Goal: Task Accomplishment & Management: Manage account settings

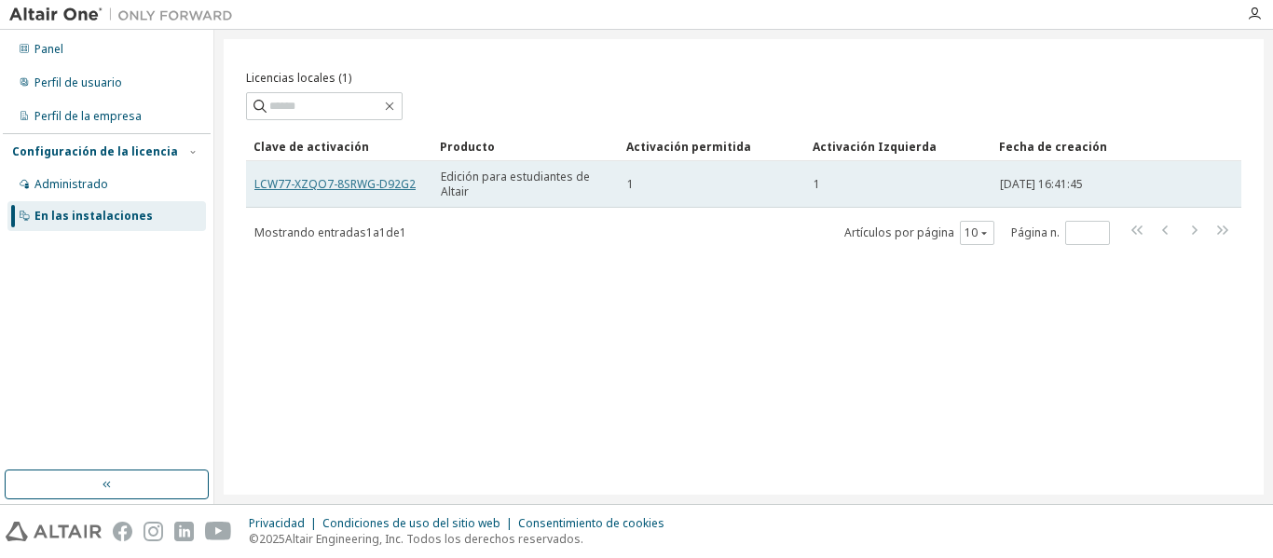
click at [271, 183] on font "LCW77-XZQO7-8SRWG-D92G2" at bounding box center [335, 184] width 161 height 16
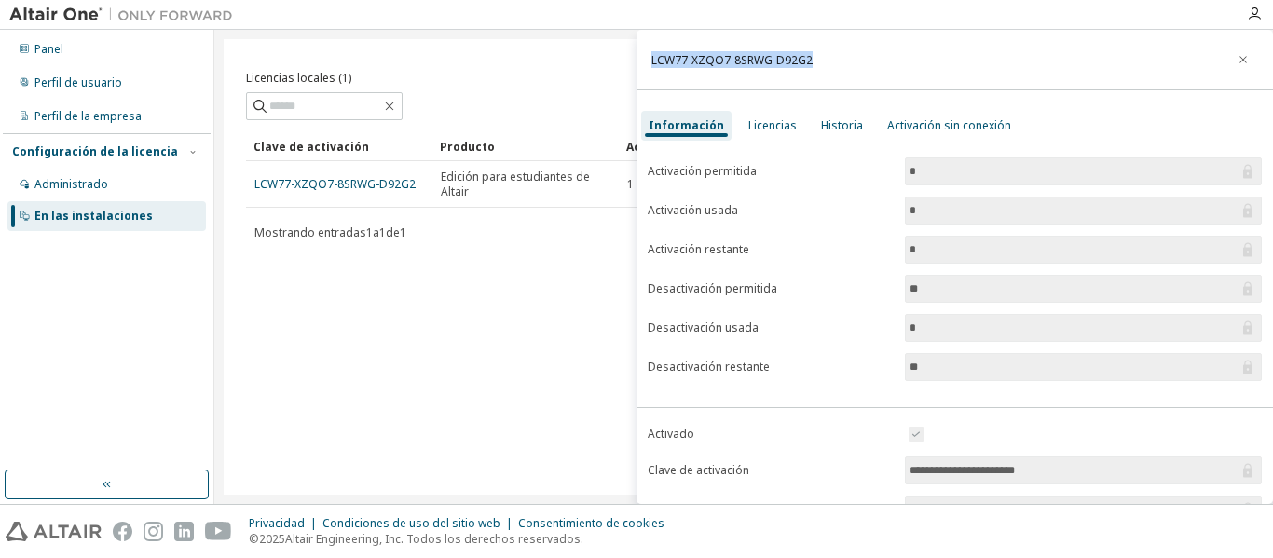
drag, startPoint x: 838, startPoint y: 66, endPoint x: 652, endPoint y: 60, distance: 186.6
click at [652, 60] on div "LCW77-XZQO7-8SRWG-D92G2" at bounding box center [955, 60] width 637 height 61
copy font "LCW77-XZQO7-8SRWG-D92G2"
click at [465, 328] on div "Licencias locales (1) Claro Carga Ahorrar Guardar como Campo Operador Valor Sel…" at bounding box center [744, 267] width 1040 height 456
click at [1237, 59] on icon "button" at bounding box center [1243, 59] width 13 height 15
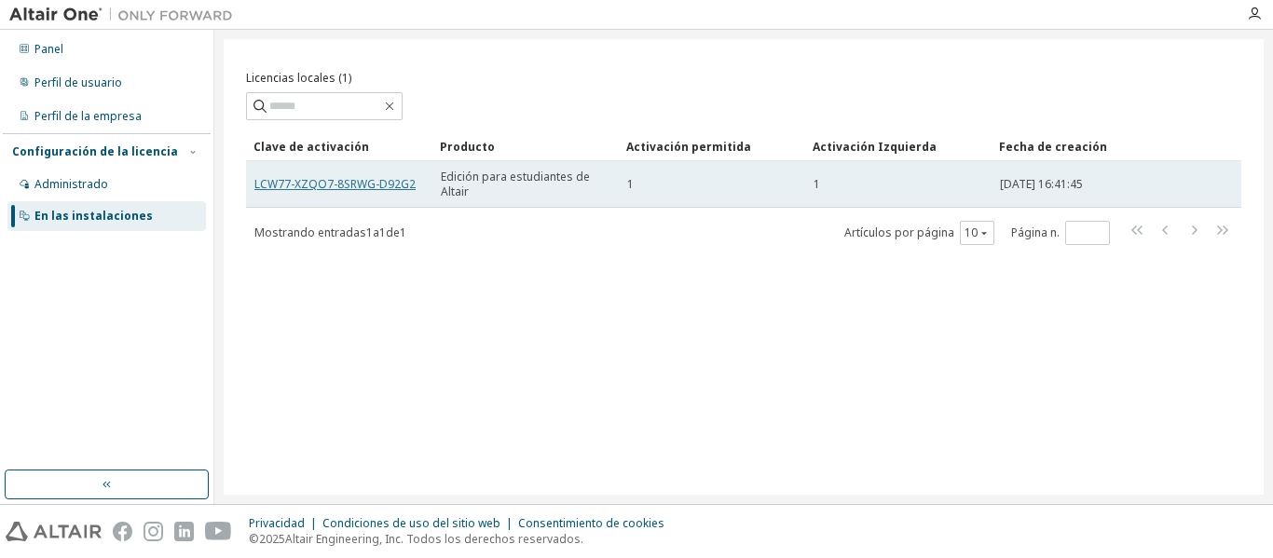
click at [367, 186] on font "LCW77-XZQO7-8SRWG-D92G2" at bounding box center [335, 184] width 161 height 16
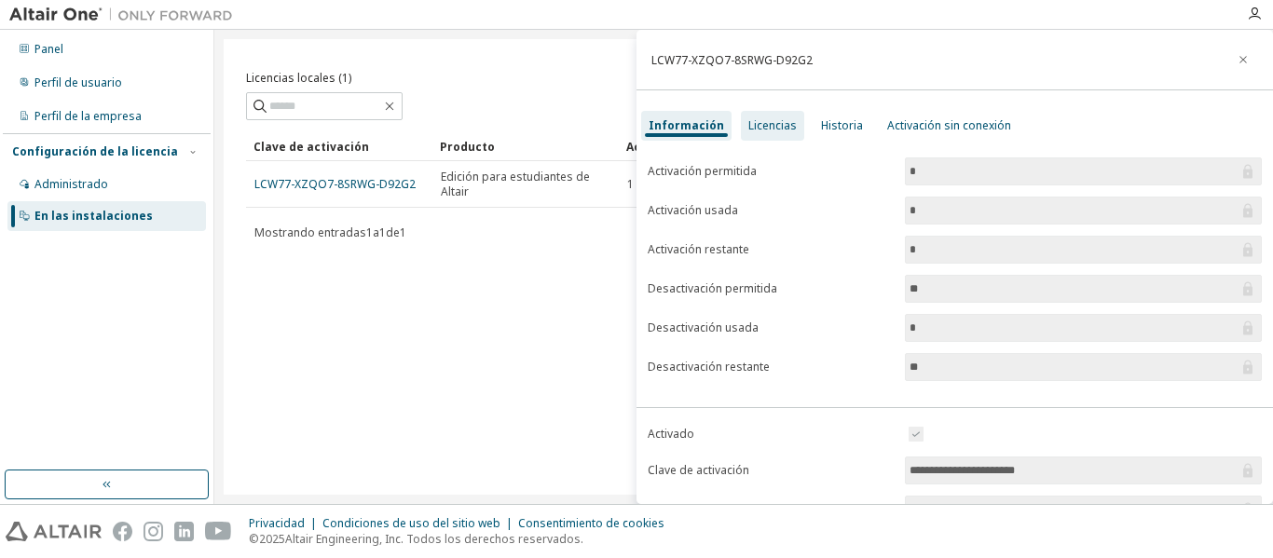
click at [757, 131] on font "Licencias" at bounding box center [773, 125] width 48 height 16
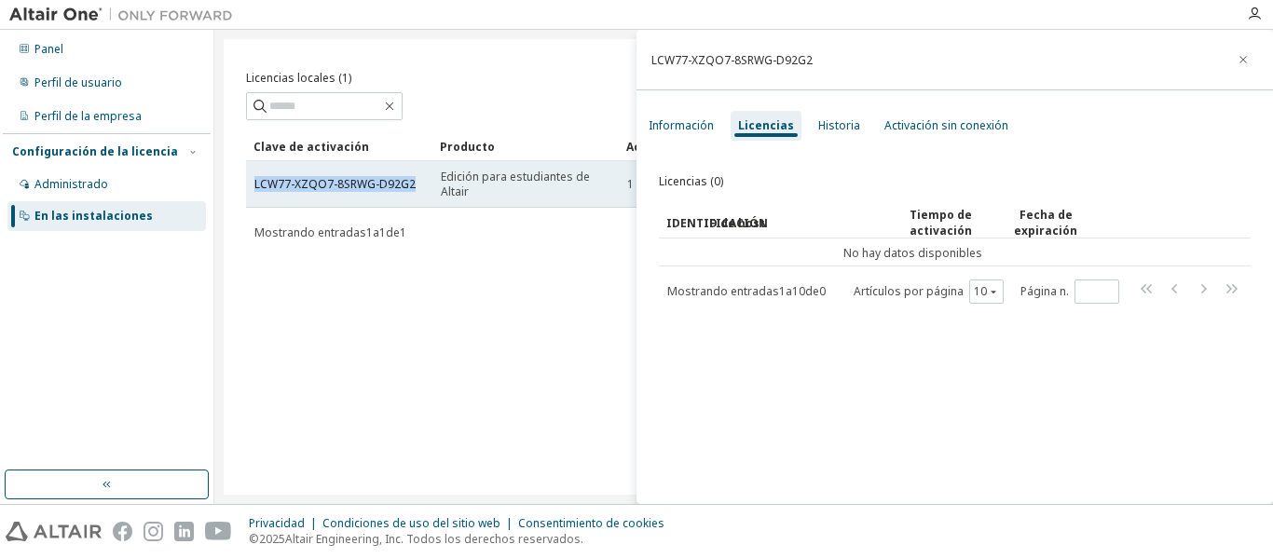
drag, startPoint x: 253, startPoint y: 183, endPoint x: 422, endPoint y: 183, distance: 169.7
click at [422, 183] on td "LCW77-XZQO7-8SRWG-D92G2" at bounding box center [339, 184] width 186 height 47
copy font "LCW77-XZQO7-8SRWG-D92G2"
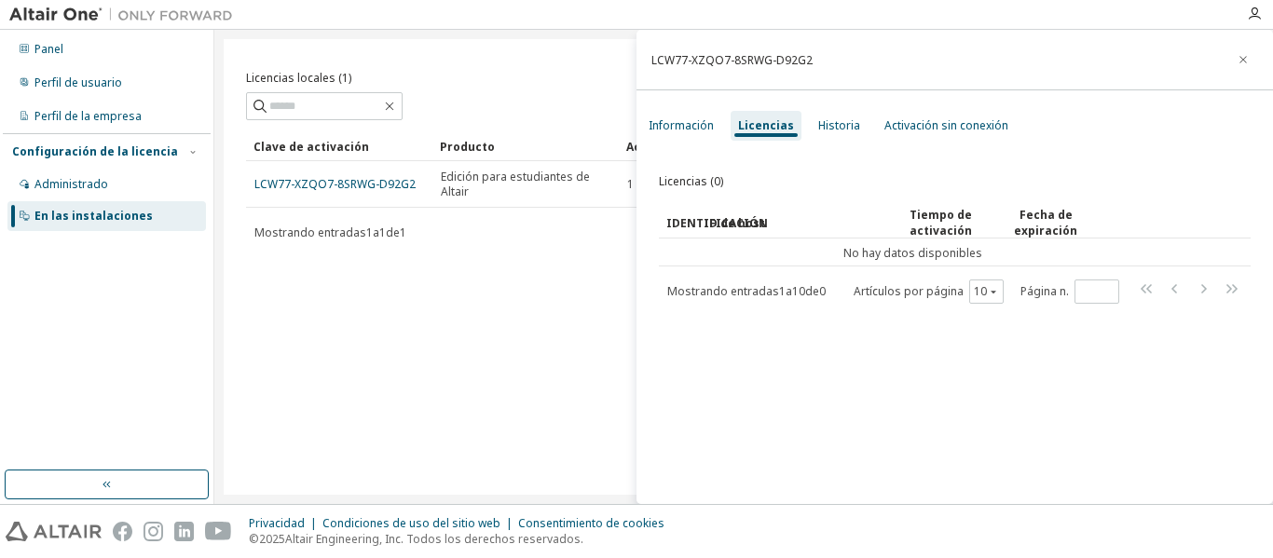
click at [447, 408] on div "Licencias locales (1) Claro Carga Ahorrar Guardar como Campo Operador Valor Sel…" at bounding box center [744, 267] width 1040 height 456
click at [1237, 62] on icon "button" at bounding box center [1243, 59] width 13 height 15
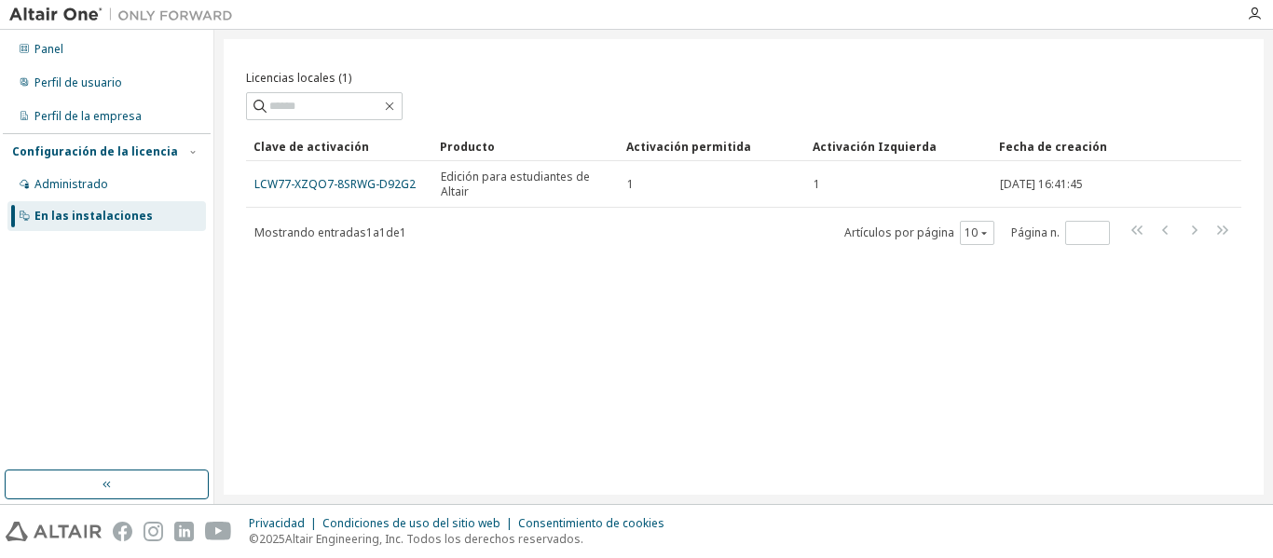
click at [753, 278] on div "Licencias locales (1) Claro Carga Ahorrar Guardar como Campo Operador Valor Sel…" at bounding box center [744, 267] width 1040 height 456
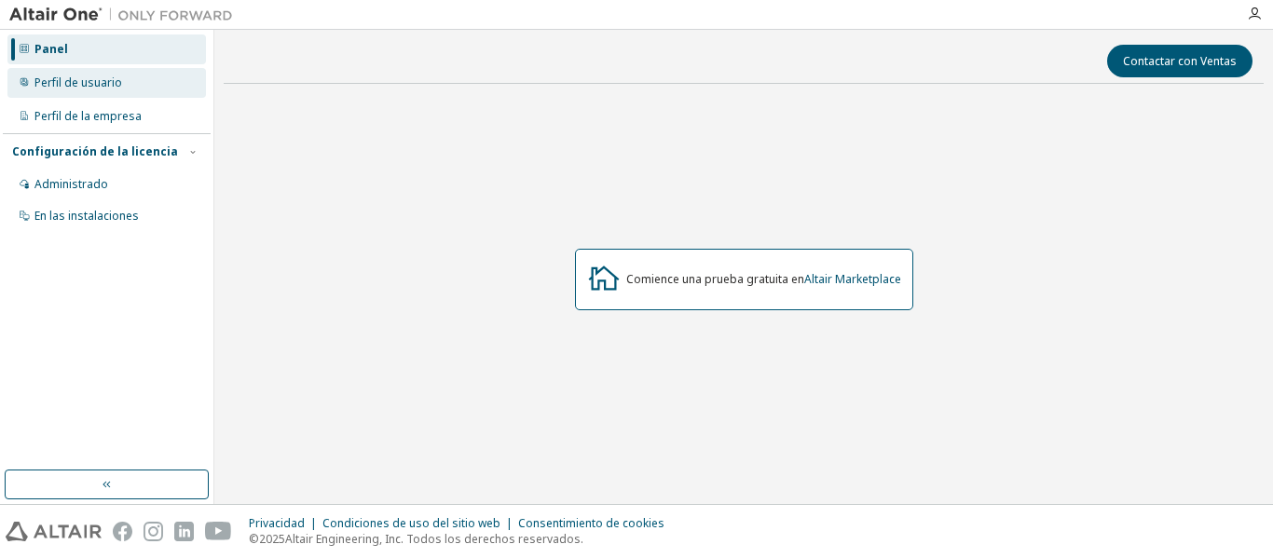
click at [121, 88] on div "Perfil de usuario" at bounding box center [106, 83] width 199 height 30
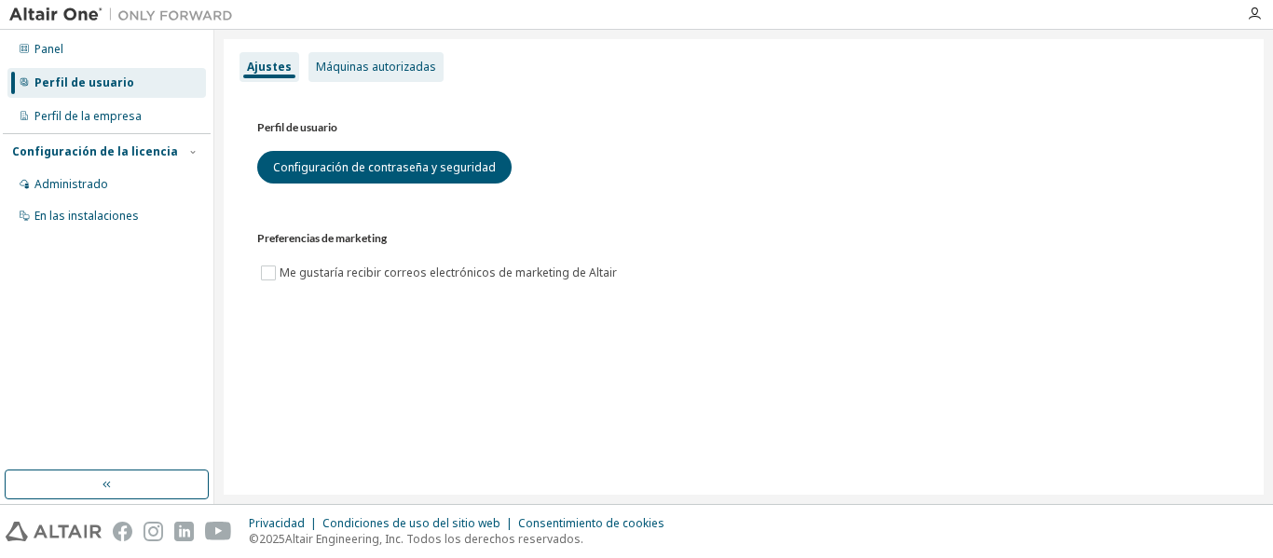
click at [364, 63] on font "Máquinas autorizadas" at bounding box center [376, 67] width 120 height 16
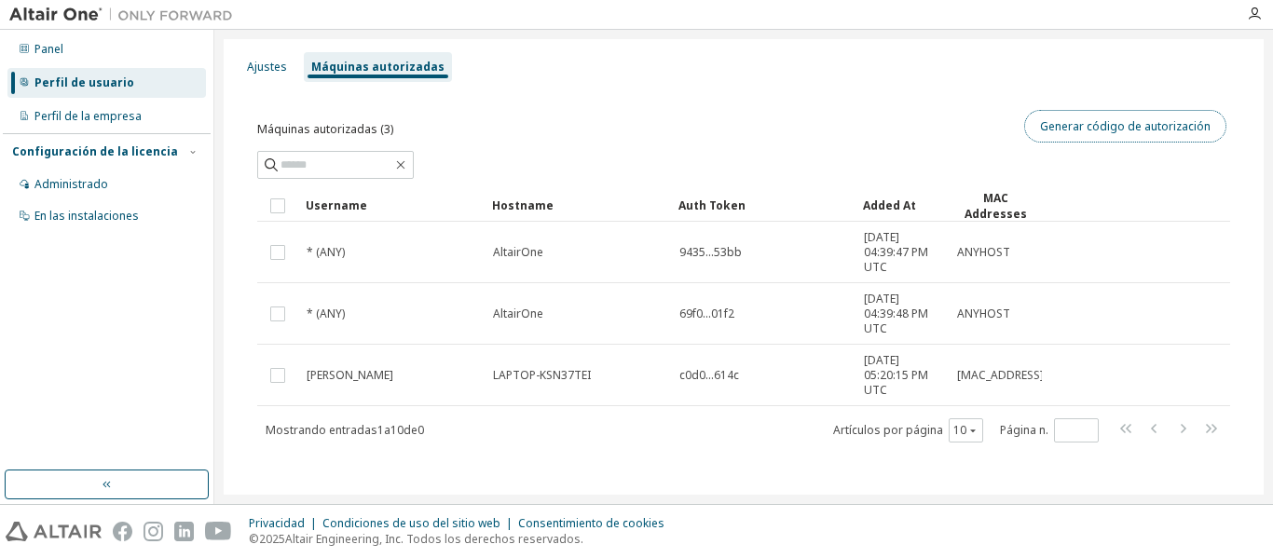
click at [1066, 134] on button "Generar código de autorización" at bounding box center [1126, 126] width 202 height 33
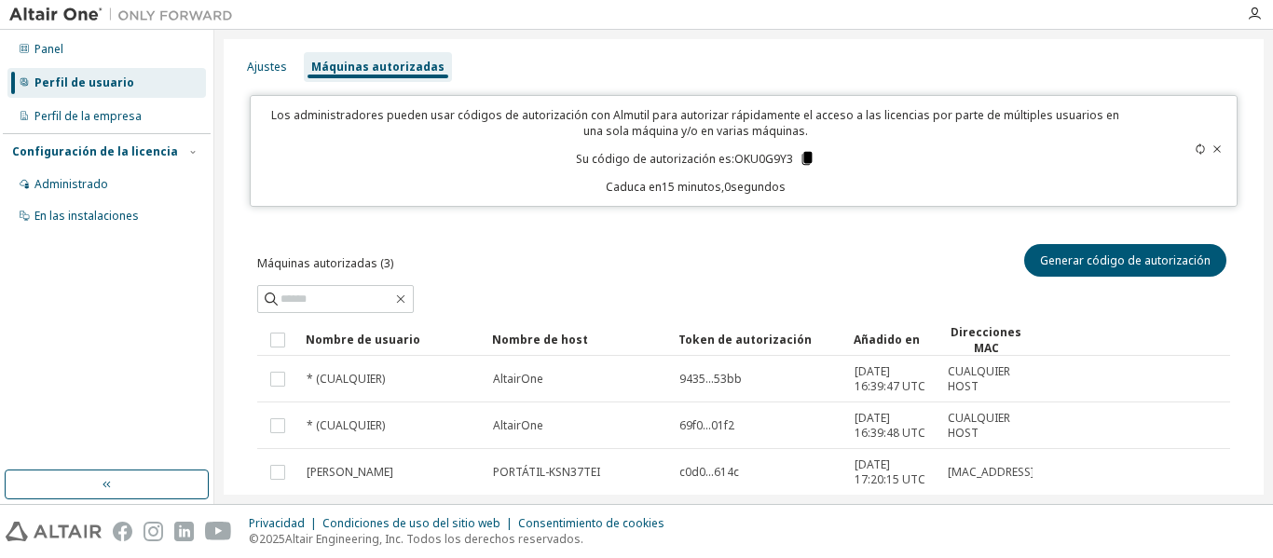
click at [800, 152] on icon at bounding box center [807, 158] width 17 height 17
drag, startPoint x: 787, startPoint y: 165, endPoint x: 725, endPoint y: 161, distance: 61.6
click at [725, 161] on p "Su código de autorización es: OKU0G9Y3" at bounding box center [696, 158] width 240 height 17
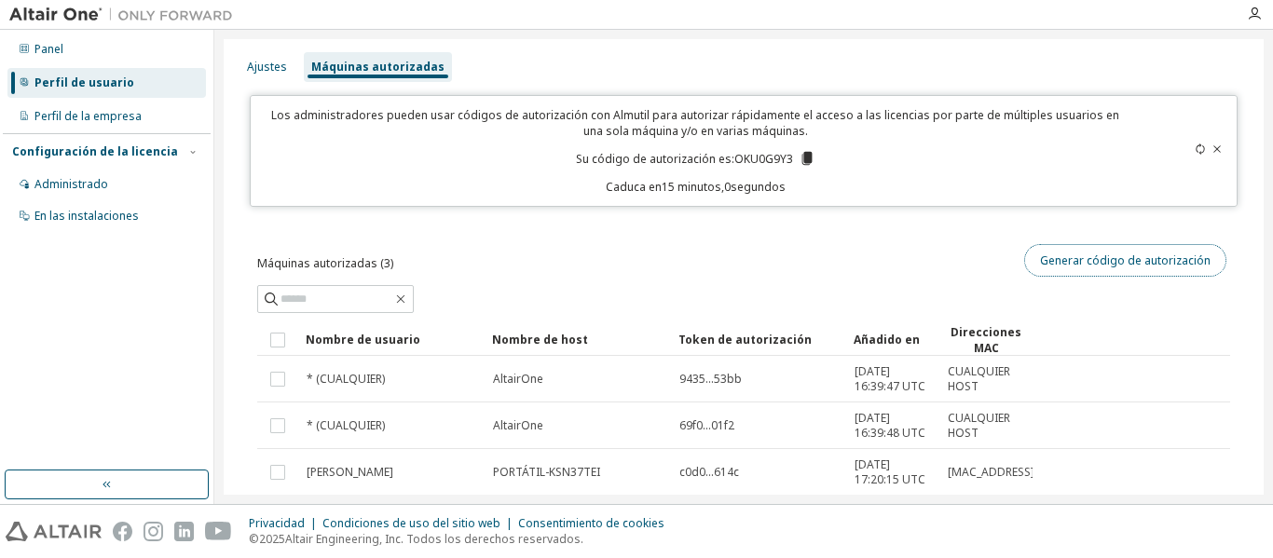
click at [1063, 259] on font "Generar código de autorización" at bounding box center [1125, 261] width 171 height 16
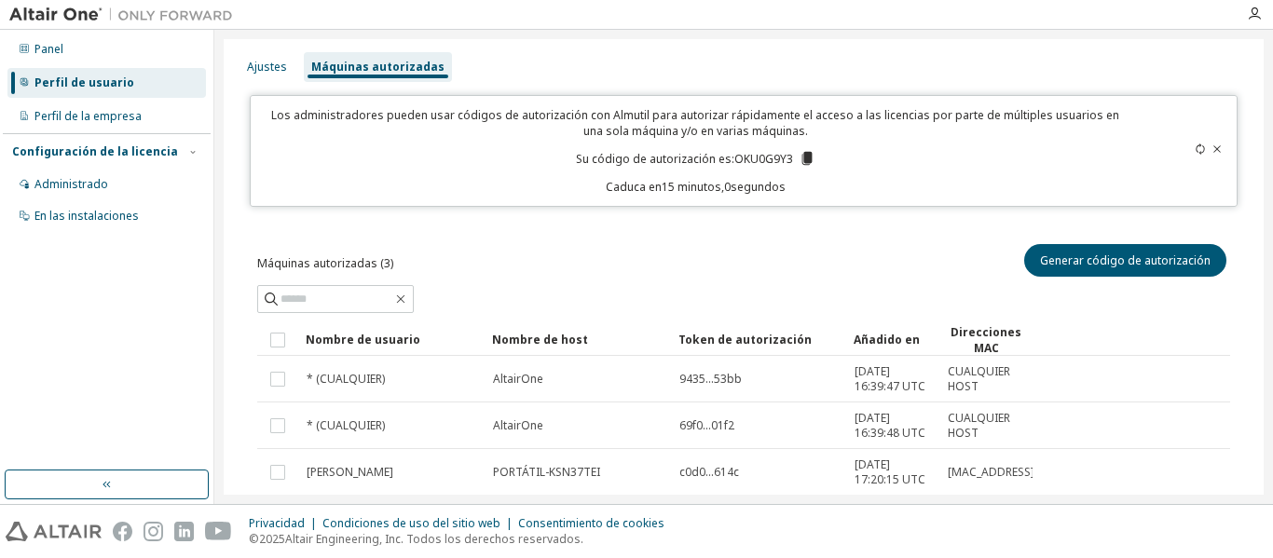
click at [805, 156] on icon at bounding box center [807, 158] width 17 height 17
click at [975, 252] on div "Generar código de autorización" at bounding box center [987, 261] width 487 height 40
click at [752, 216] on div "Ajustes Máquinas autorizadas Los administradores pueden usar códigos de autoriz…" at bounding box center [744, 316] width 1040 height 555
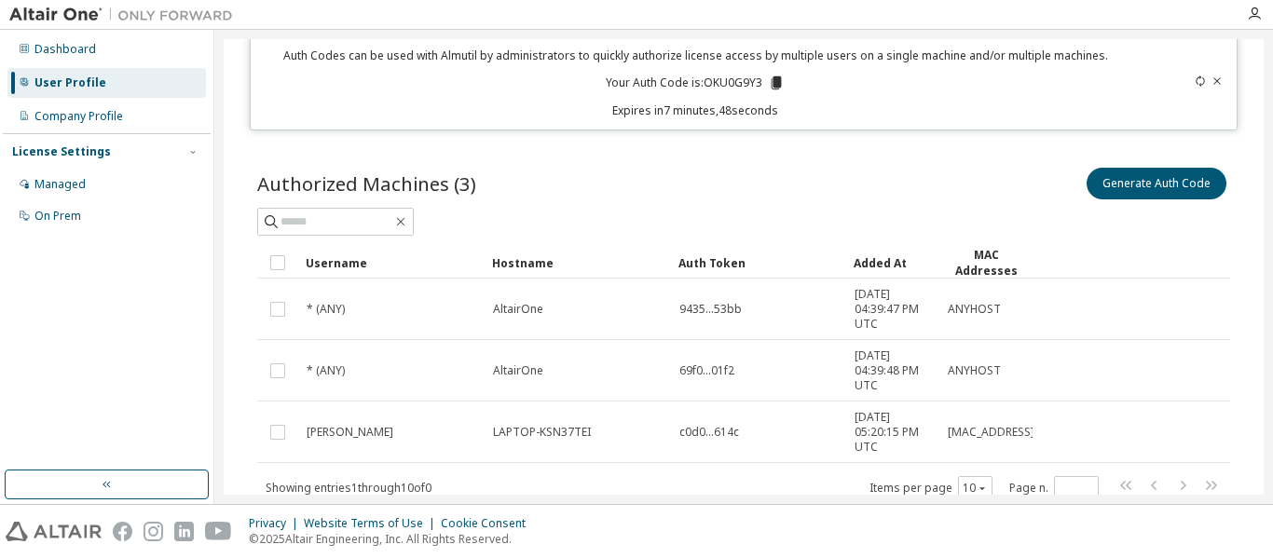
scroll to position [126, 0]
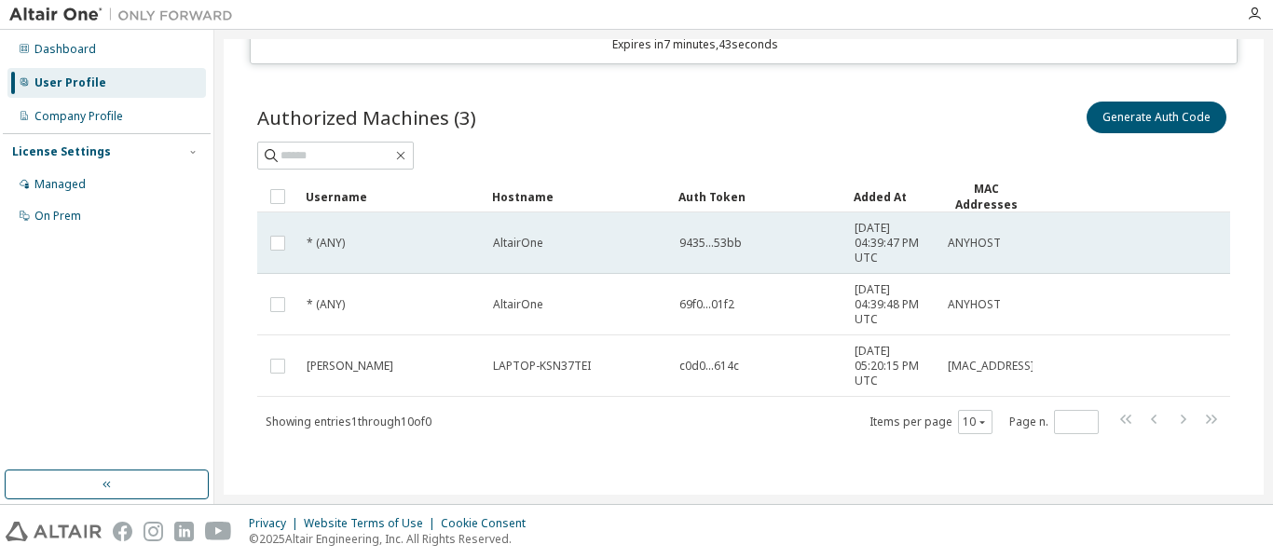
drag, startPoint x: 740, startPoint y: 247, endPoint x: 695, endPoint y: 247, distance: 44.7
click at [739, 243] on span "9435...53bb" at bounding box center [711, 243] width 62 height 15
click at [568, 243] on div "AltairOne" at bounding box center [578, 243] width 170 height 15
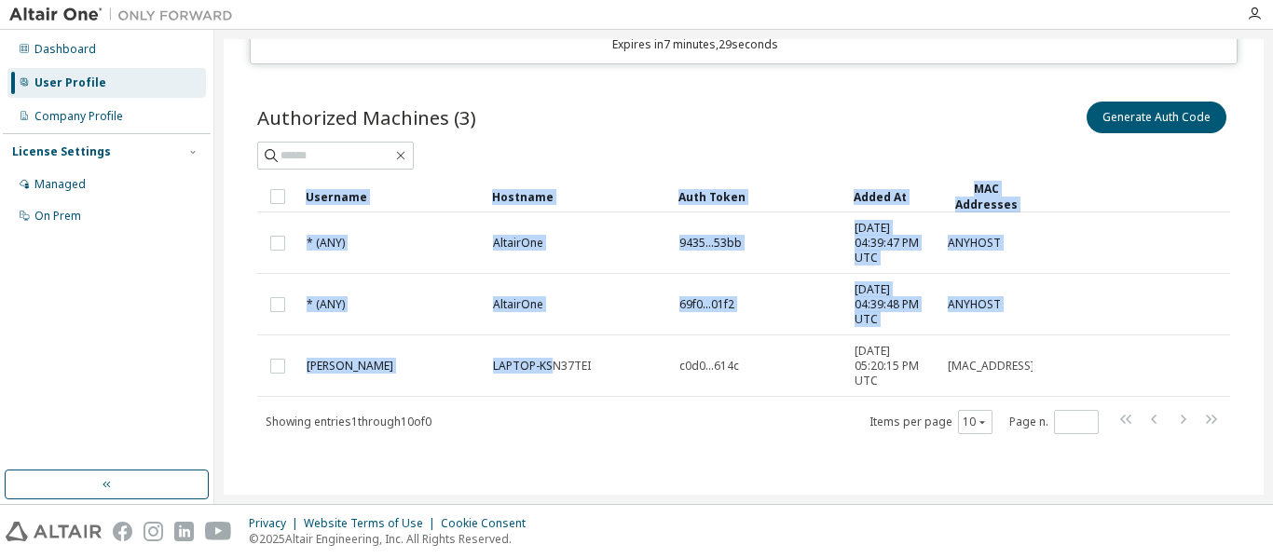
drag, startPoint x: 589, startPoint y: 365, endPoint x: 541, endPoint y: 368, distance: 48.6
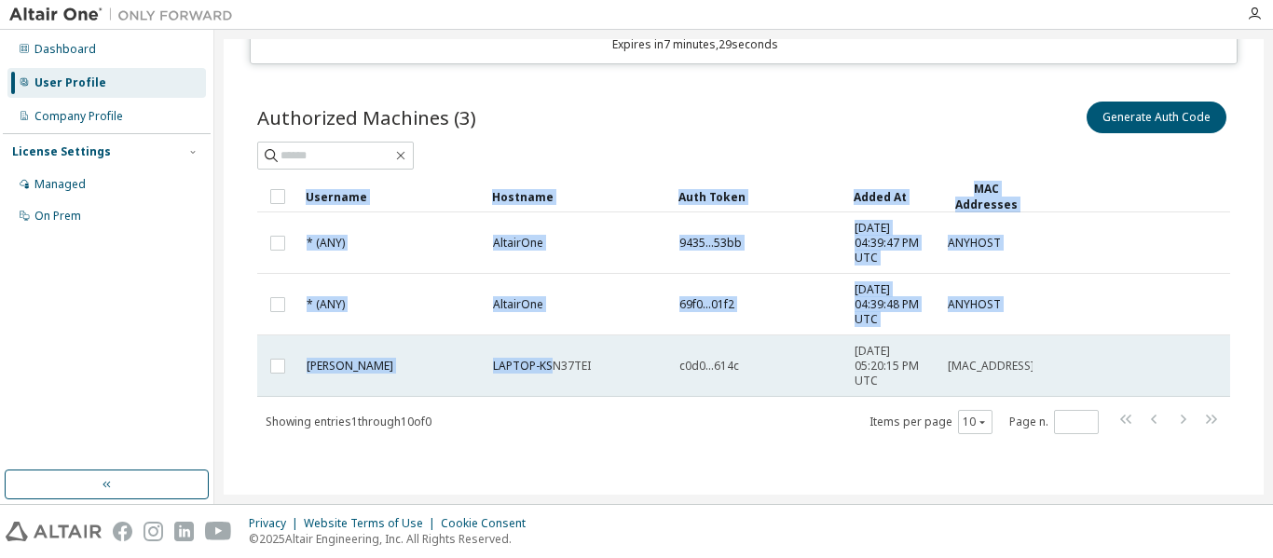
click at [549, 367] on span "LAPTOP-KSN37TEI" at bounding box center [542, 366] width 98 height 15
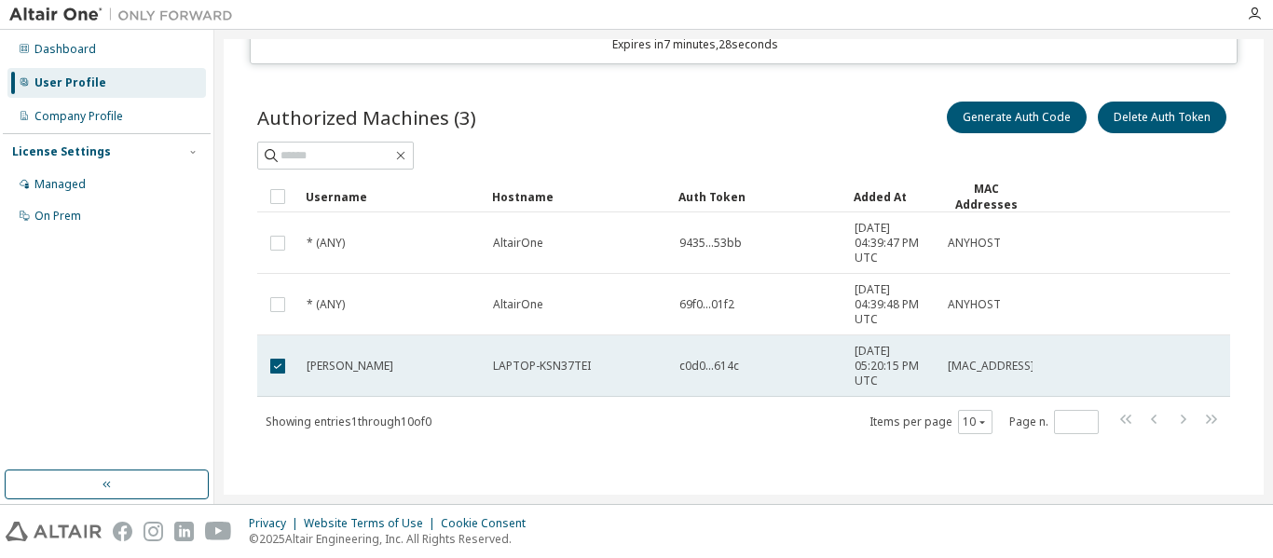
click at [593, 364] on div "LAPTOP-KSN37TEI" at bounding box center [578, 366] width 170 height 15
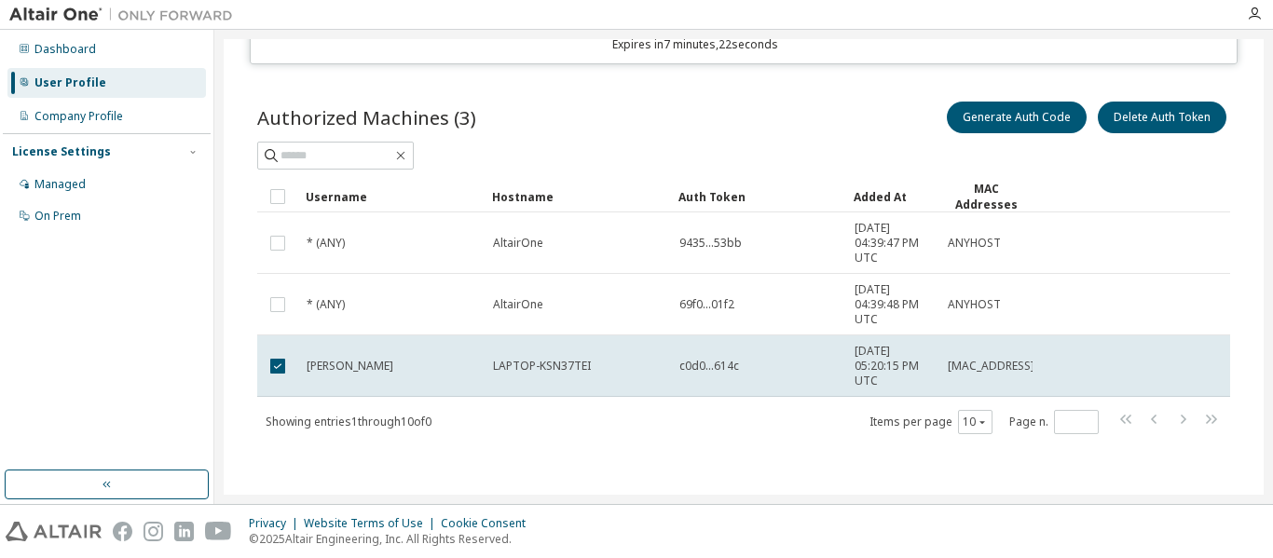
click at [603, 369] on div "LAPTOP-KSN37TEI" at bounding box center [578, 366] width 170 height 15
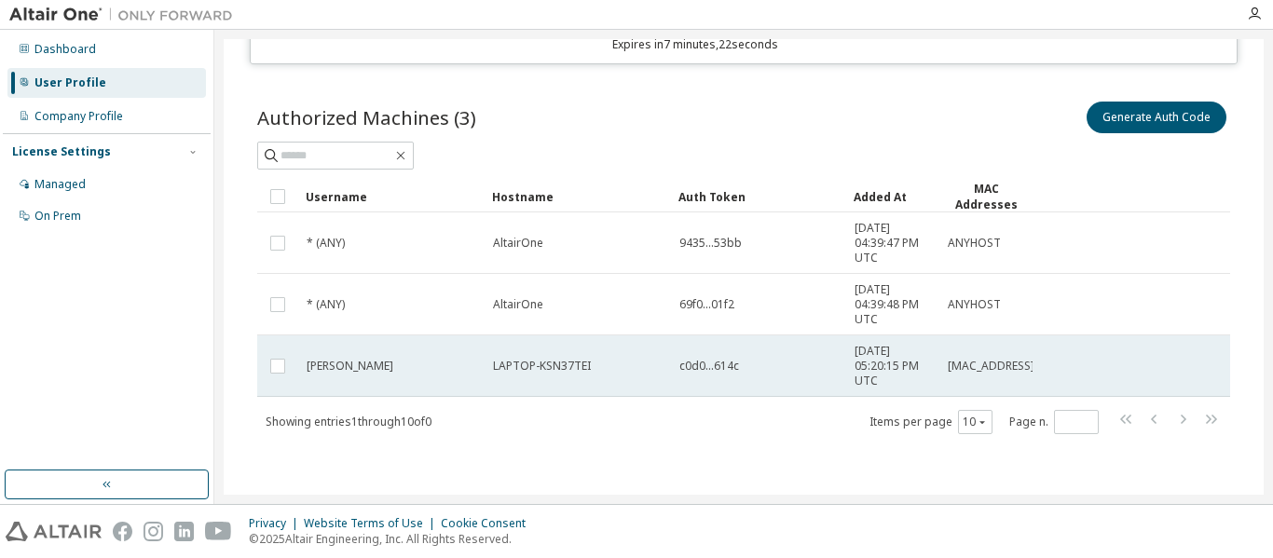
click at [577, 372] on span "LAPTOP-KSN37TEI" at bounding box center [542, 366] width 98 height 15
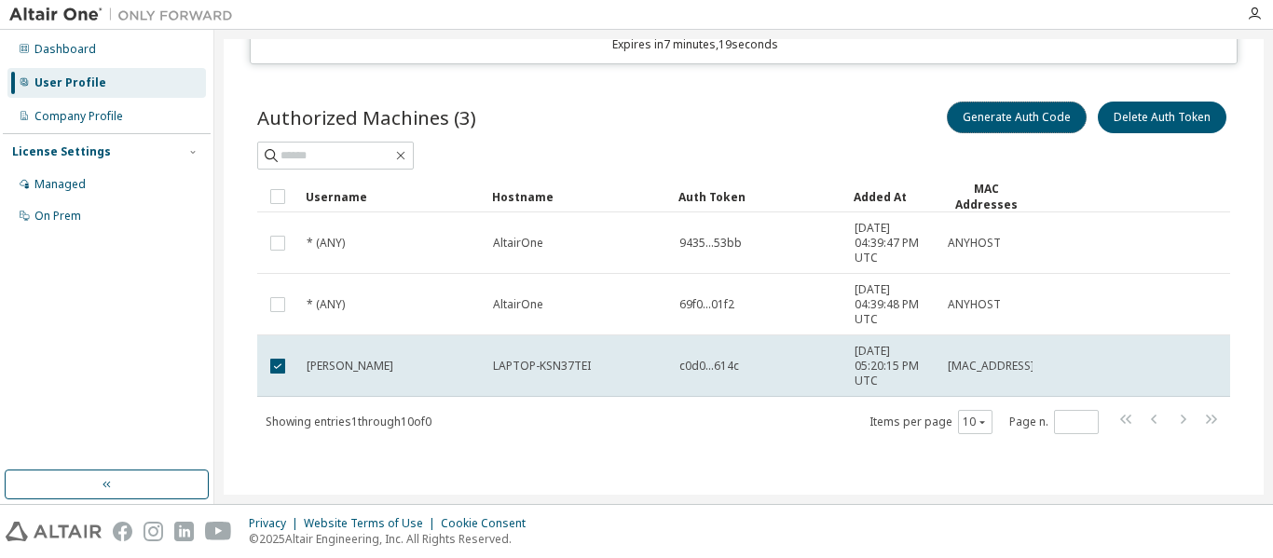
click at [1011, 119] on button "Generate Auth Code" at bounding box center [1017, 118] width 140 height 32
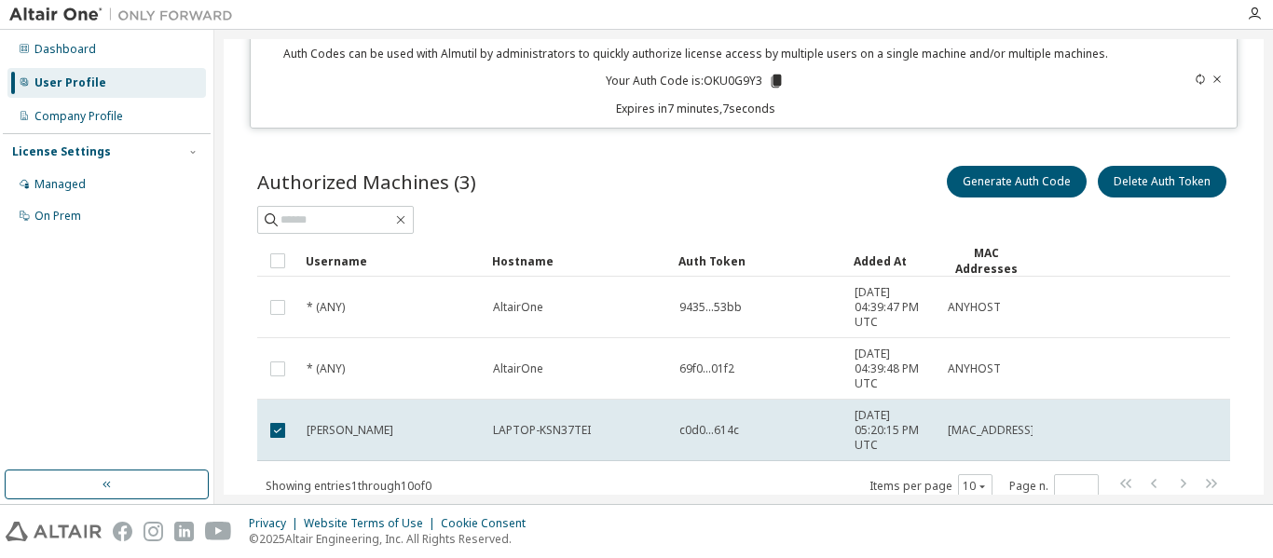
scroll to position [93, 0]
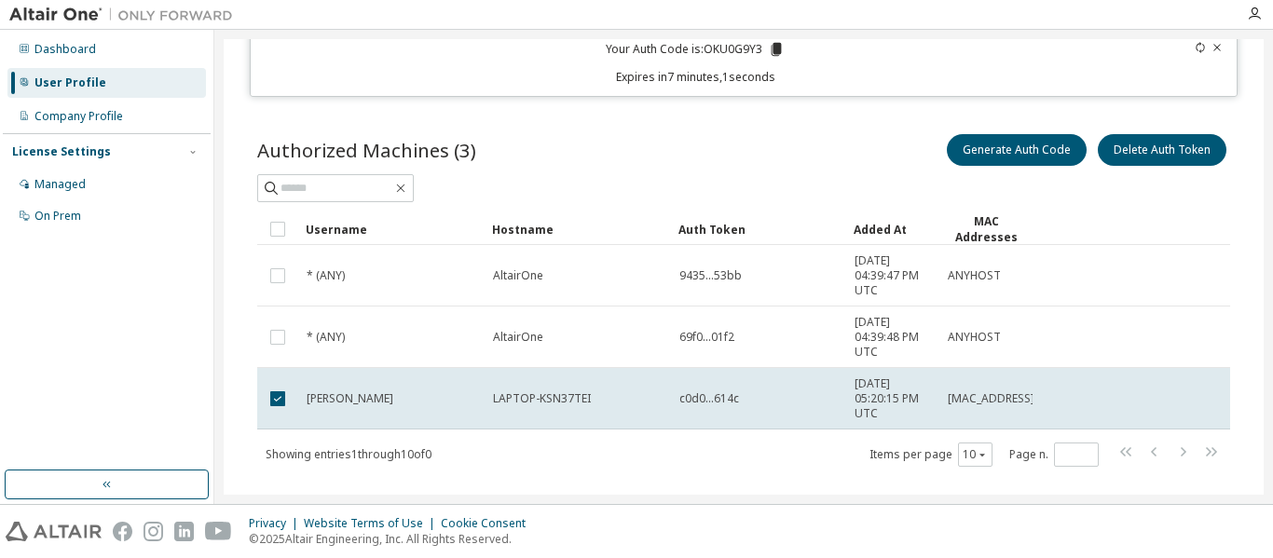
click at [549, 405] on span "LAPTOP-KSN37TEI" at bounding box center [542, 399] width 98 height 15
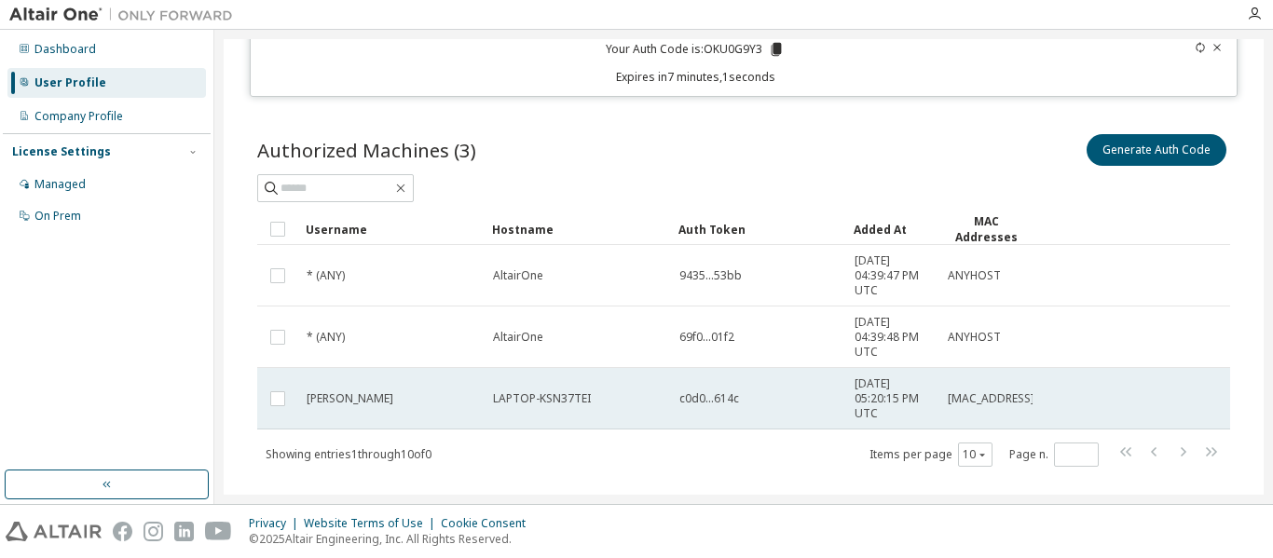
click at [571, 397] on span "LAPTOP-KSN37TEI" at bounding box center [542, 399] width 98 height 15
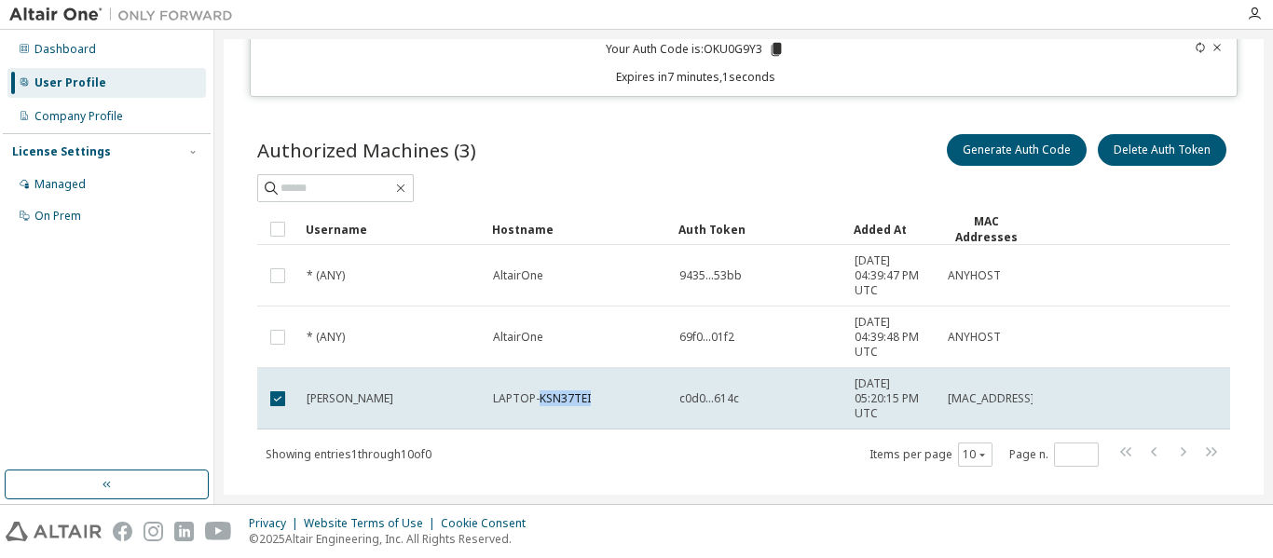
click at [571, 397] on span "LAPTOP-KSN37TEI" at bounding box center [542, 399] width 98 height 15
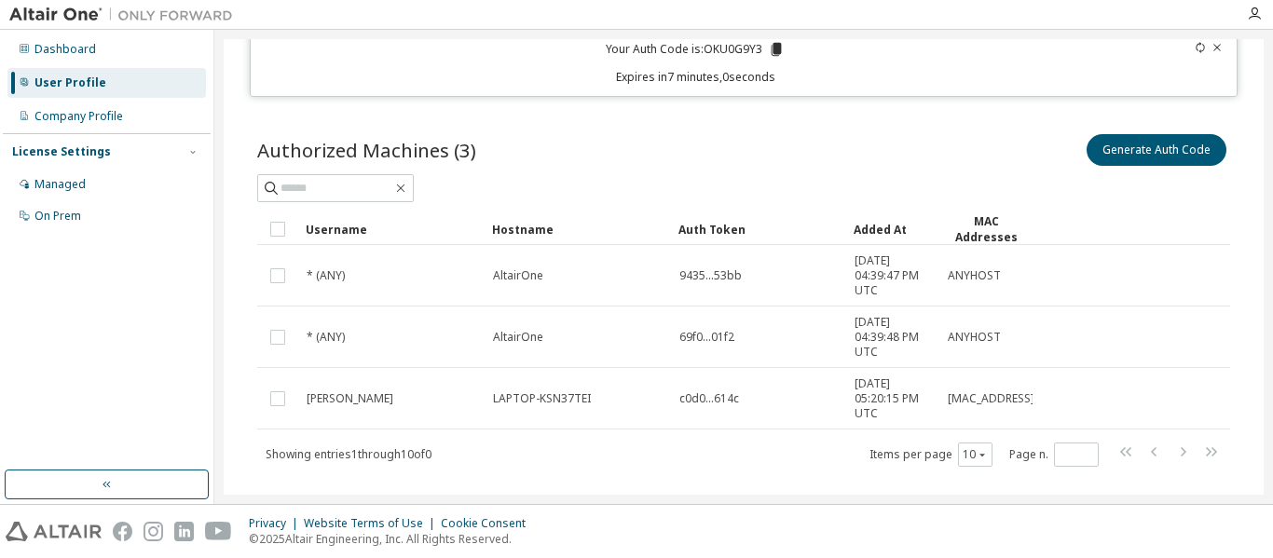
click at [571, 397] on span "LAPTOP-KSN37TEI" at bounding box center [542, 399] width 98 height 15
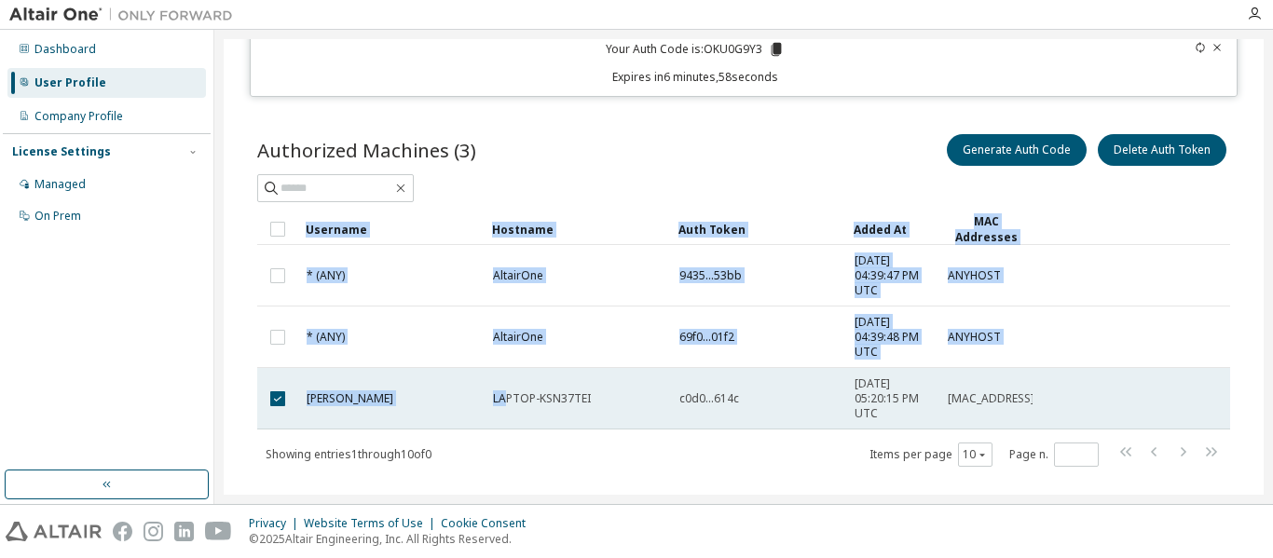
drag, startPoint x: 593, startPoint y: 396, endPoint x: 509, endPoint y: 388, distance: 84.3
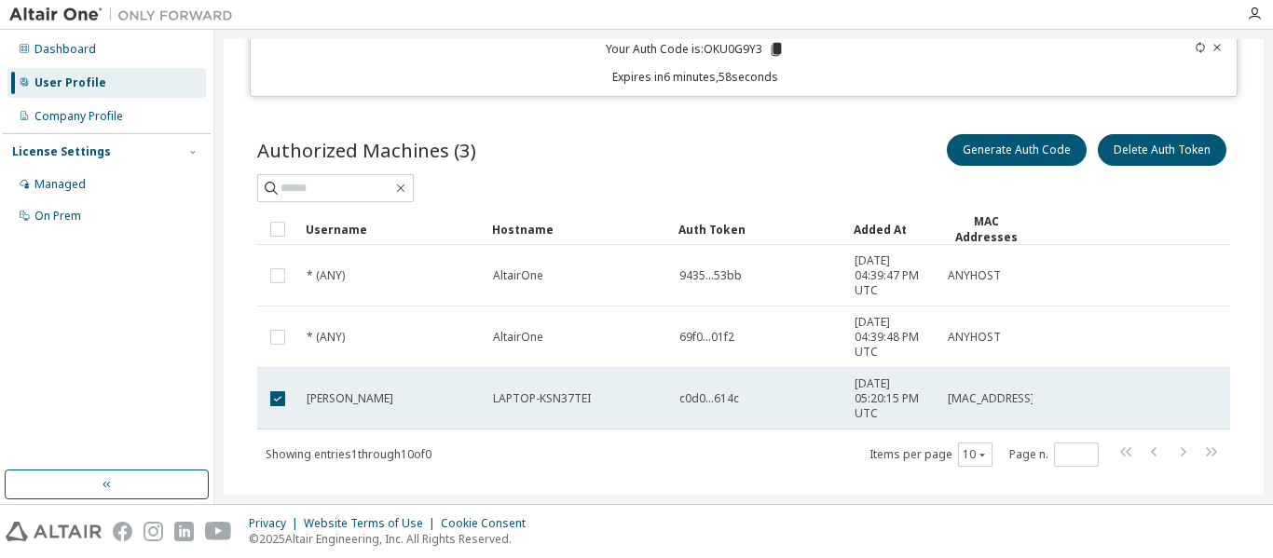
click at [545, 387] on td "LAPTOP-KSN37TEI" at bounding box center [578, 399] width 186 height 62
click at [563, 392] on span "LAPTOP-KSN37TEI" at bounding box center [542, 399] width 98 height 15
click at [554, 396] on span "LAPTOP-KSN37TEI" at bounding box center [542, 399] width 98 height 15
drag, startPoint x: 496, startPoint y: 398, endPoint x: 515, endPoint y: 397, distance: 18.7
drag, startPoint x: 737, startPoint y: 401, endPoint x: 714, endPoint y: 402, distance: 23.3
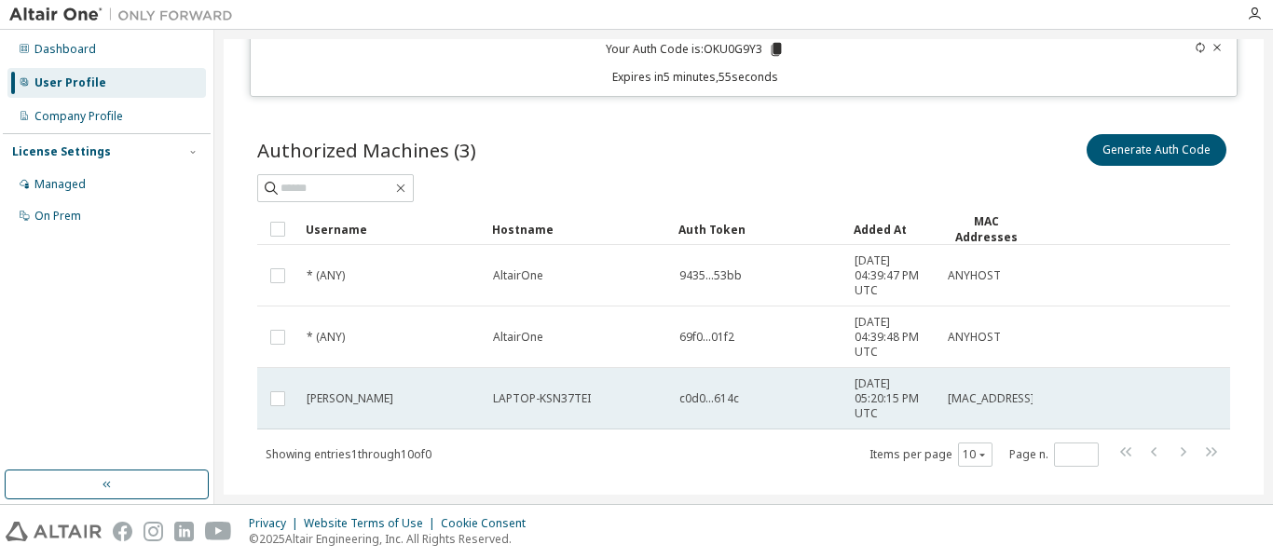
click at [714, 402] on span "c0d0...614c" at bounding box center [710, 399] width 60 height 15
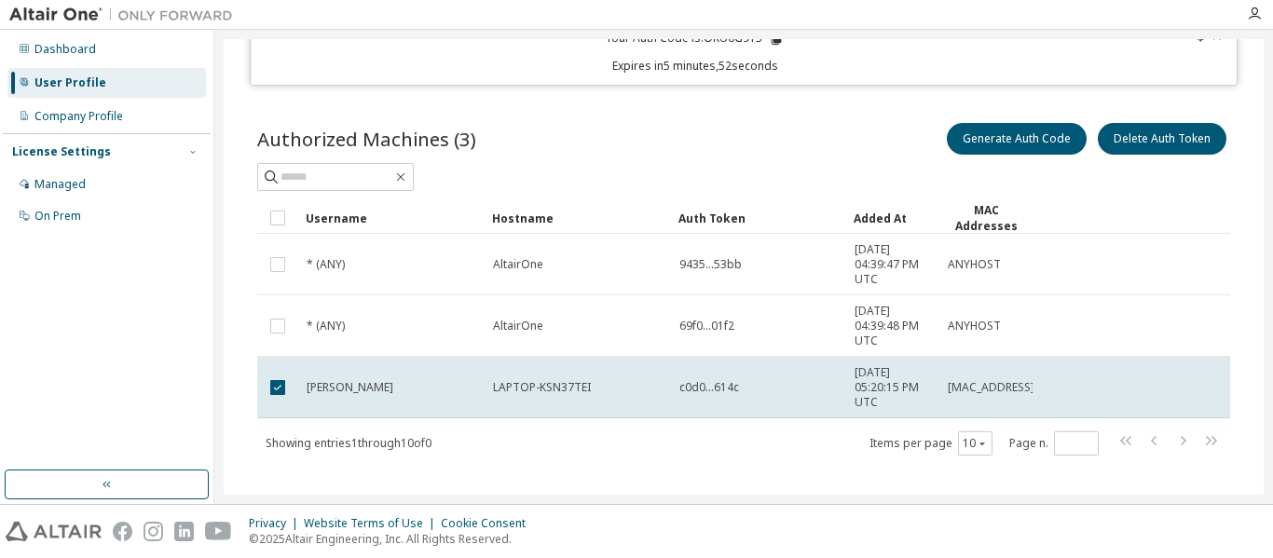
scroll to position [126, 0]
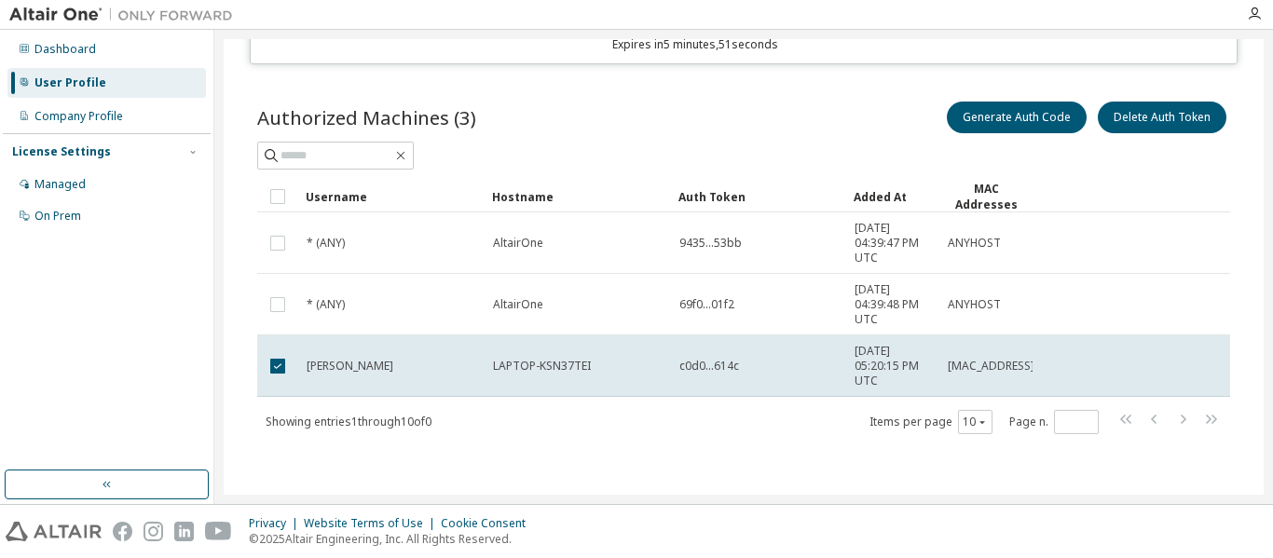
click at [742, 316] on td "69f0...01f2" at bounding box center [758, 305] width 175 height 62
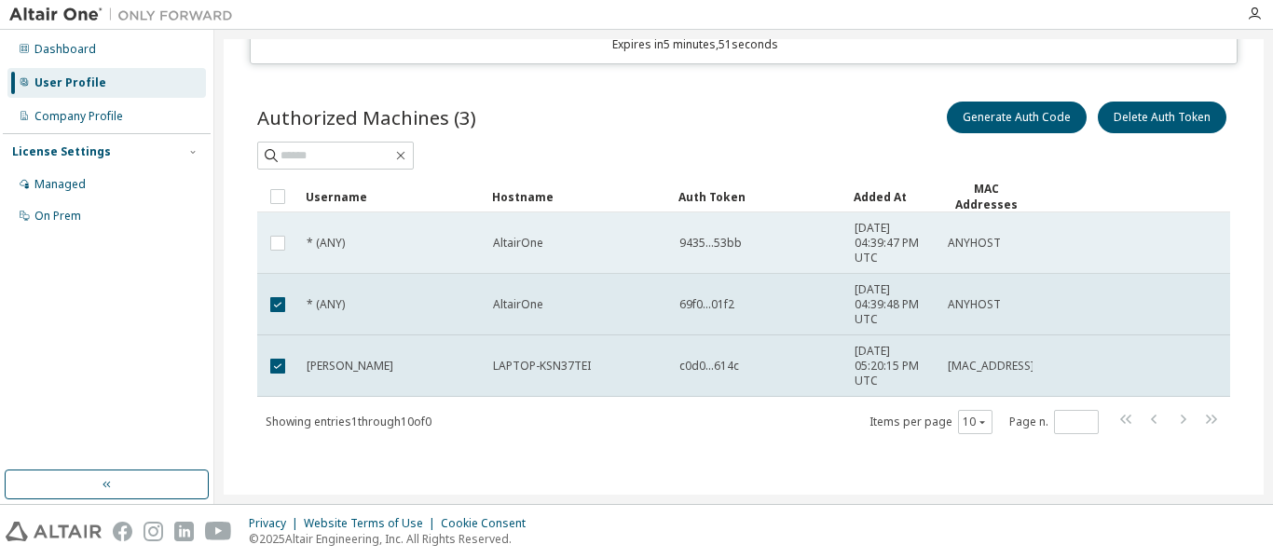
click at [746, 250] on div "9435...53bb" at bounding box center [759, 243] width 158 height 15
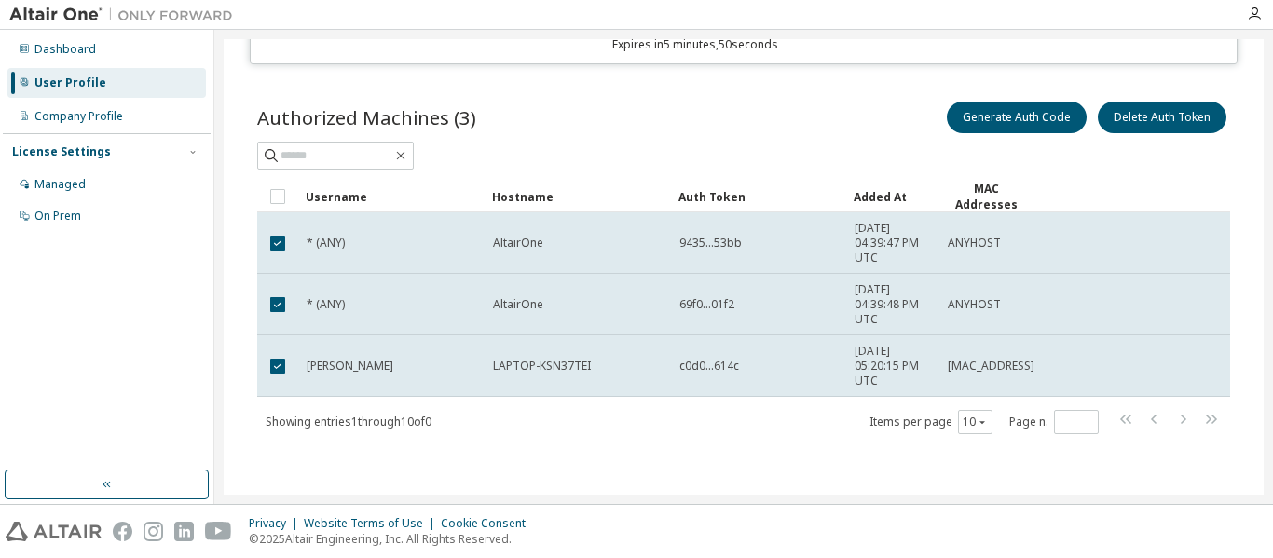
click at [746, 290] on td "69f0...01f2" at bounding box center [758, 305] width 175 height 62
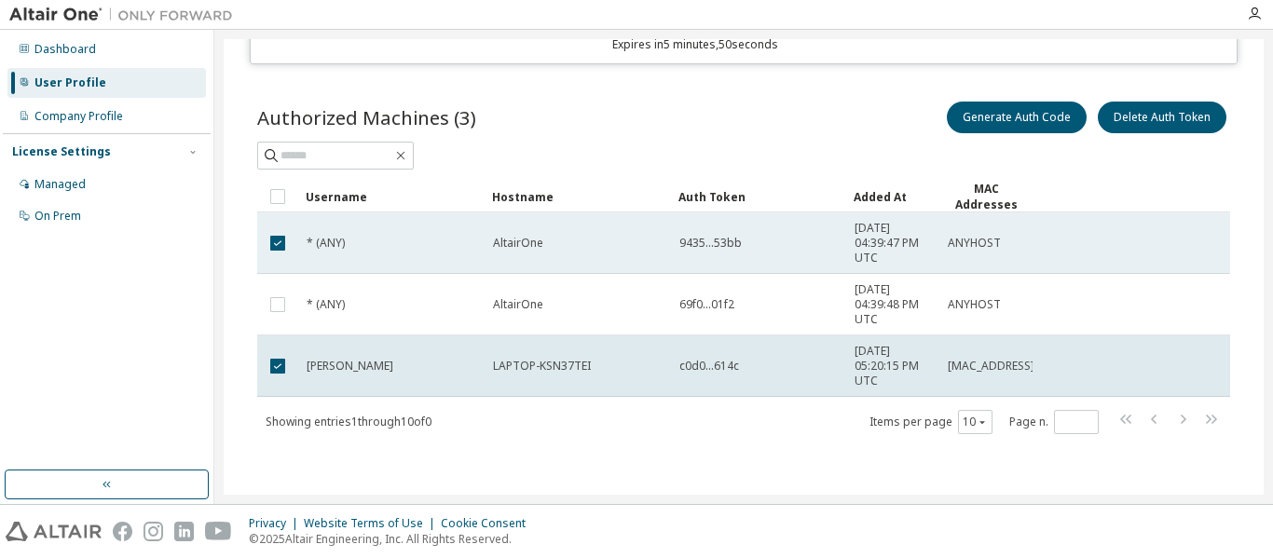
click at [762, 238] on div "9435...53bb" at bounding box center [759, 243] width 158 height 15
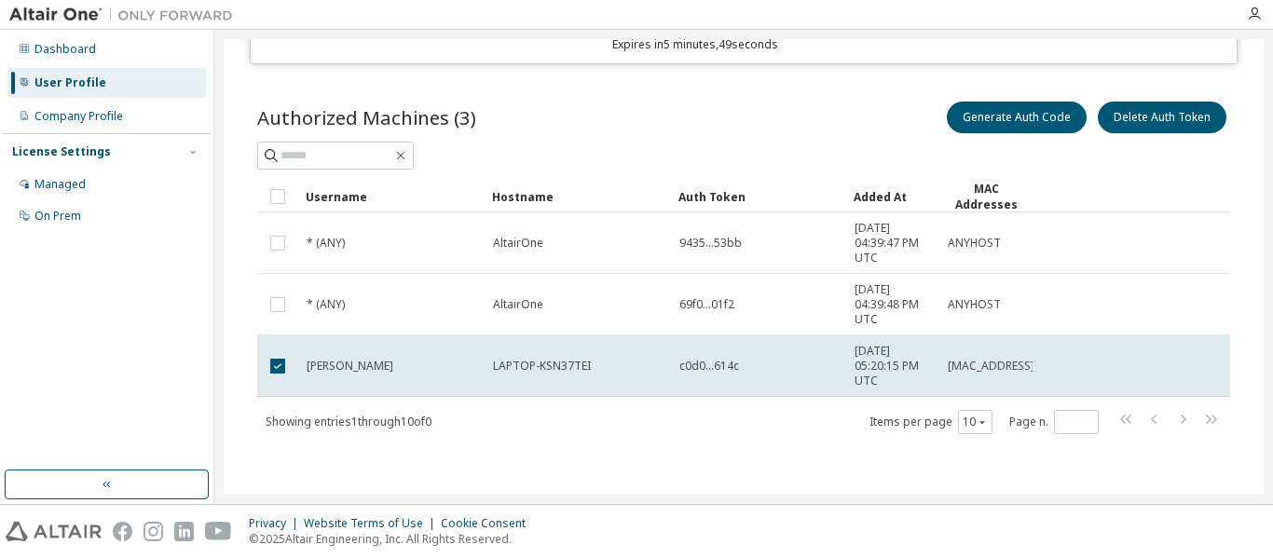
click at [655, 448] on div "Authorized Machines (3) Generate Auth Code Delete Auth Token Clear Load Save Sa…" at bounding box center [744, 280] width 1018 height 408
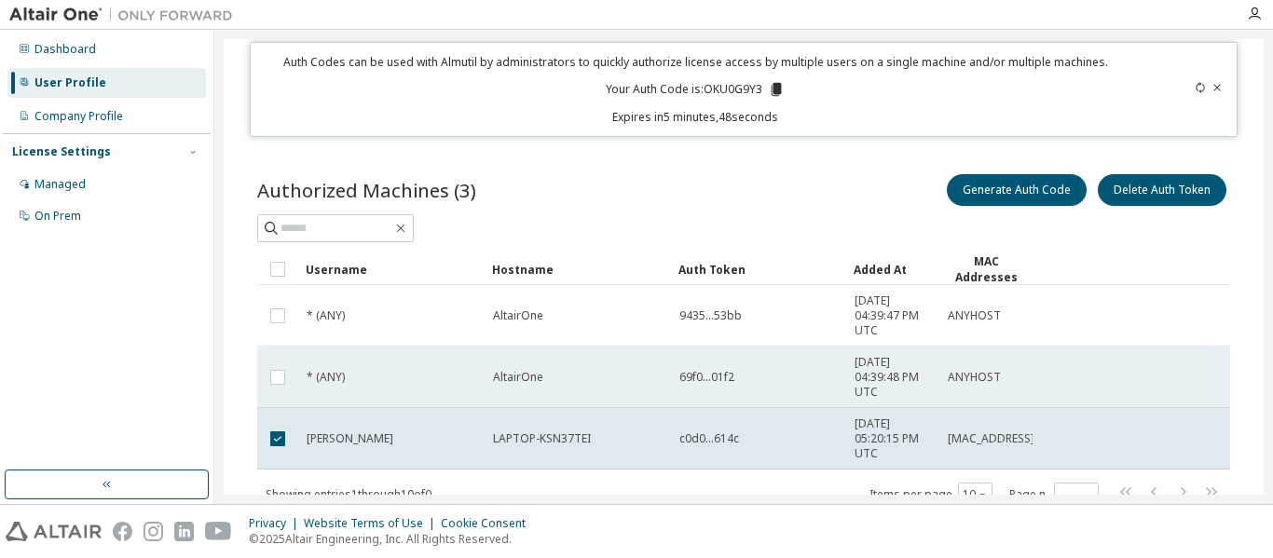
scroll to position [0, 0]
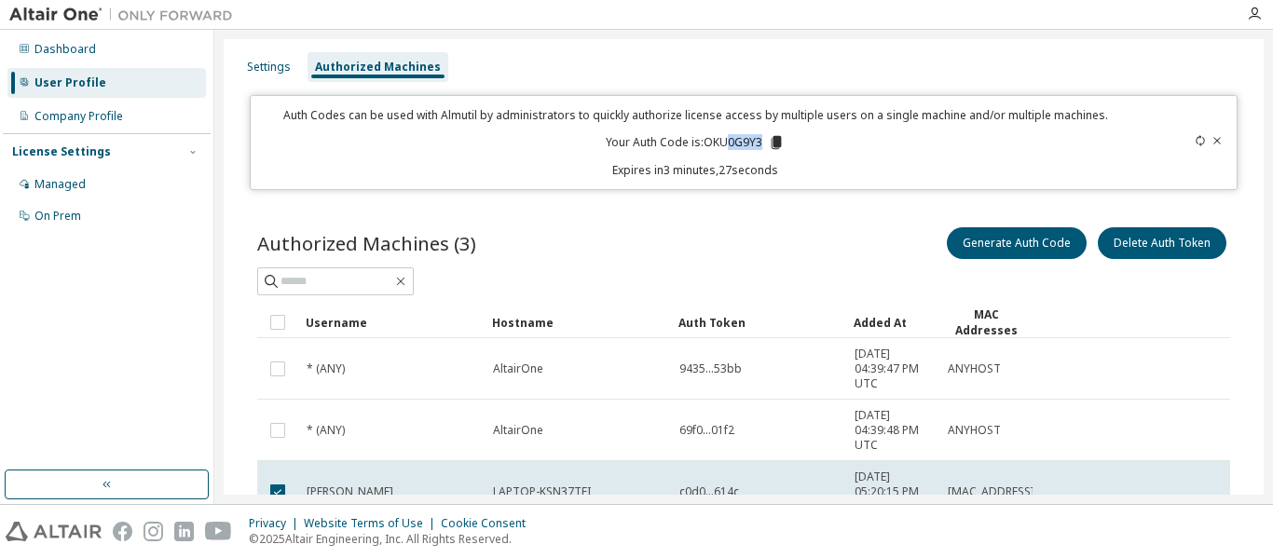
drag, startPoint x: 760, startPoint y: 144, endPoint x: 725, endPoint y: 137, distance: 35.3
click at [725, 137] on p "Your Auth Code is: OKU0G9Y3" at bounding box center [695, 142] width 179 height 17
click at [1195, 142] on icon at bounding box center [1200, 140] width 11 height 11
click at [1212, 143] on icon at bounding box center [1217, 140] width 11 height 11
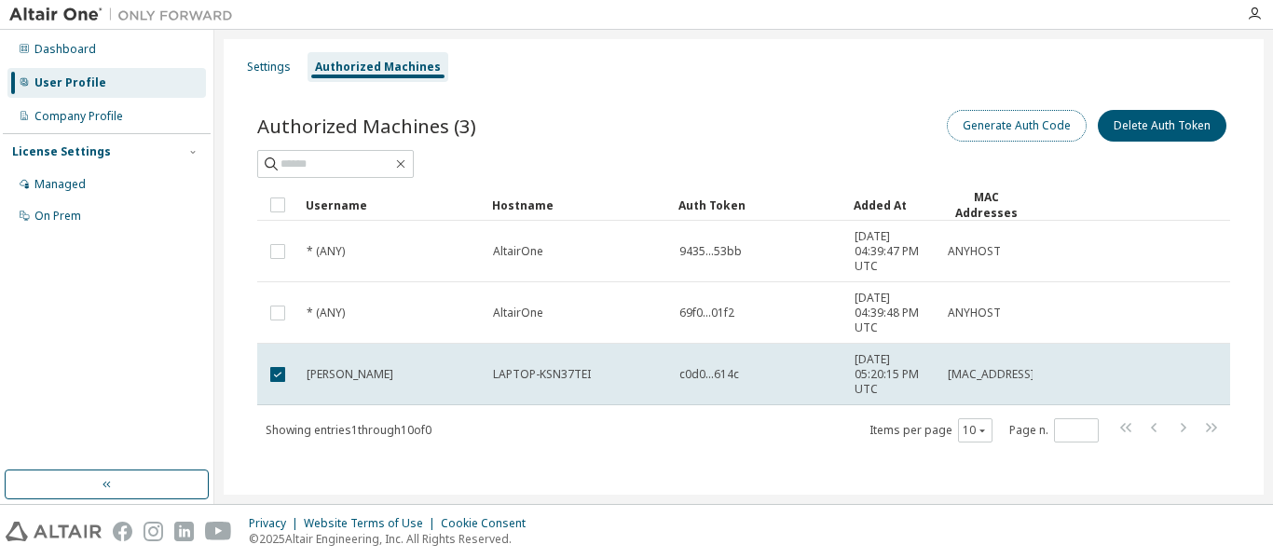
click at [1030, 130] on button "Generate Auth Code" at bounding box center [1017, 126] width 140 height 32
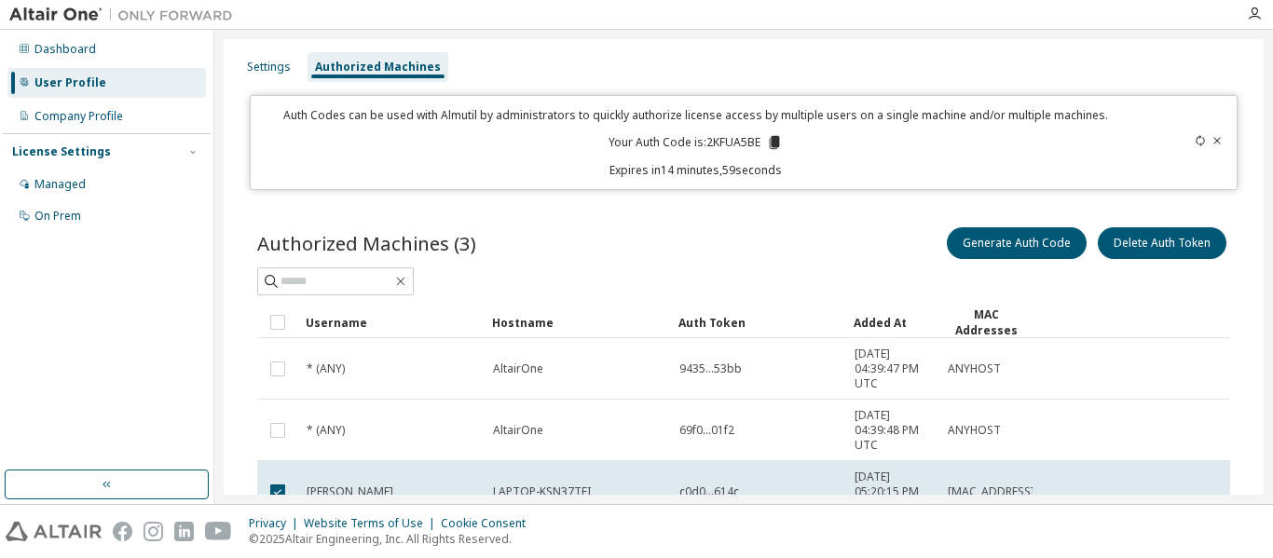
click at [769, 138] on icon at bounding box center [774, 142] width 10 height 13
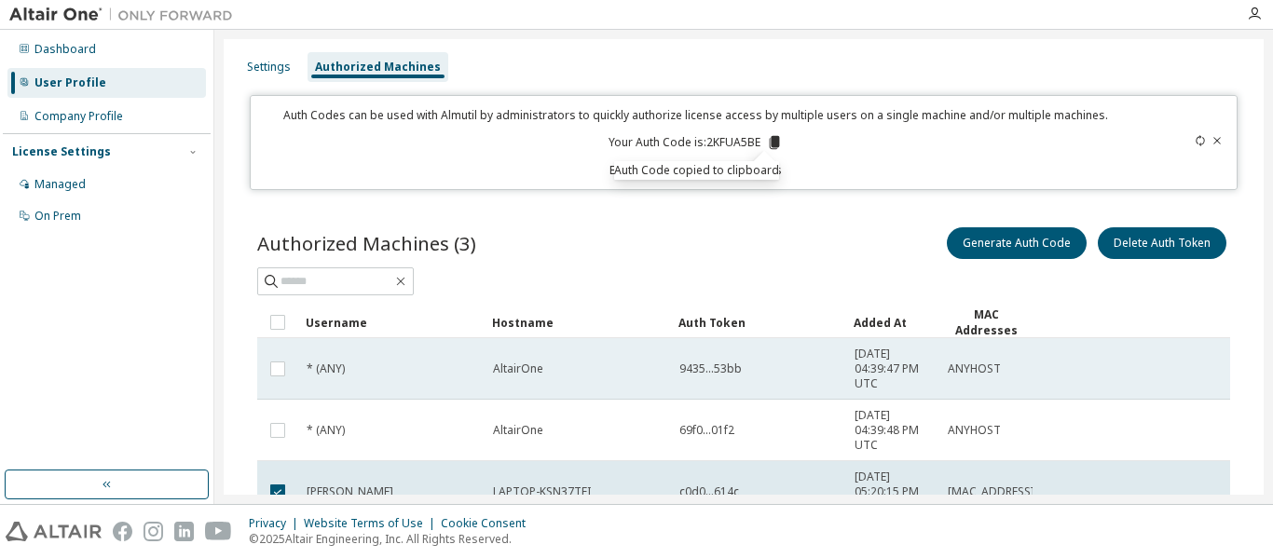
click at [618, 380] on td "AltairOne" at bounding box center [578, 369] width 186 height 62
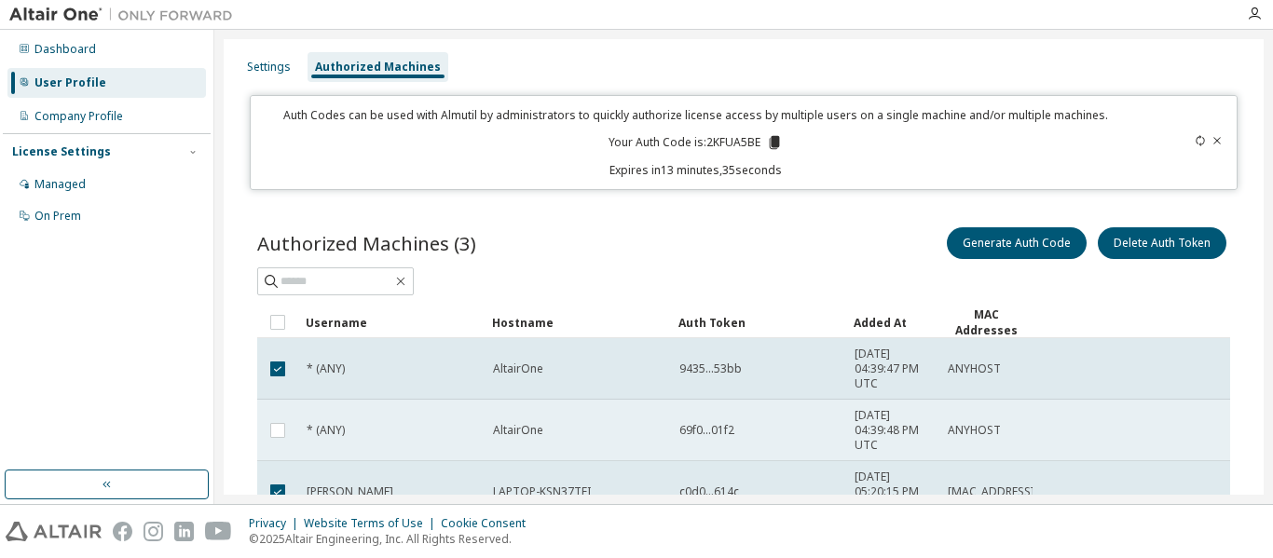
click at [597, 443] on td "AltairOne" at bounding box center [578, 431] width 186 height 62
click at [627, 406] on td "AltairOne" at bounding box center [578, 431] width 186 height 62
click at [622, 447] on td "AltairOne" at bounding box center [578, 431] width 186 height 62
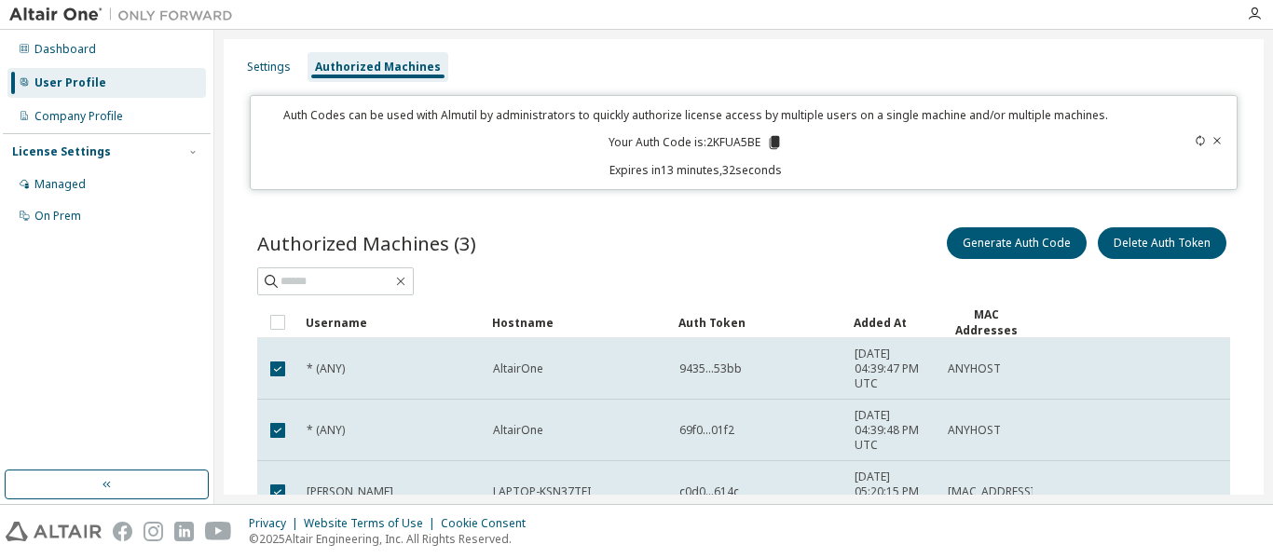
click at [581, 378] on td "AltairOne" at bounding box center [578, 369] width 186 height 62
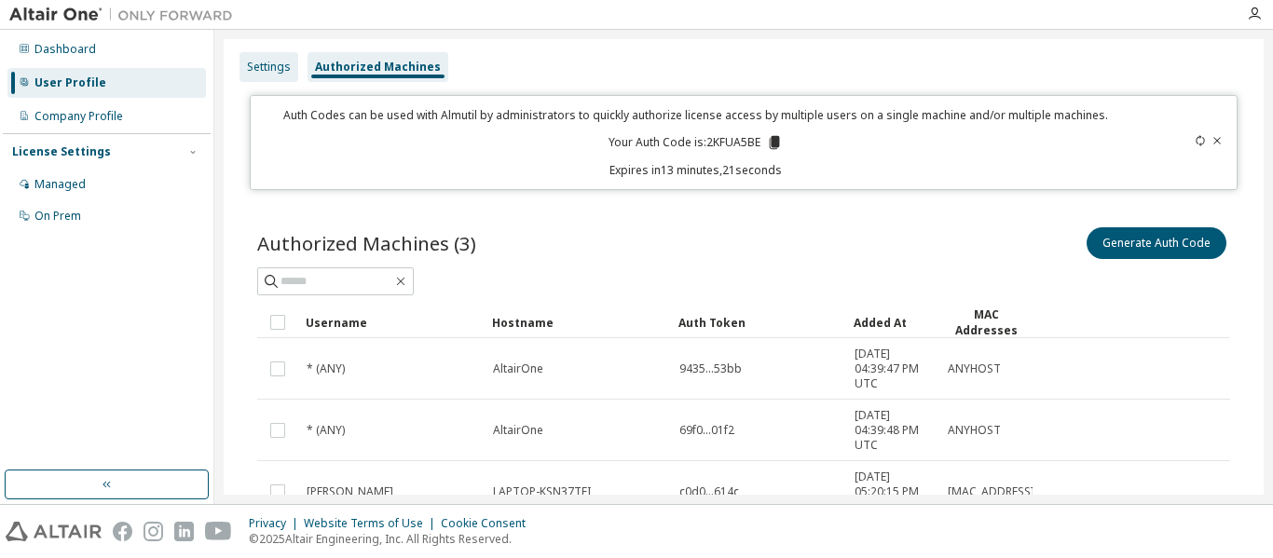
click at [273, 66] on div "Settings" at bounding box center [269, 67] width 44 height 15
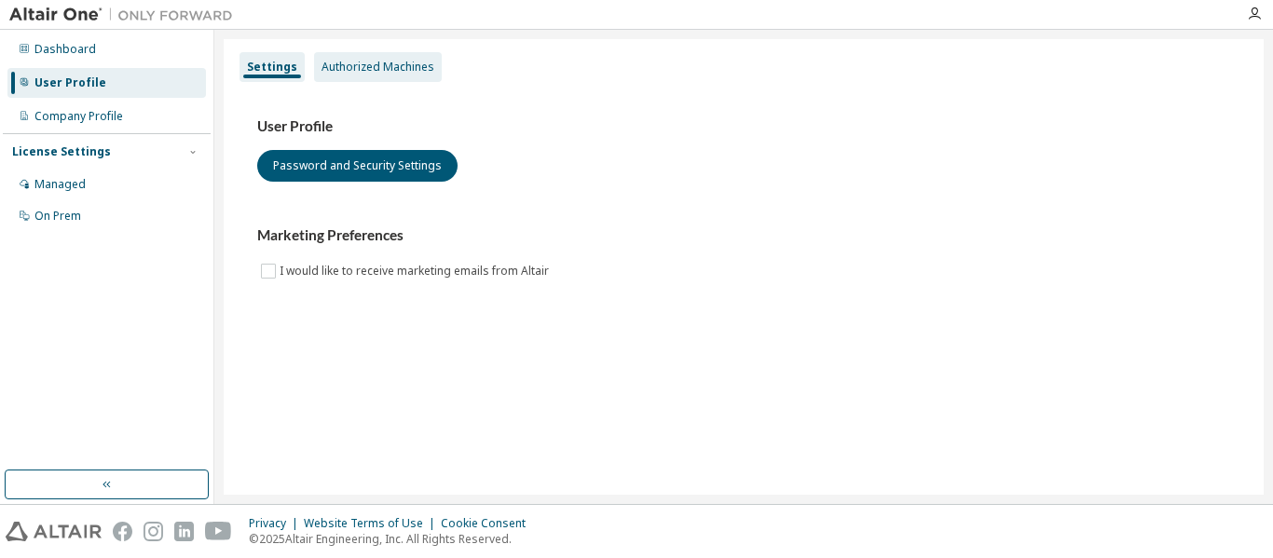
click at [353, 60] on div "Authorized Machines" at bounding box center [378, 67] width 113 height 15
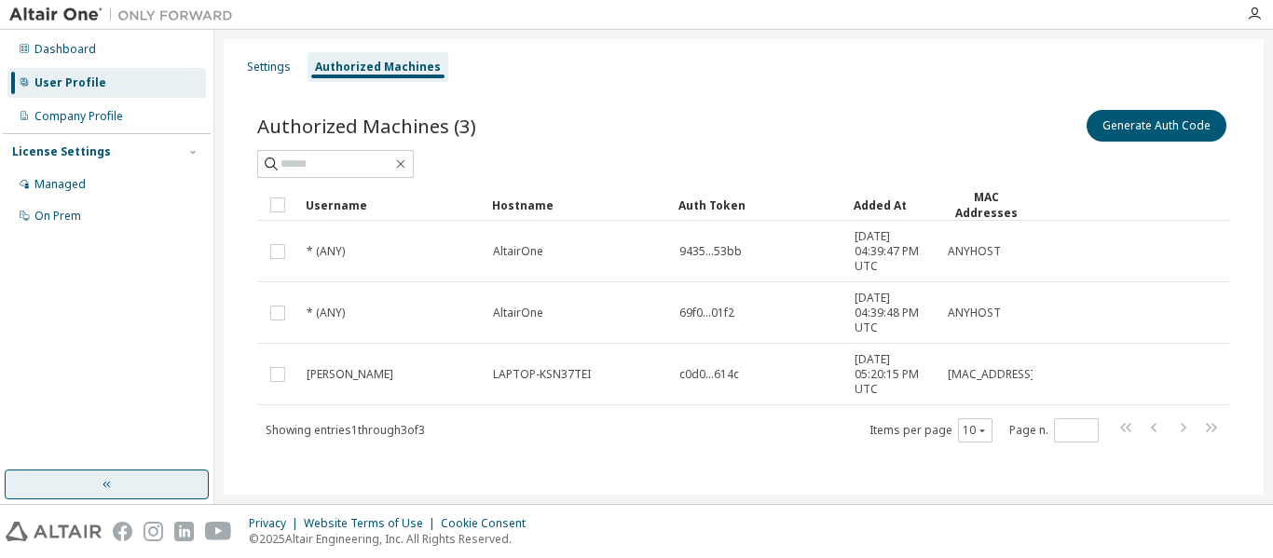
click at [92, 476] on button "button" at bounding box center [107, 485] width 204 height 30
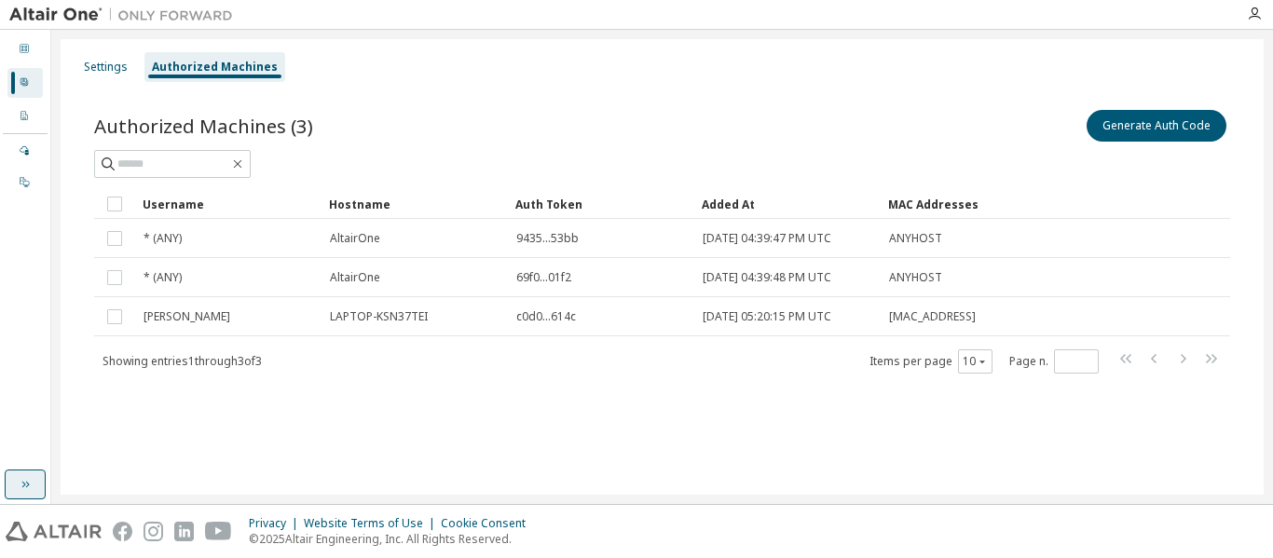
click at [26, 483] on icon "button" at bounding box center [25, 484] width 15 height 15
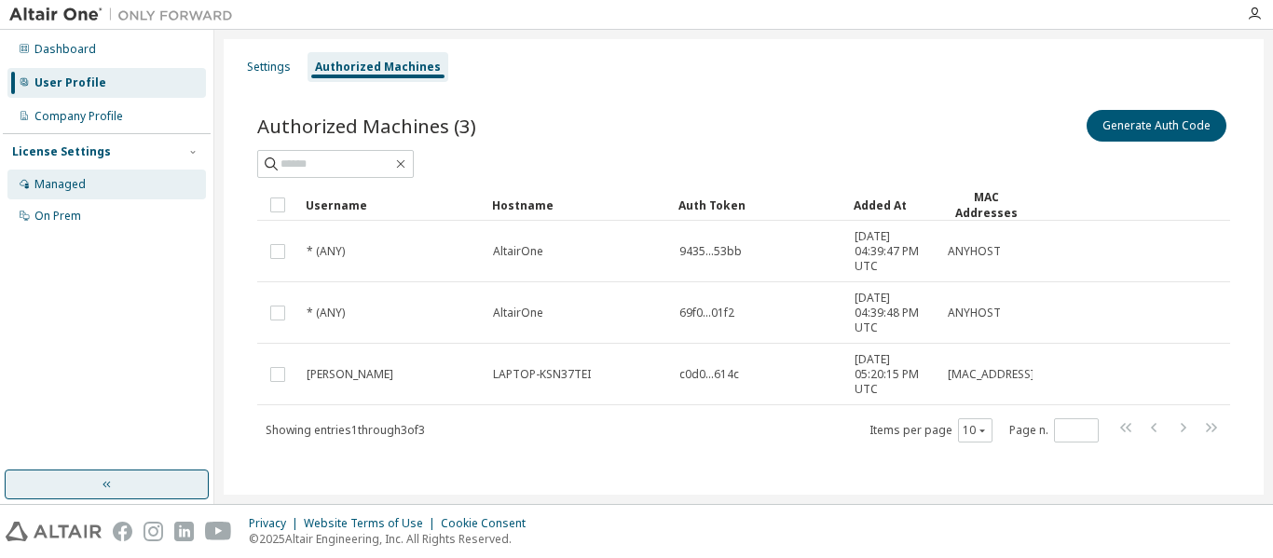
click at [132, 178] on div "Managed" at bounding box center [106, 185] width 199 height 30
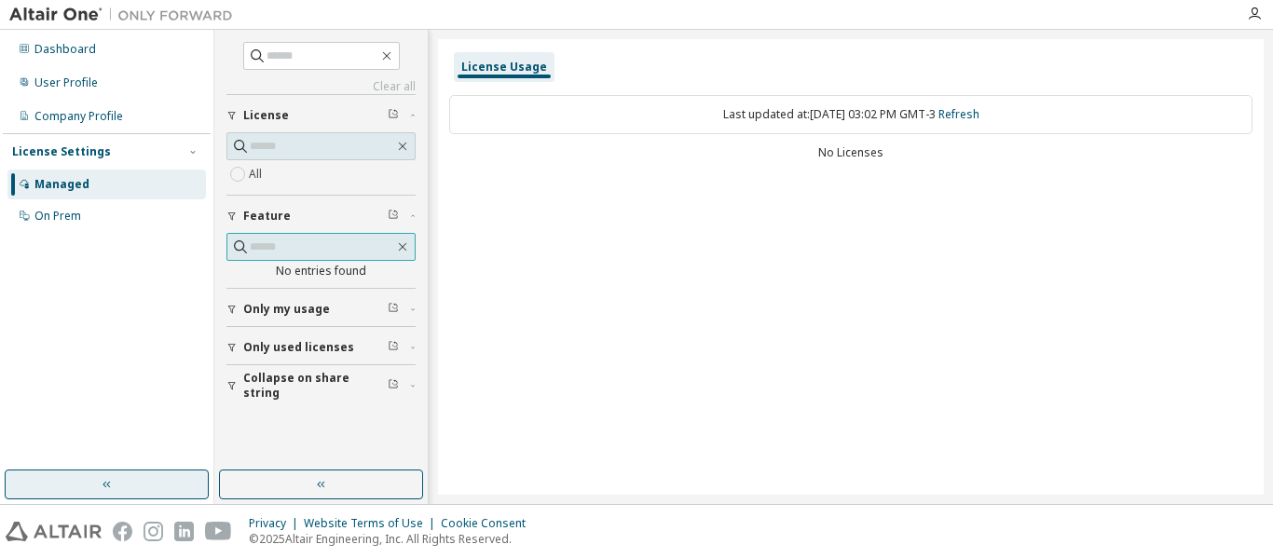
click at [273, 248] on input "text" at bounding box center [322, 247] width 144 height 19
click at [310, 268] on div "No entries found" at bounding box center [321, 271] width 189 height 15
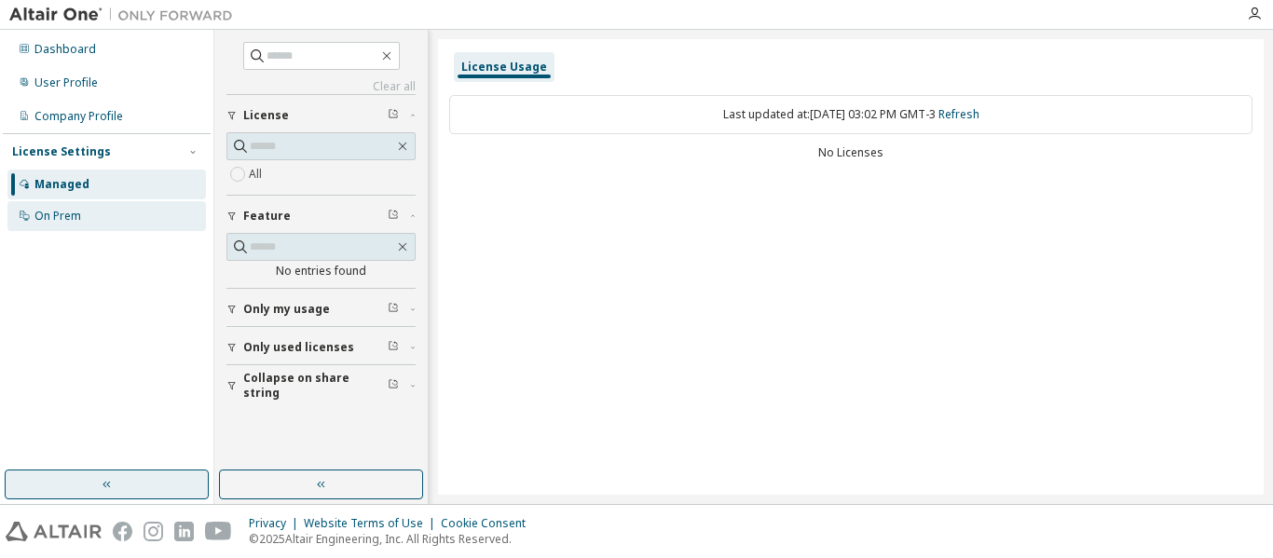
click at [102, 214] on div "On Prem" at bounding box center [106, 216] width 199 height 30
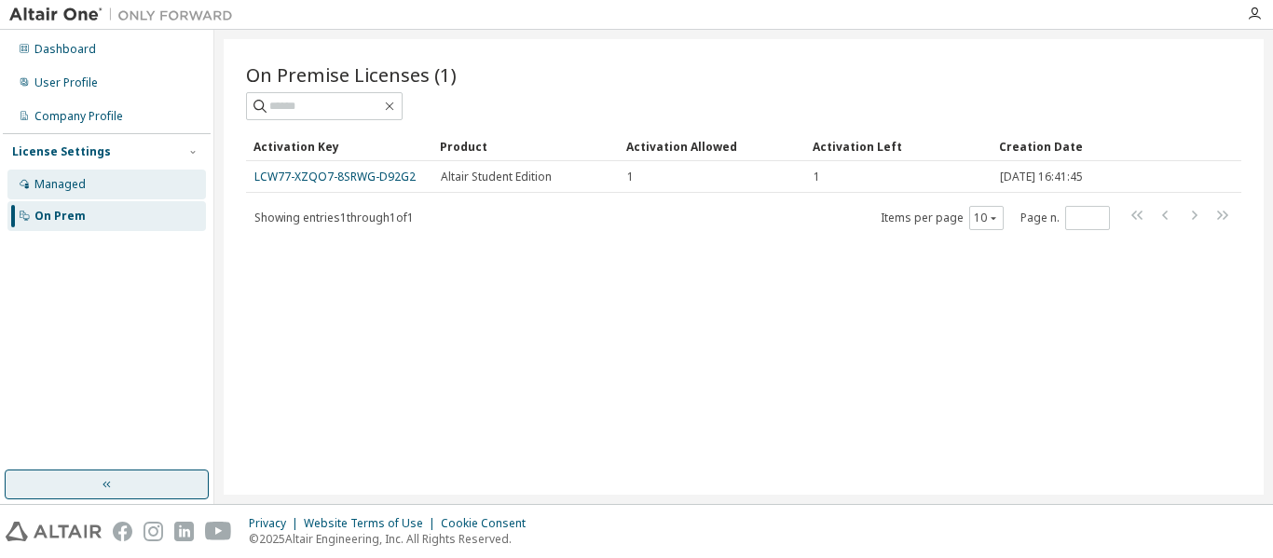
click at [144, 172] on div "Managed" at bounding box center [106, 185] width 199 height 30
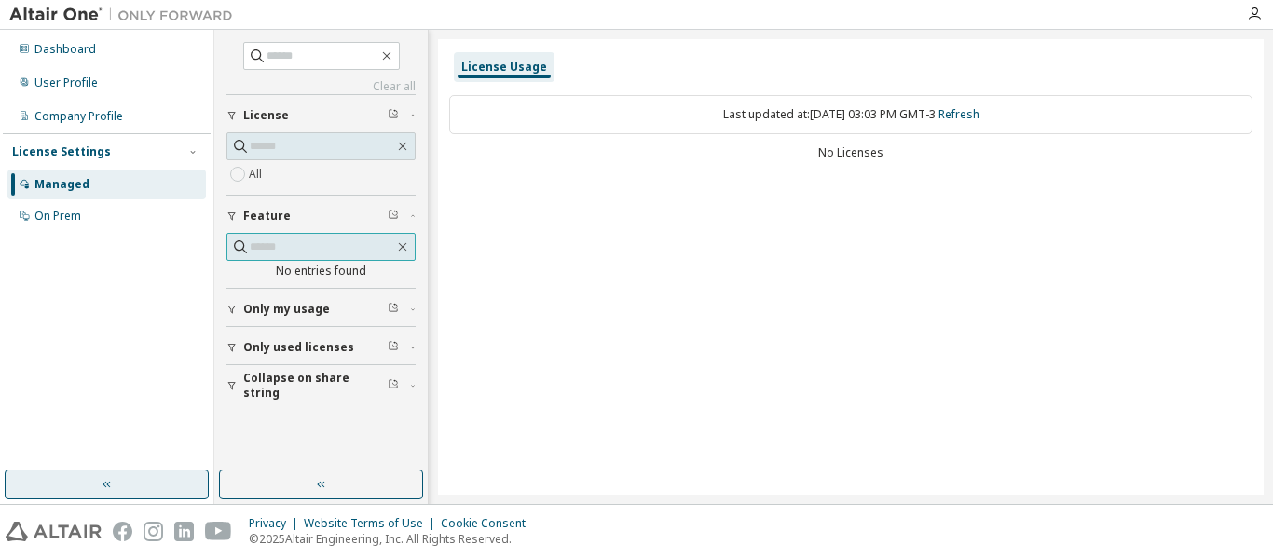
click at [286, 244] on input "text" at bounding box center [322, 247] width 144 height 19
click at [696, 174] on div "Last updated at: Mon 2025-09-08 03:03 PM GMT-3 Refresh No Licenses" at bounding box center [851, 129] width 804 height 91
click at [358, 273] on div "No entries found" at bounding box center [321, 271] width 189 height 15
click at [329, 312] on div "Only my usage" at bounding box center [326, 309] width 167 height 15
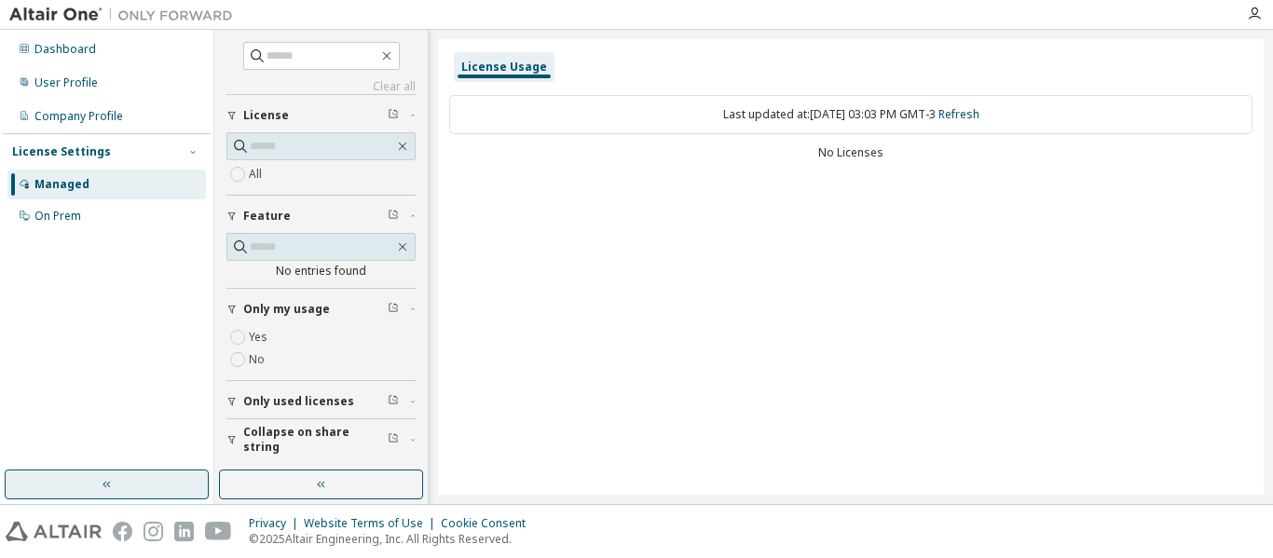
click at [308, 390] on button "Only used licenses" at bounding box center [321, 401] width 189 height 41
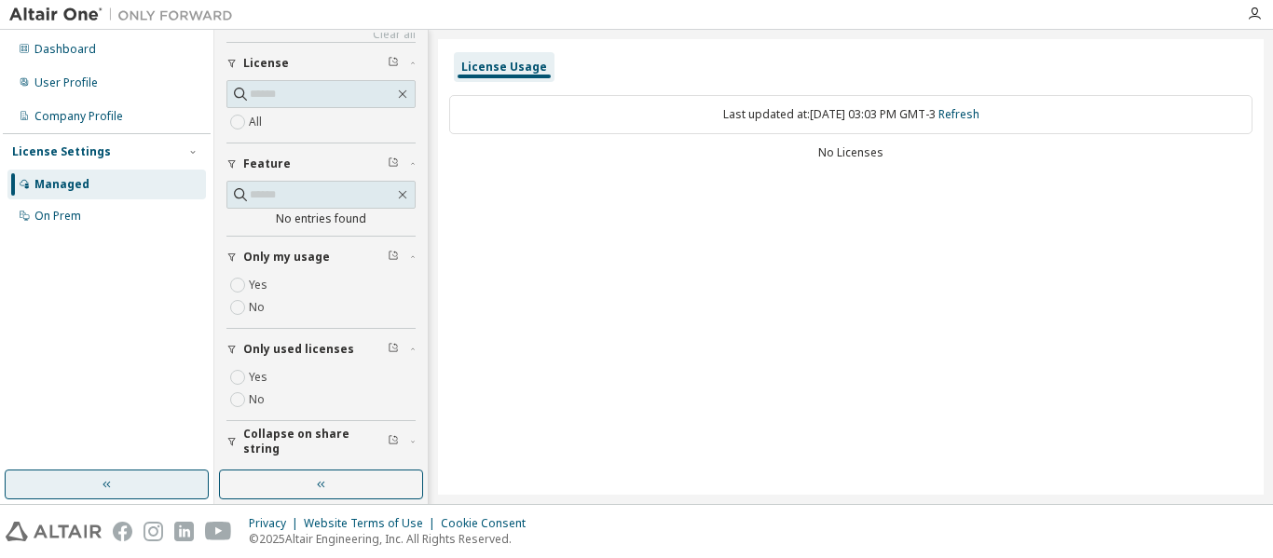
click at [291, 439] on span "Collapse on share string" at bounding box center [315, 442] width 144 height 30
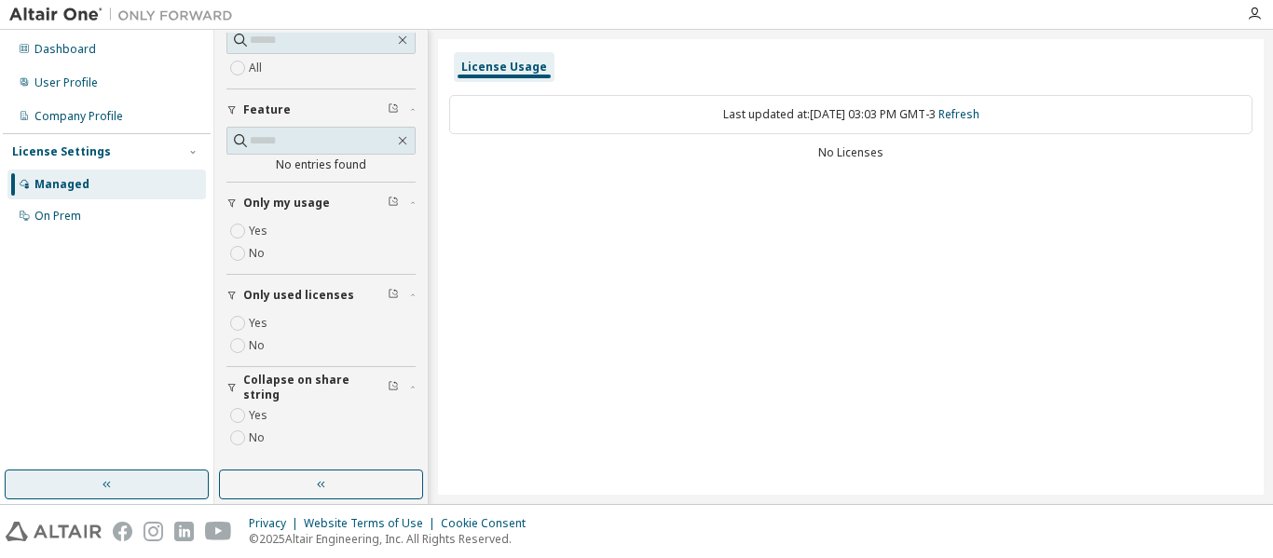
scroll to position [0, 0]
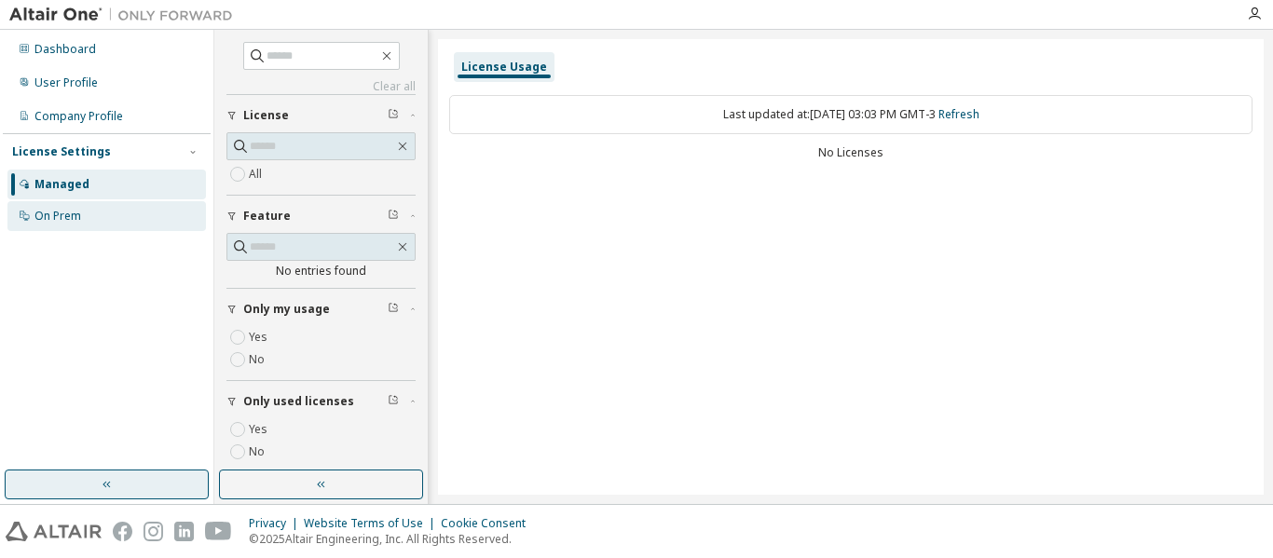
click at [116, 202] on div "On Prem" at bounding box center [106, 216] width 199 height 30
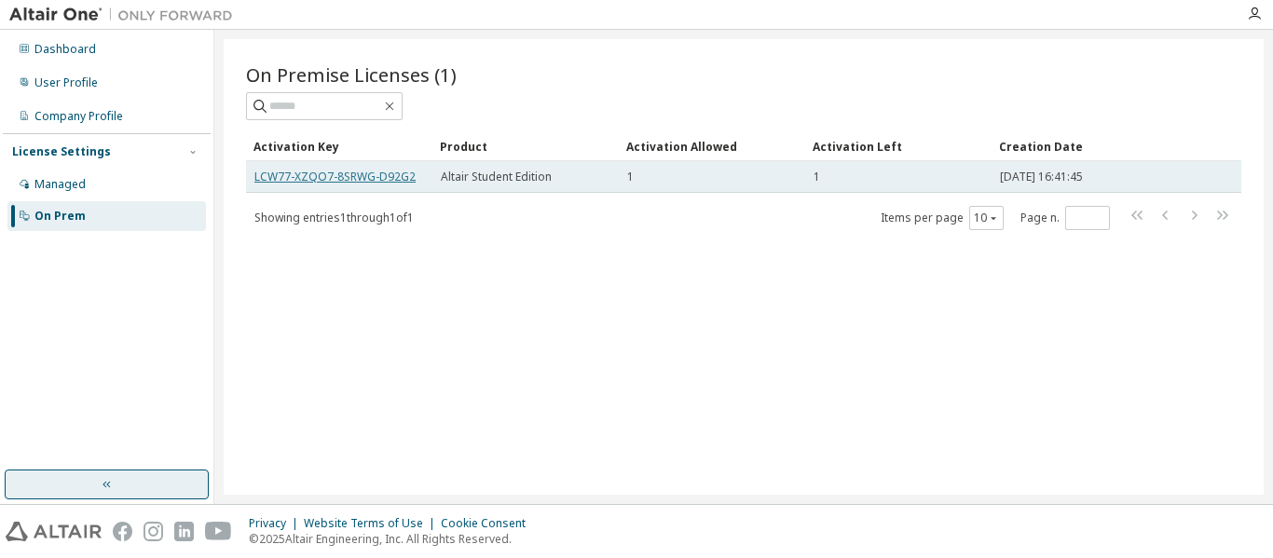
click at [377, 170] on link "LCW77-XZQO7-8SRWG-D92G2" at bounding box center [335, 177] width 161 height 16
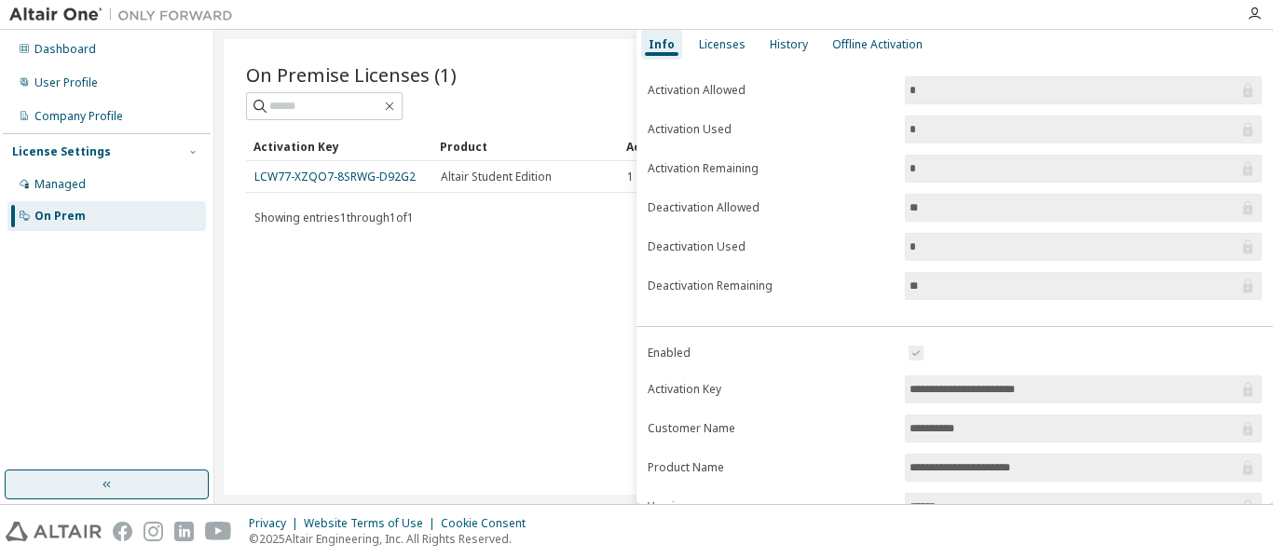
scroll to position [82, 0]
click at [921, 123] on input "*" at bounding box center [1074, 128] width 329 height 19
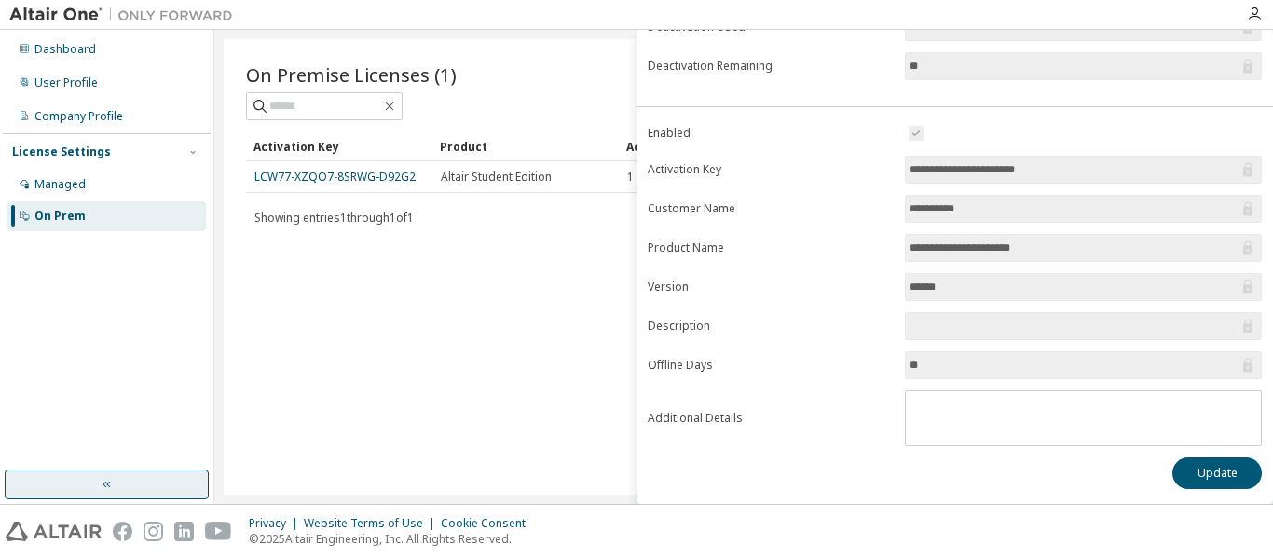
scroll to position [0, 0]
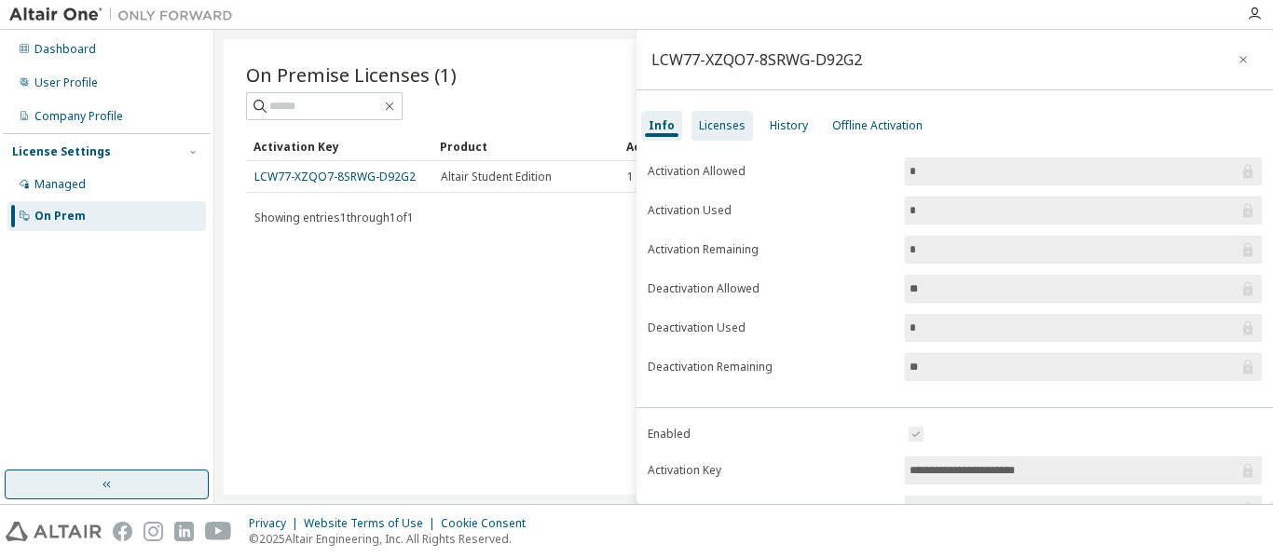
click at [719, 121] on div "Licenses" at bounding box center [722, 125] width 47 height 15
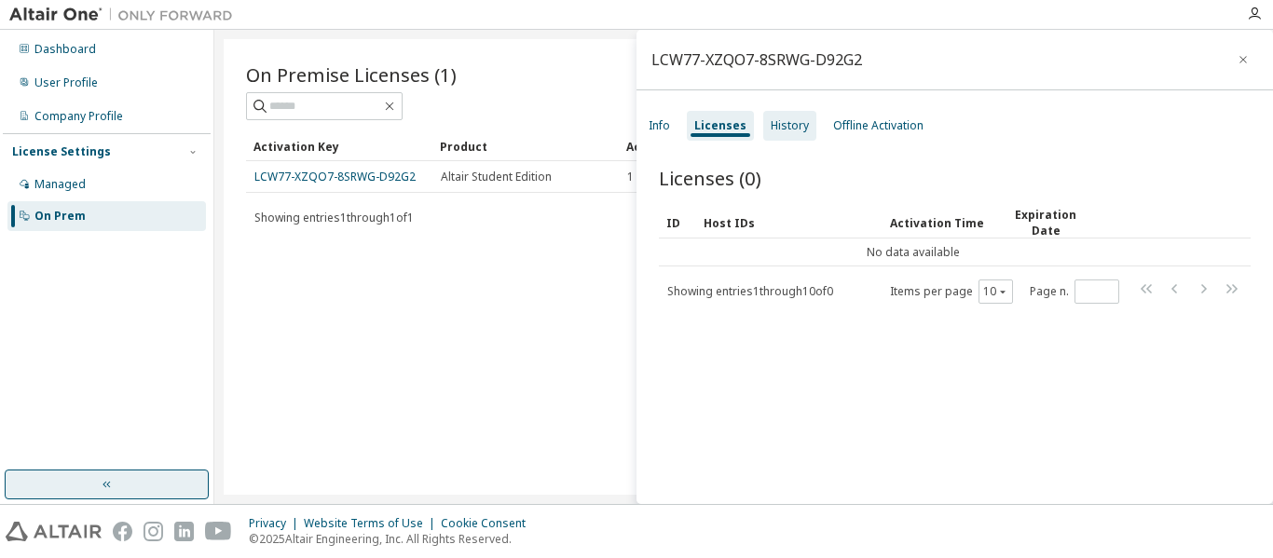
click at [789, 125] on div "History" at bounding box center [790, 125] width 38 height 15
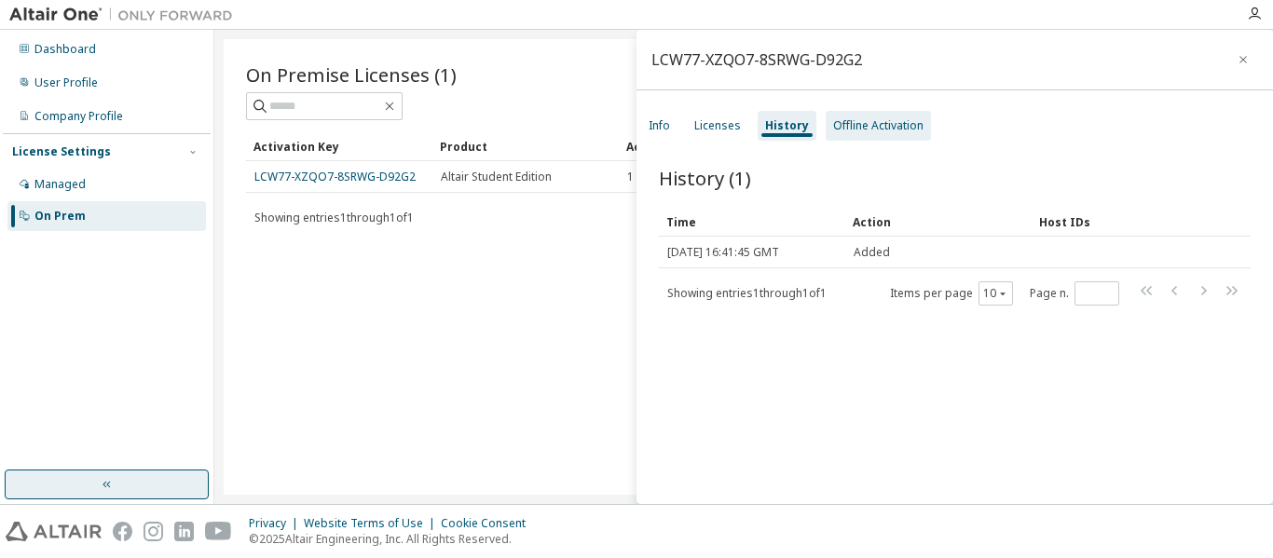
click at [886, 131] on div "Offline Activation" at bounding box center [878, 125] width 90 height 15
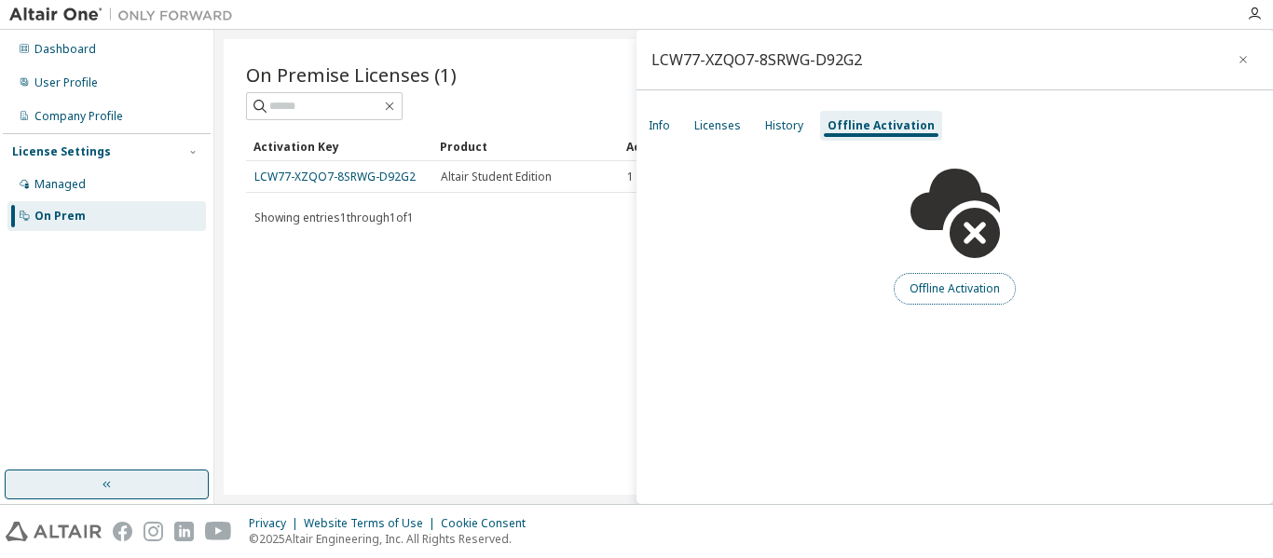
click at [931, 295] on button "Offline Activation" at bounding box center [955, 289] width 122 height 32
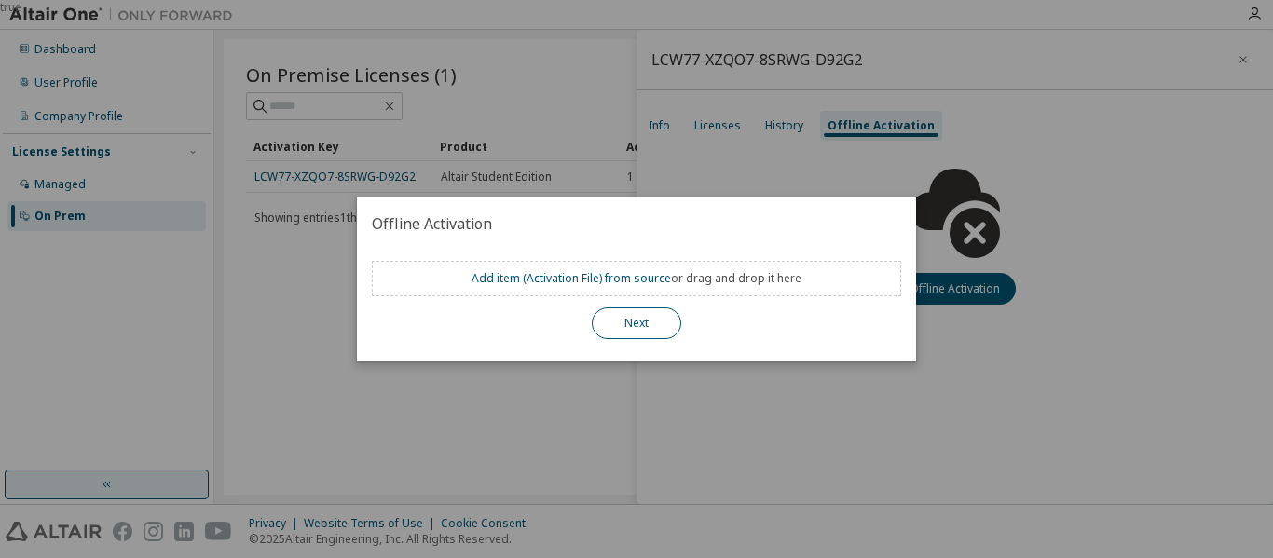
click at [670, 313] on button "Next" at bounding box center [636, 324] width 89 height 32
click at [550, 284] on link "Add item ( Activation File ) from source" at bounding box center [572, 278] width 200 height 16
click at [569, 280] on link "Add item ( Activation File ) from source" at bounding box center [572, 278] width 200 height 16
click at [632, 320] on button "Next" at bounding box center [636, 324] width 89 height 32
click at [625, 325] on button "Next" at bounding box center [636, 324] width 89 height 32
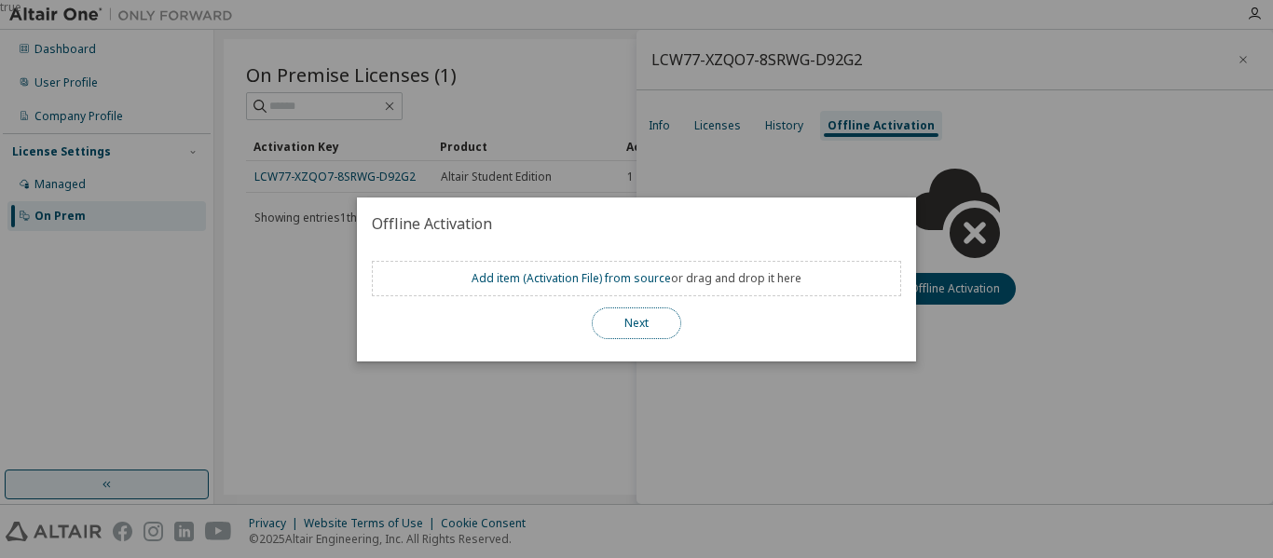
click at [628, 320] on button "Next" at bounding box center [636, 324] width 89 height 32
click at [522, 426] on div "true" at bounding box center [636, 279] width 1273 height 558
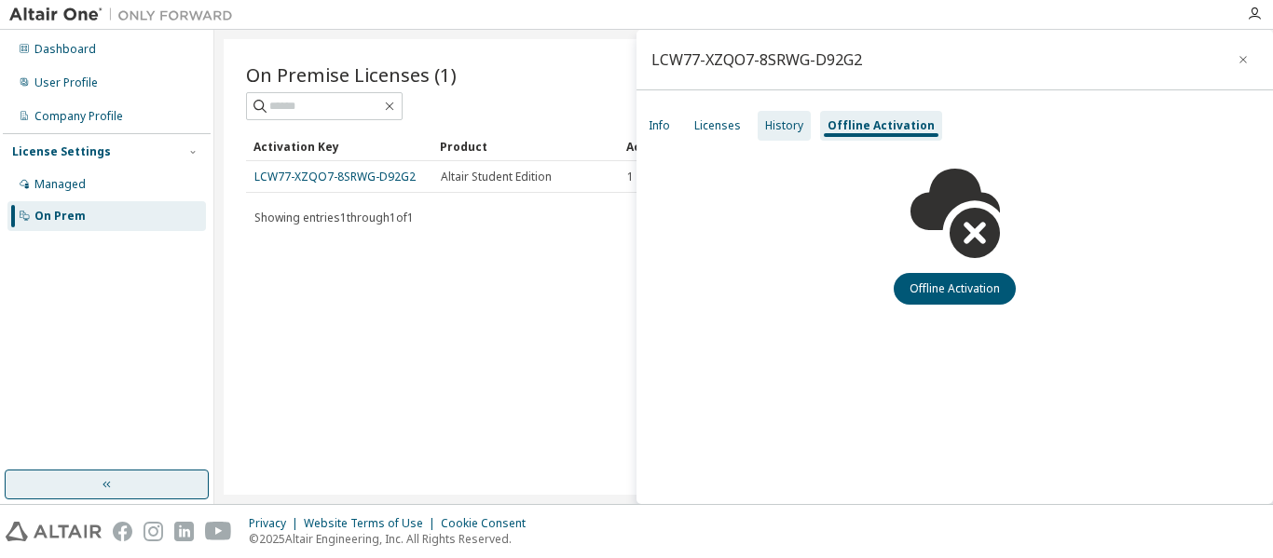
click at [780, 125] on div "History" at bounding box center [784, 125] width 38 height 15
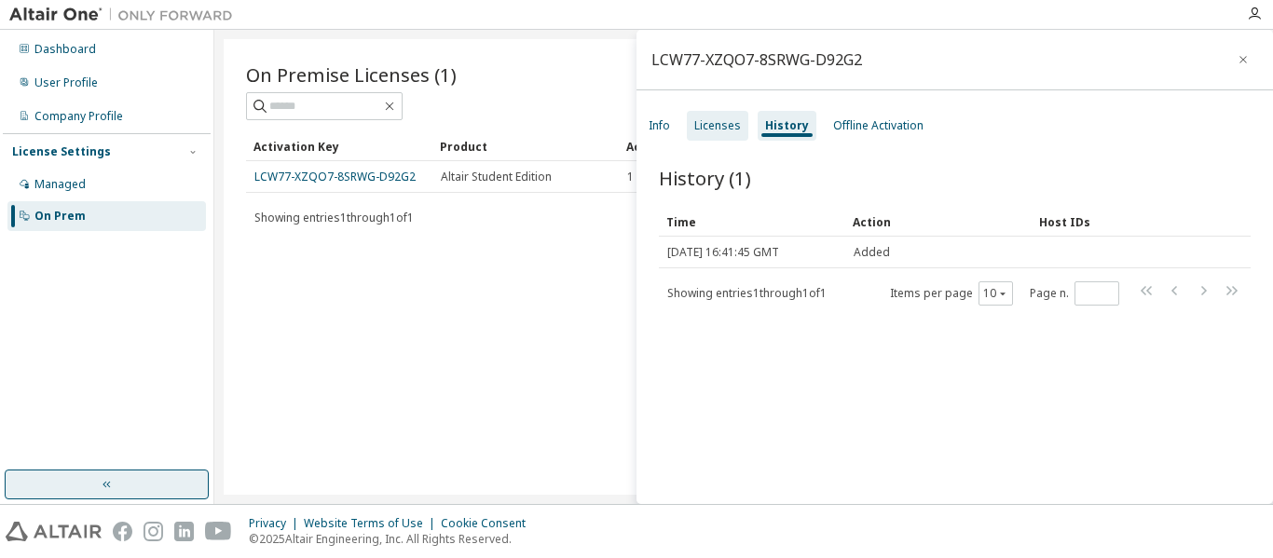
click at [728, 128] on div "Licenses" at bounding box center [718, 125] width 47 height 15
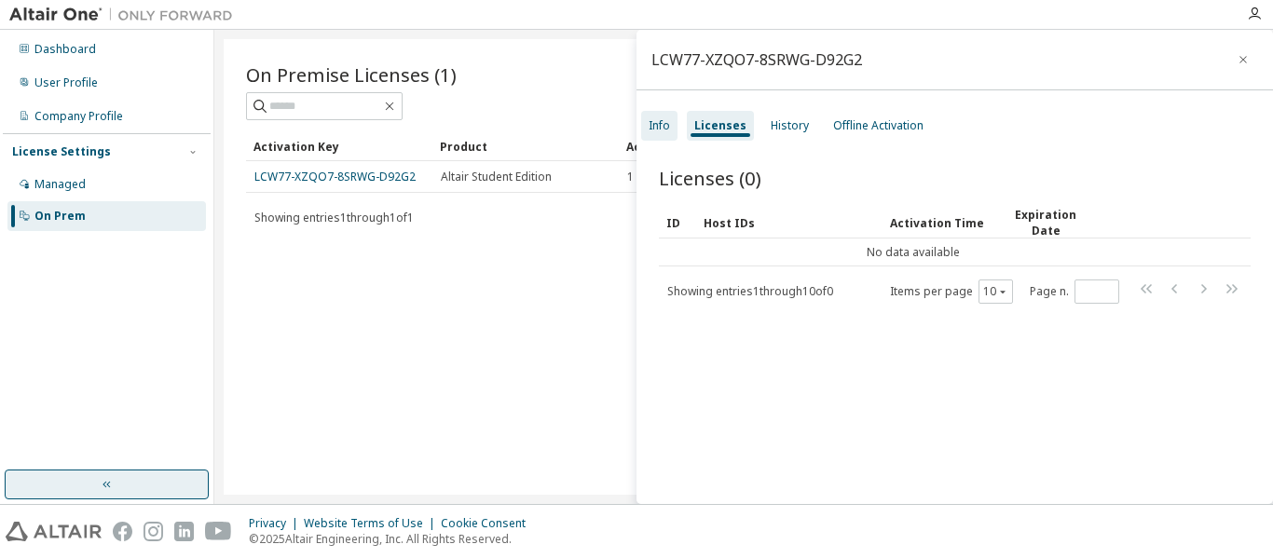
click at [661, 128] on div "Info" at bounding box center [659, 125] width 21 height 15
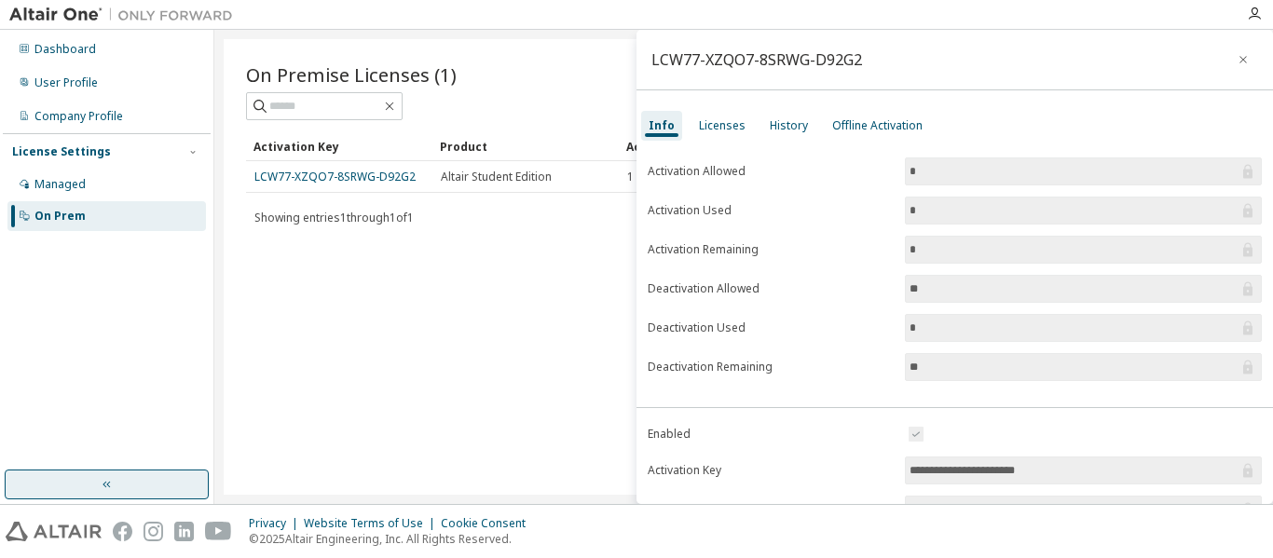
click at [293, 241] on div "On Premise Licenses (1) Clear Load Save Save As Field Operator Value Select fil…" at bounding box center [744, 267] width 1040 height 456
click at [99, 174] on div "Managed" at bounding box center [106, 185] width 199 height 30
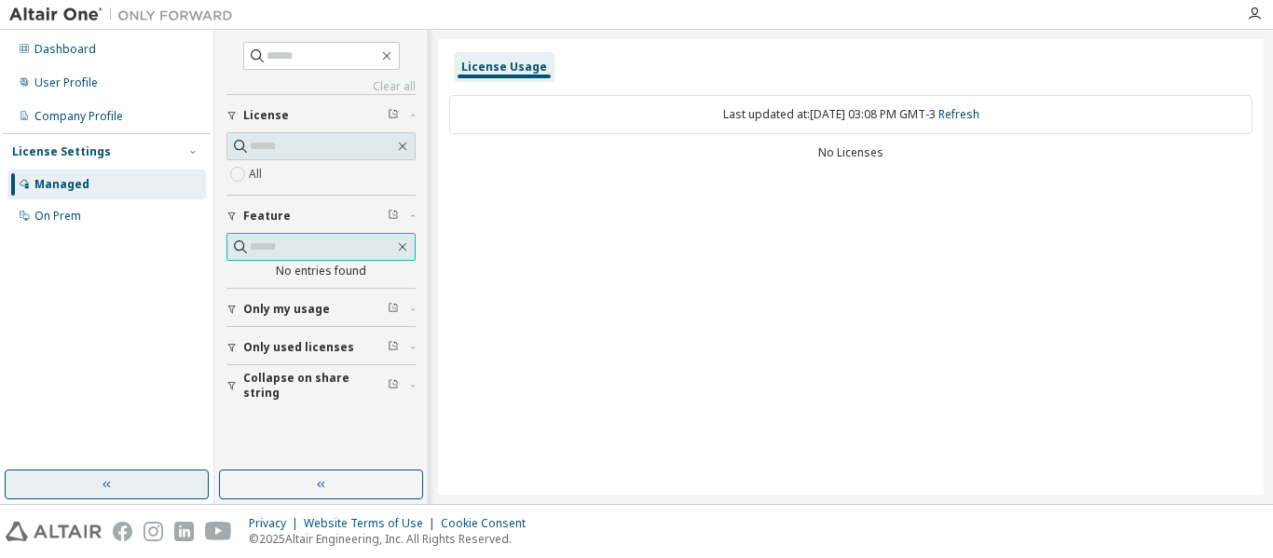
click at [397, 239] on span at bounding box center [321, 247] width 189 height 28
click at [405, 245] on icon "button" at bounding box center [403, 247] width 8 height 8
click at [404, 137] on span at bounding box center [321, 146] width 189 height 28
click at [246, 188] on div "All" at bounding box center [321, 163] width 189 height 62
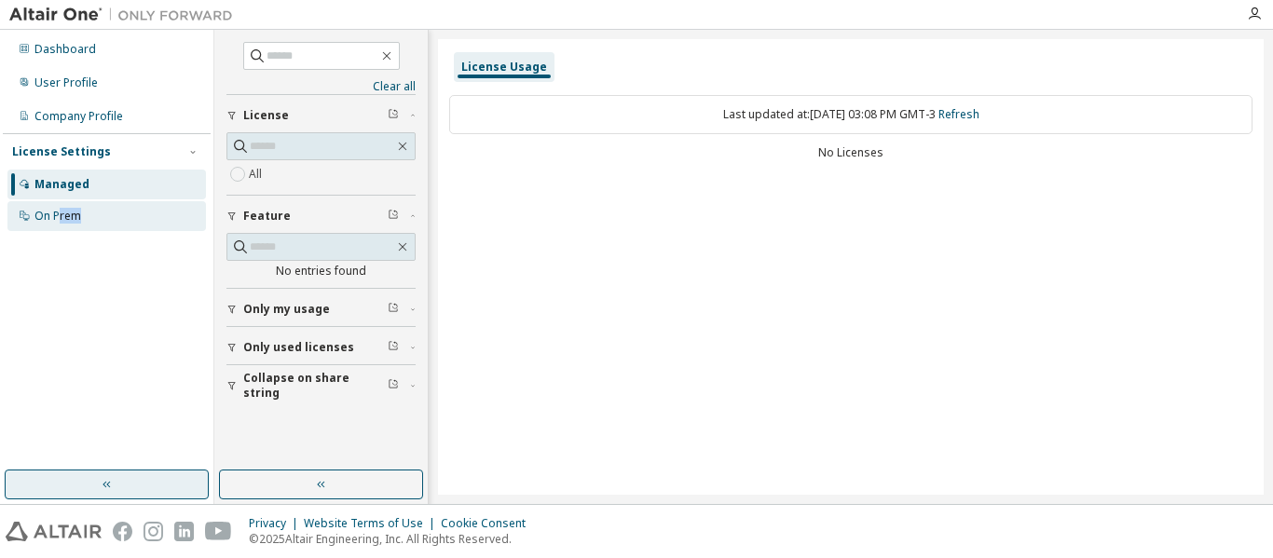
drag, startPoint x: 62, startPoint y: 218, endPoint x: 78, endPoint y: 210, distance: 18.8
click at [78, 210] on div "On Prem" at bounding box center [57, 216] width 47 height 15
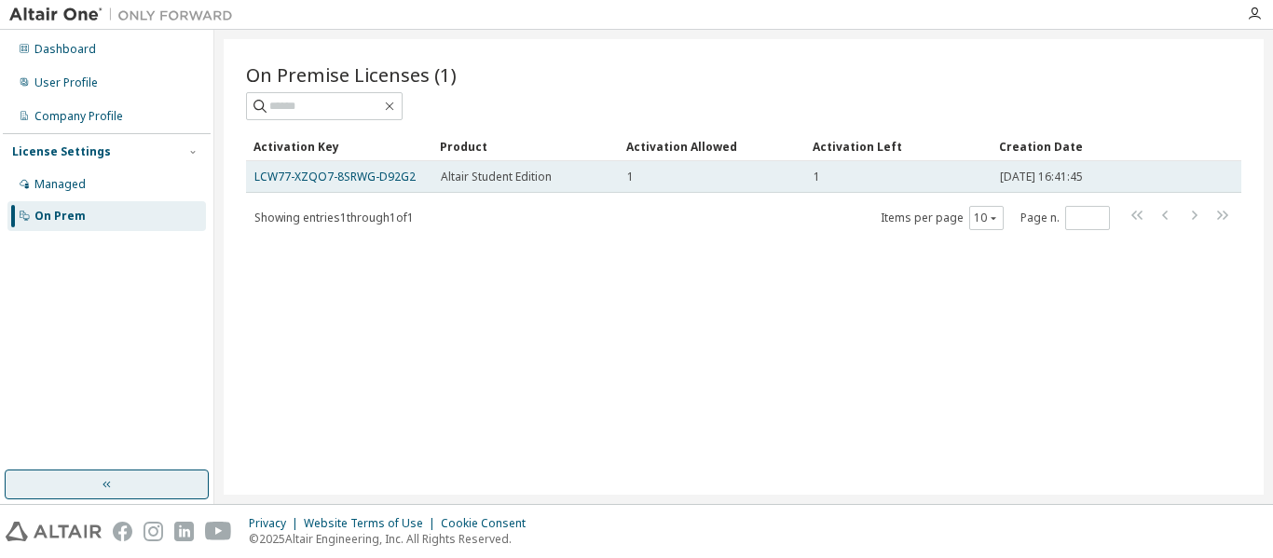
click at [500, 185] on td "Altair Student Edition" at bounding box center [526, 177] width 186 height 32
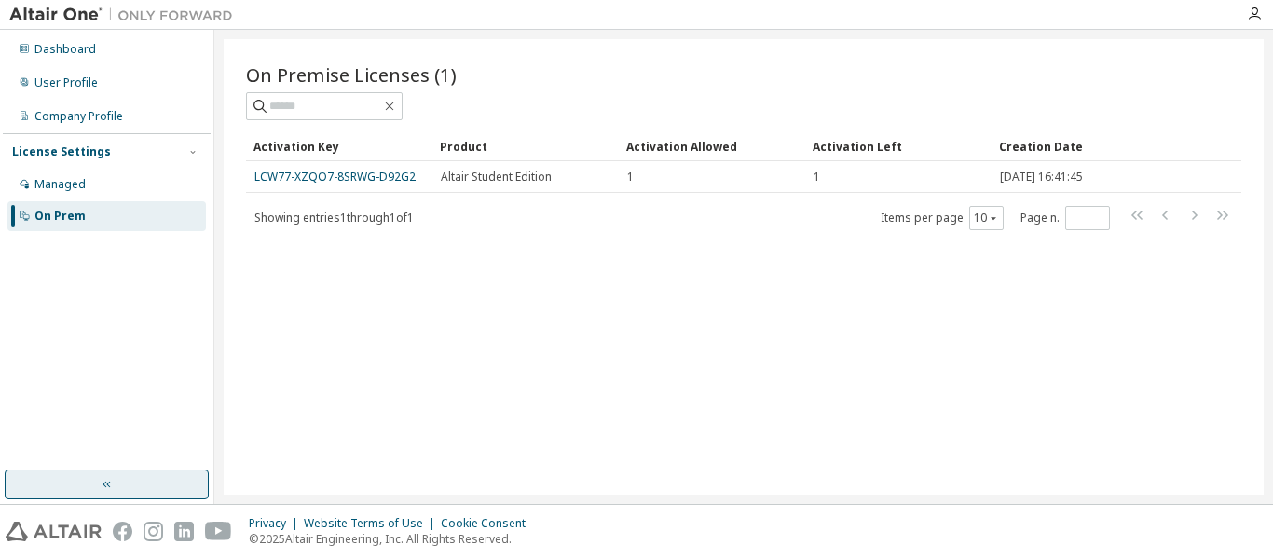
click at [867, 450] on div "On Premise Licenses (1) Clear Load Save Save As Field Operator Value Select fil…" at bounding box center [744, 267] width 1040 height 456
click at [1028, 385] on div "On Premise Licenses (1) Clear Load Save Save As Field Operator Value Select fil…" at bounding box center [744, 267] width 1040 height 456
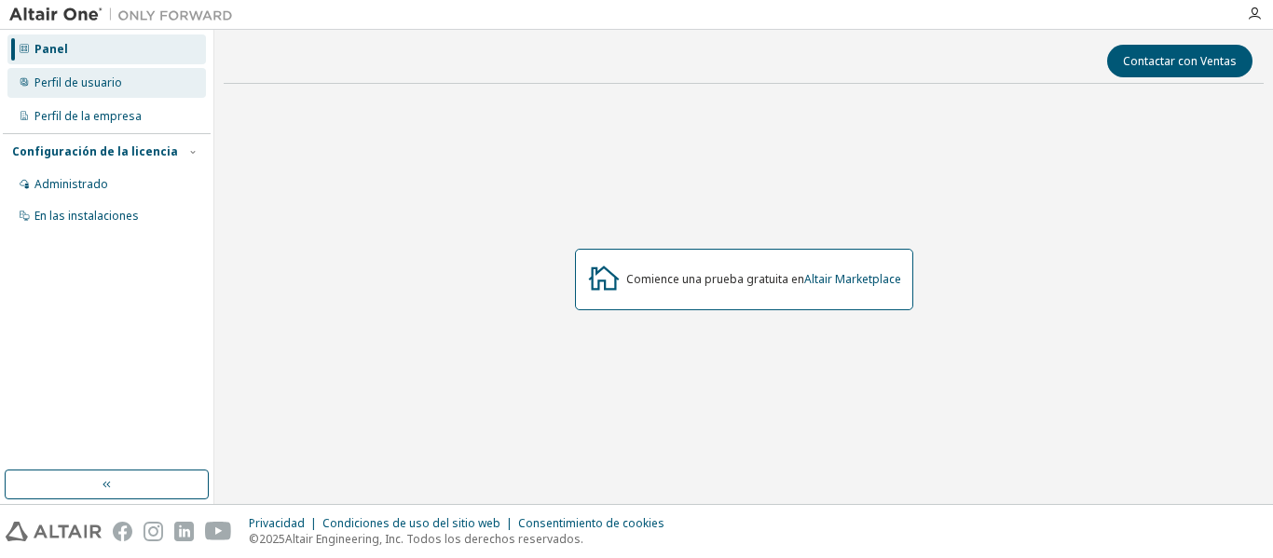
click at [129, 86] on div "Perfil de usuario" at bounding box center [106, 83] width 199 height 30
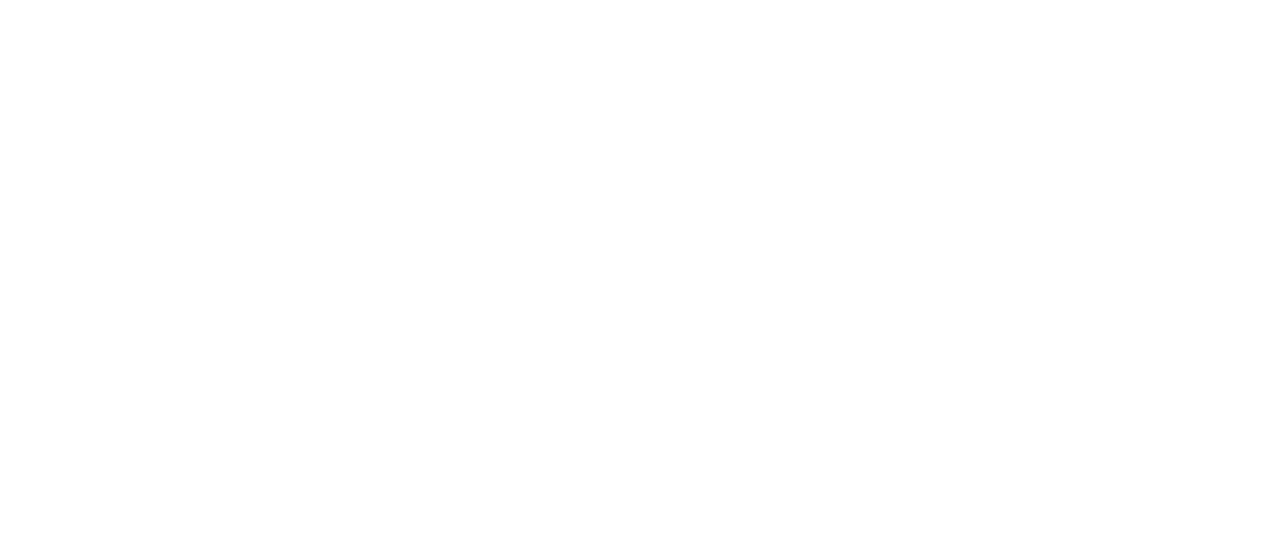
click at [365, 71] on div at bounding box center [636, 279] width 1273 height 558
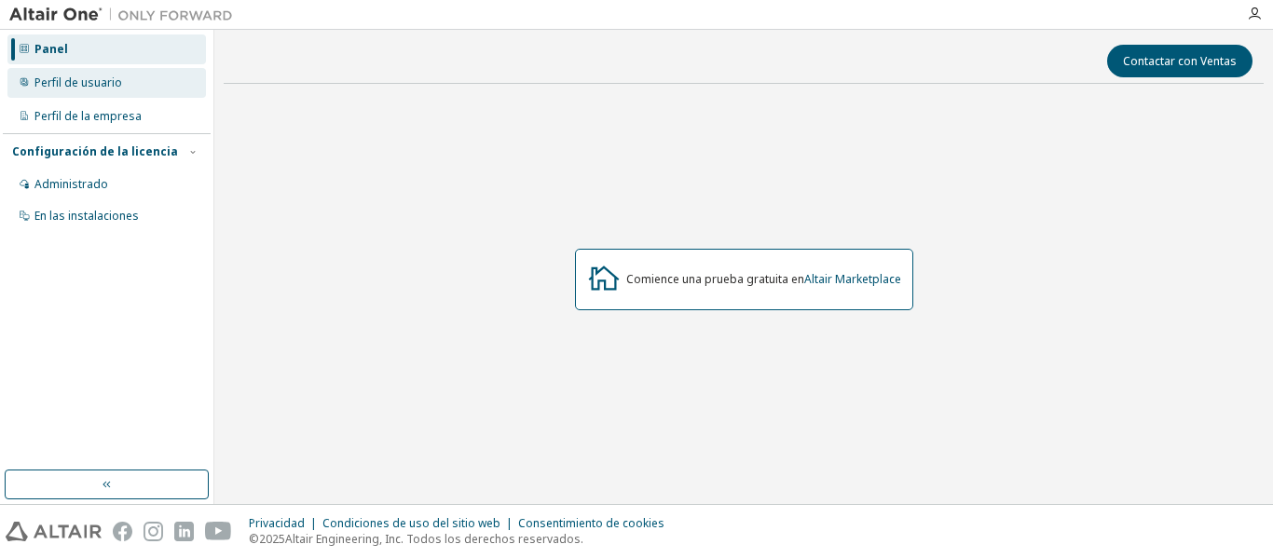
click at [198, 92] on div "Perfil de usuario" at bounding box center [106, 83] width 199 height 30
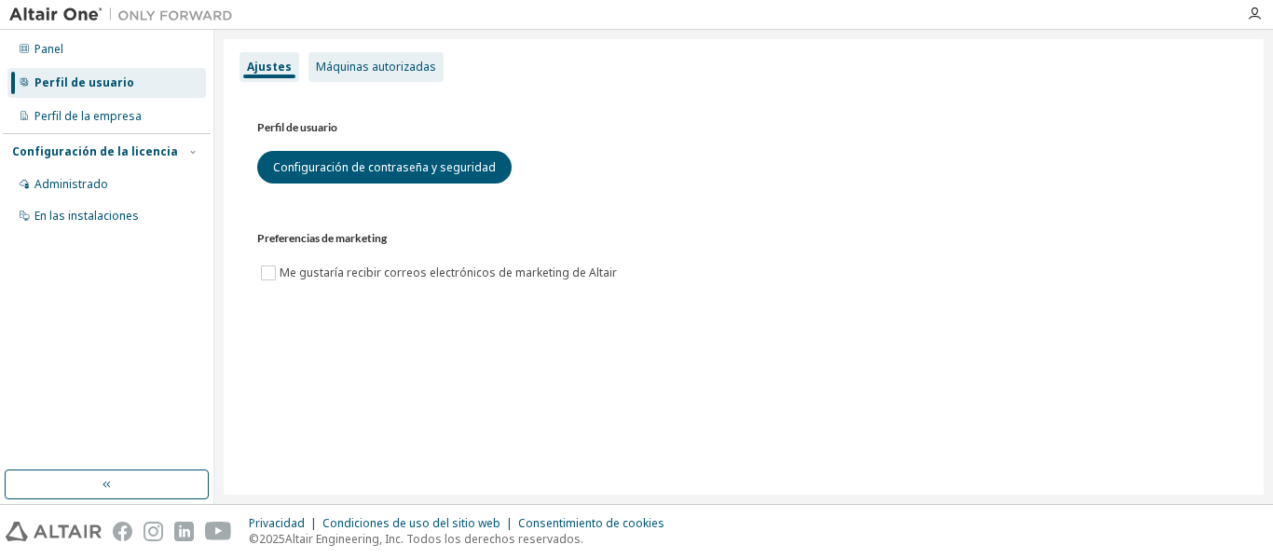
click at [372, 63] on font "Máquinas autorizadas" at bounding box center [376, 67] width 120 height 16
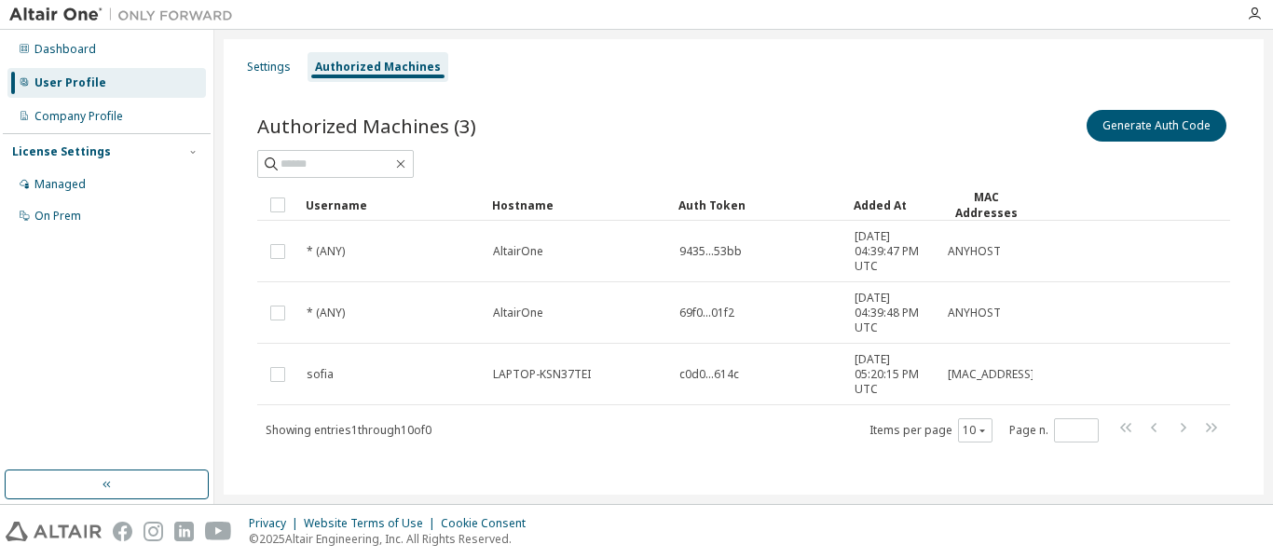
click at [626, 129] on div "Authorized Machines (3) Generate Auth Code" at bounding box center [743, 125] width 973 height 39
click at [1119, 124] on button "Generate Auth Code" at bounding box center [1157, 126] width 140 height 32
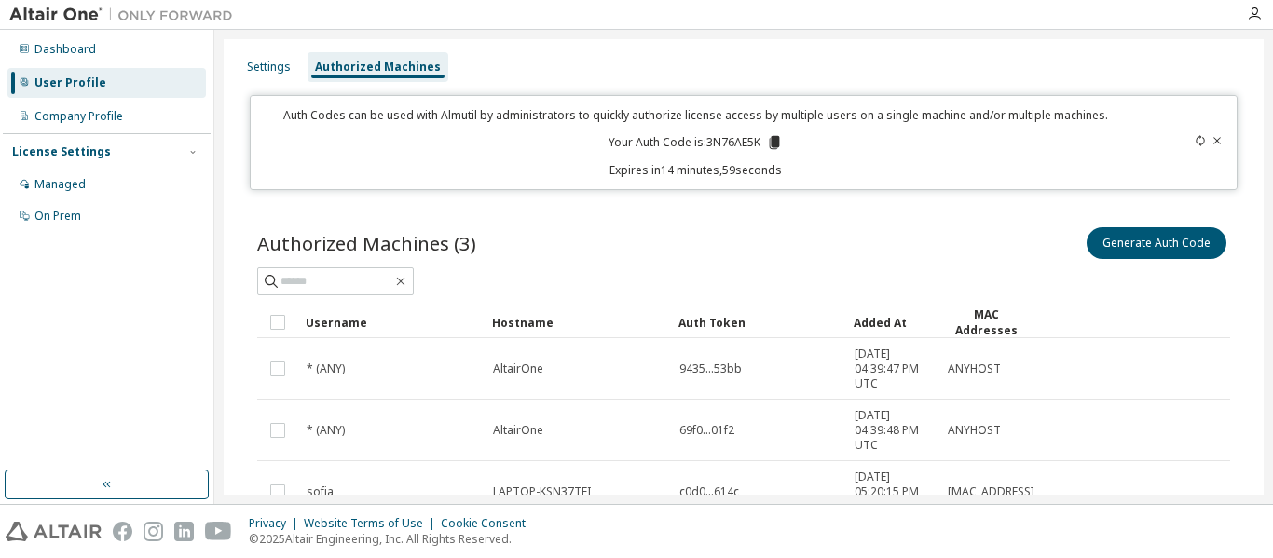
click at [777, 139] on icon at bounding box center [774, 142] width 17 height 17
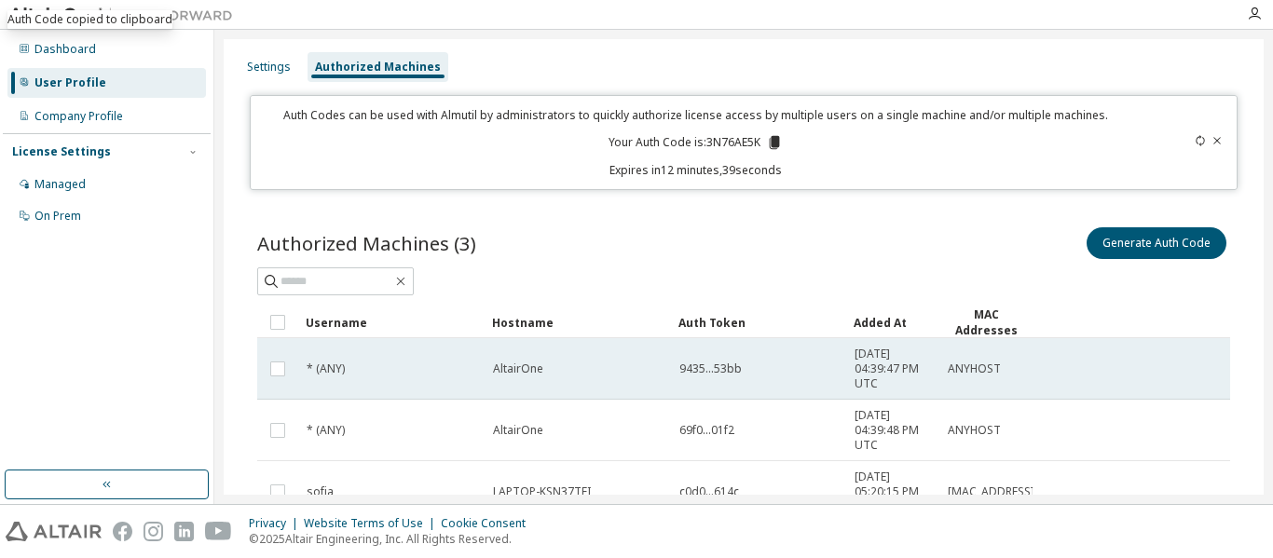
scroll to position [126, 0]
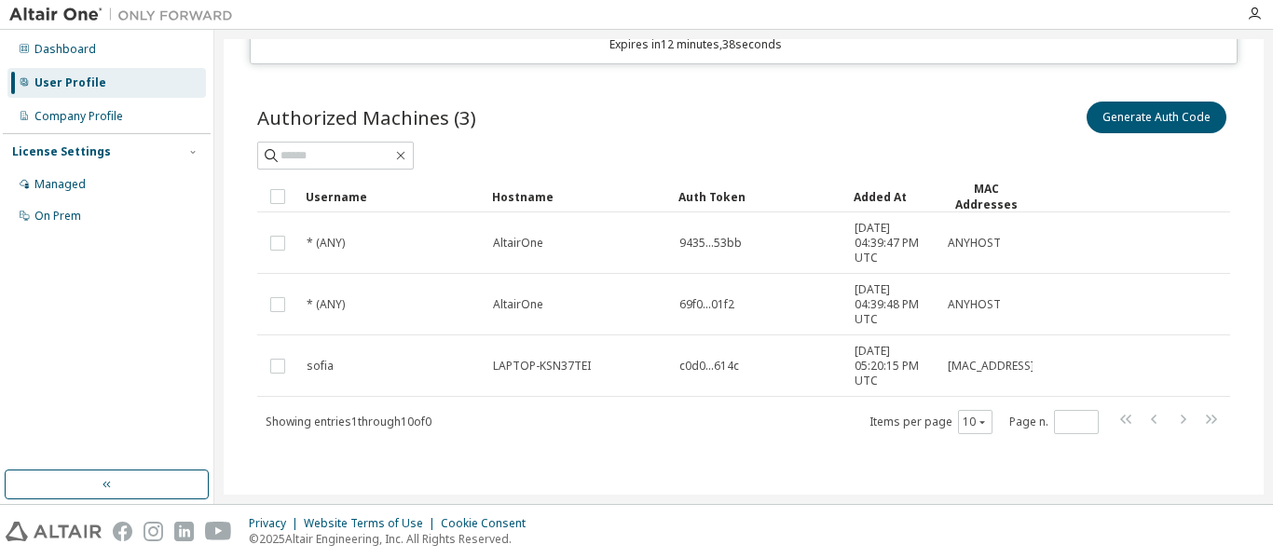
click at [587, 385] on td "LAPTOP-KSN37TEI" at bounding box center [578, 367] width 186 height 62
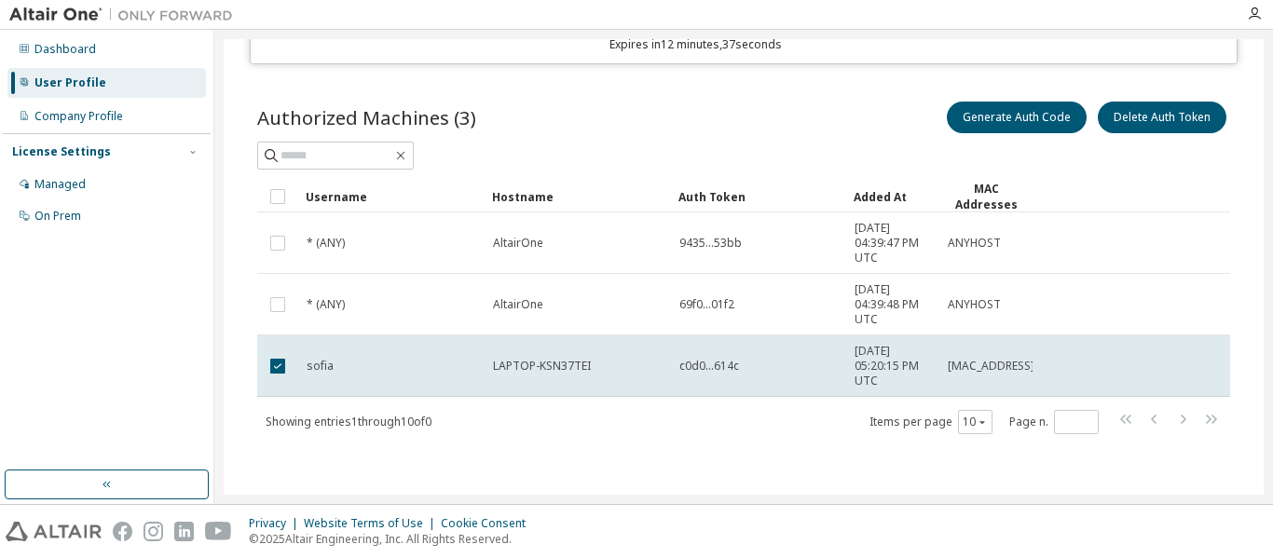
scroll to position [0, 0]
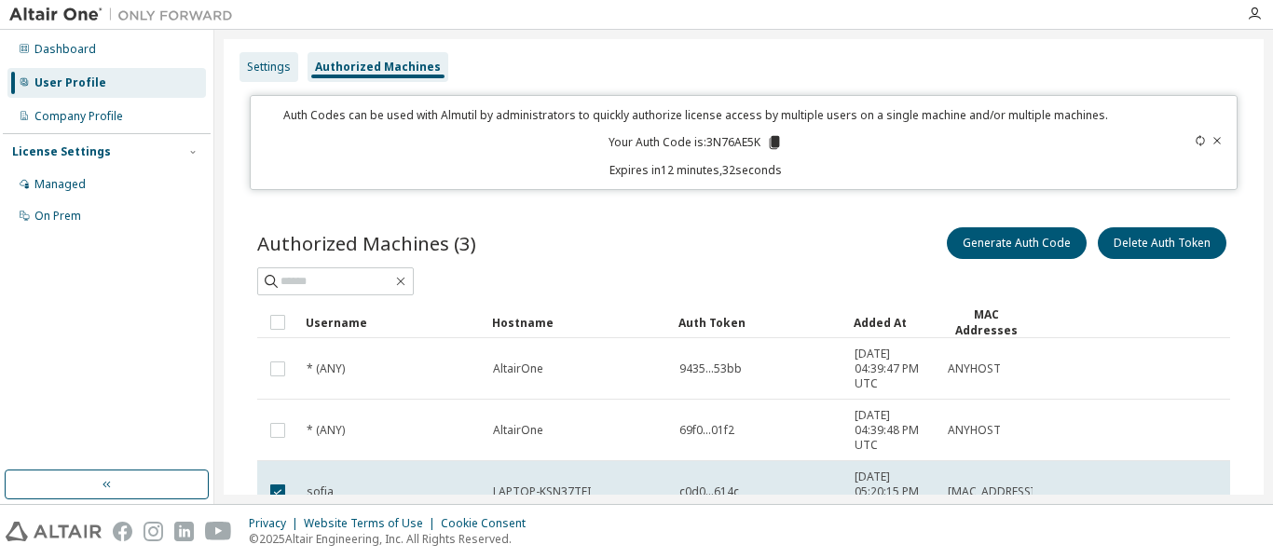
click at [281, 66] on div "Settings" at bounding box center [269, 67] width 44 height 15
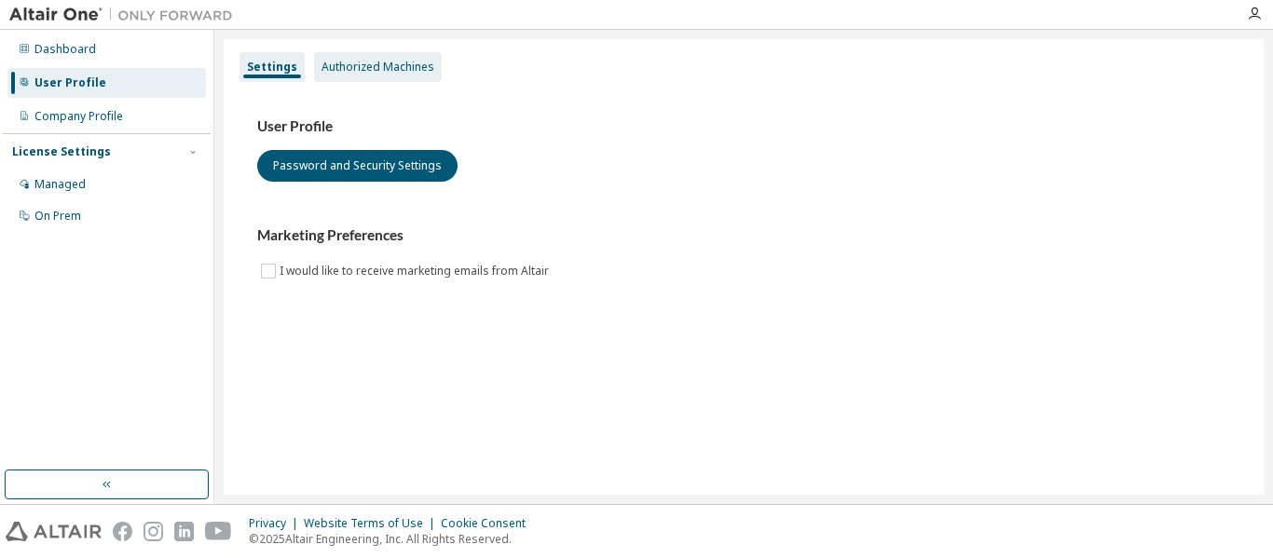
click at [337, 66] on div "Authorized Machines" at bounding box center [378, 67] width 113 height 15
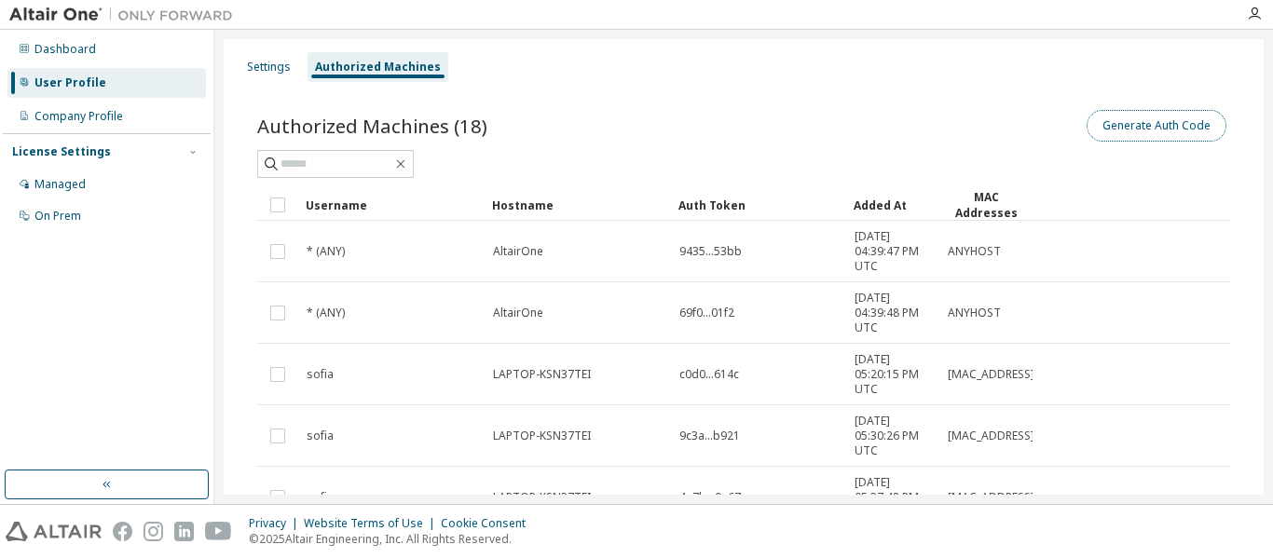
click at [1131, 130] on button "Generate Auth Code" at bounding box center [1157, 126] width 140 height 32
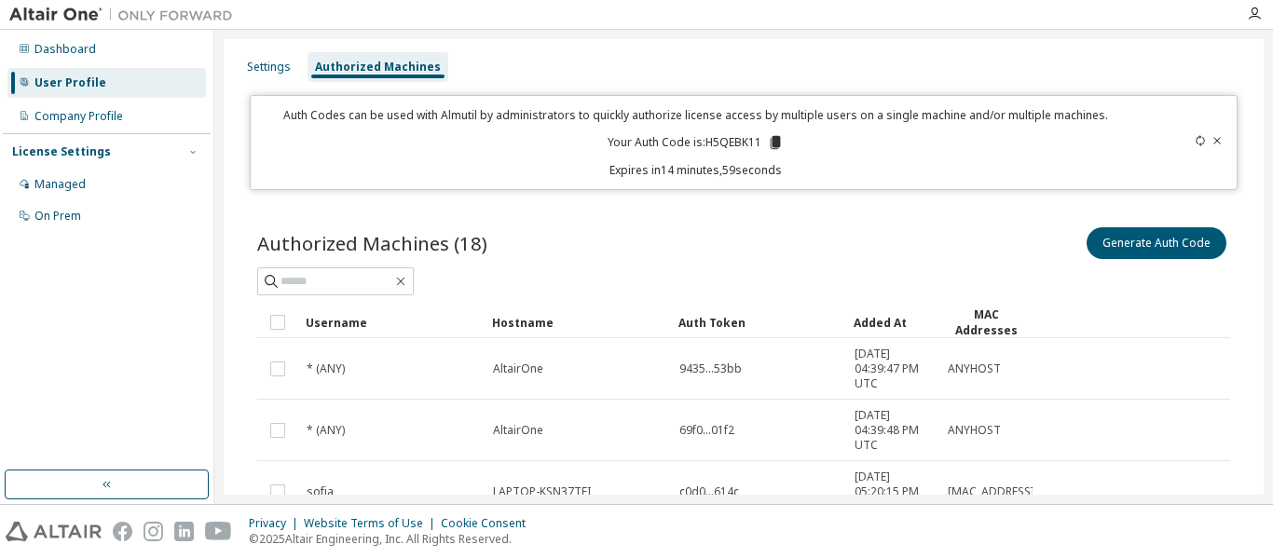
click at [768, 139] on icon at bounding box center [775, 142] width 17 height 17
click at [123, 220] on div "On Prem" at bounding box center [106, 216] width 199 height 30
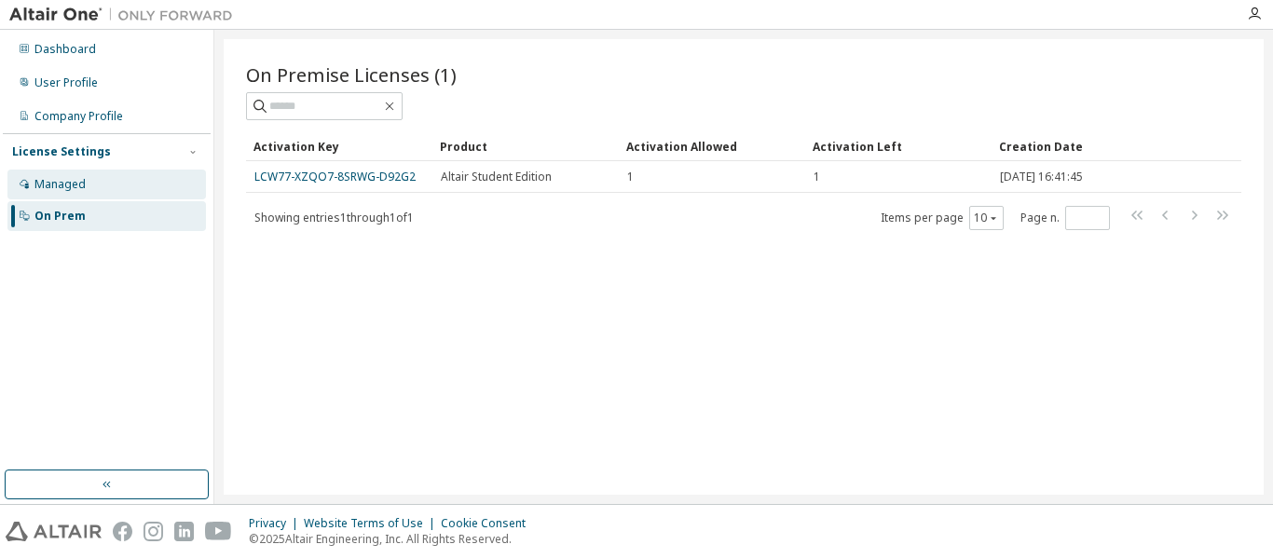
click at [113, 187] on div "Managed" at bounding box center [106, 185] width 199 height 30
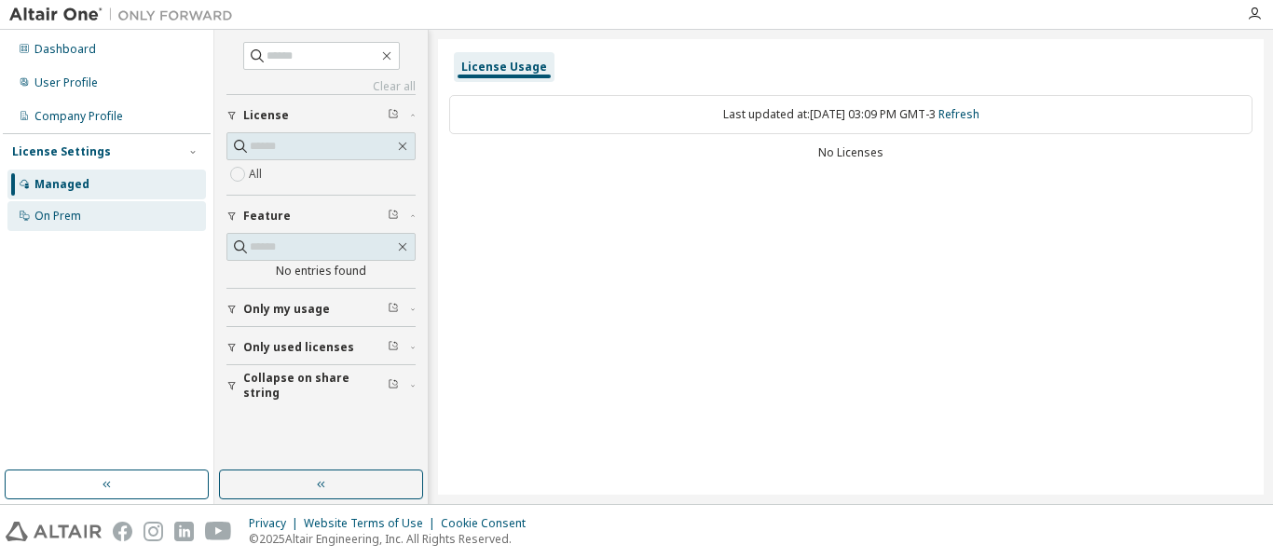
click at [80, 212] on div "On Prem" at bounding box center [57, 216] width 47 height 15
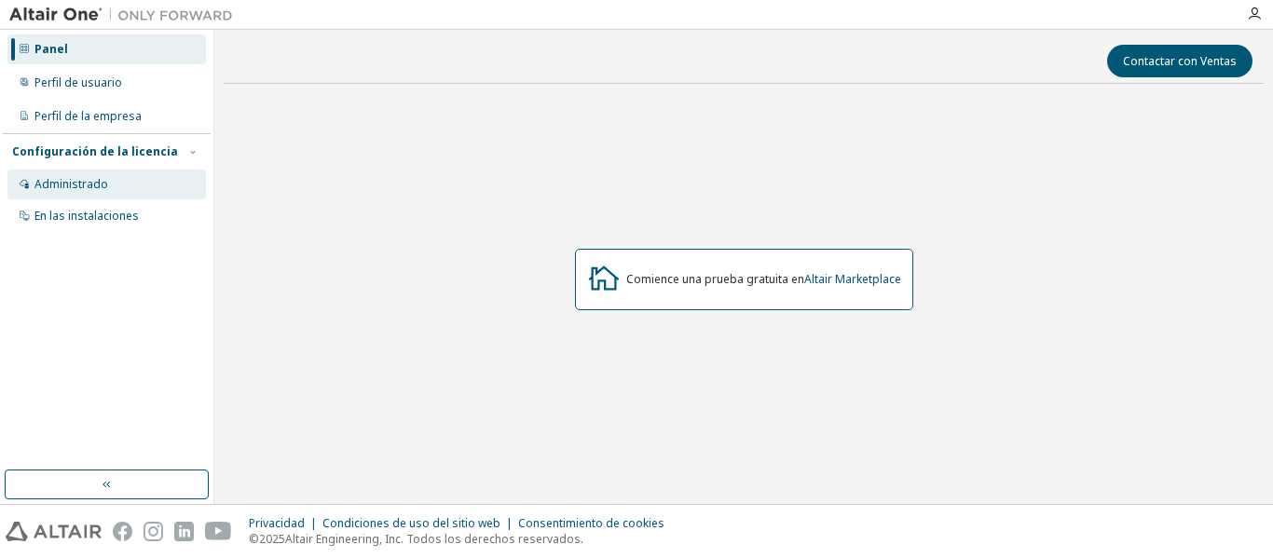
click at [156, 191] on div "Administrado" at bounding box center [106, 185] width 199 height 30
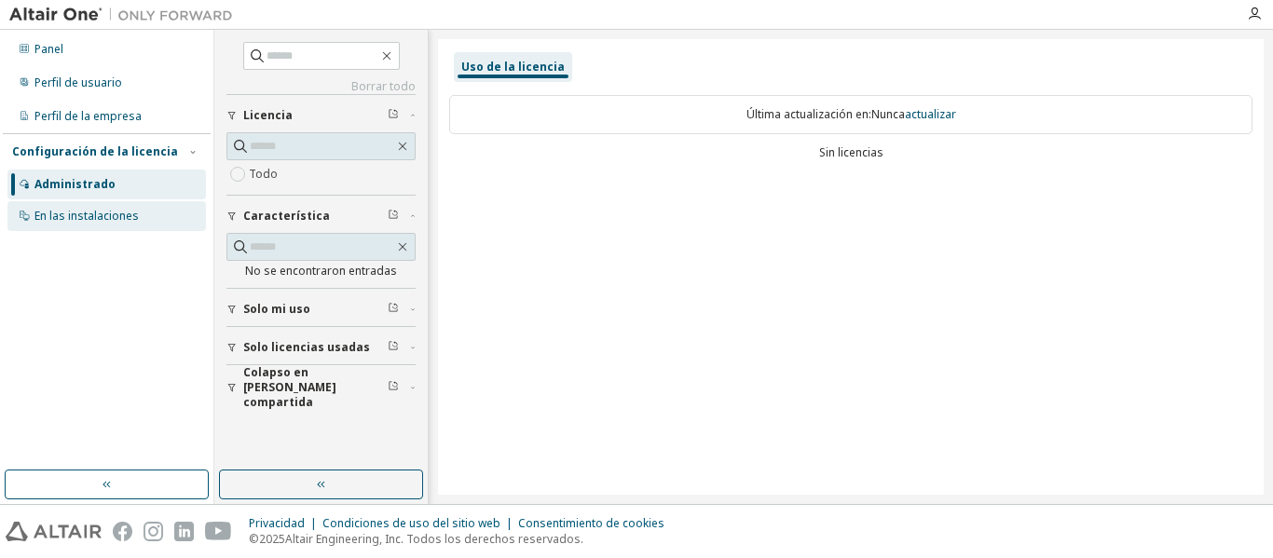
click at [119, 208] on font "En las instalaciones" at bounding box center [86, 216] width 104 height 16
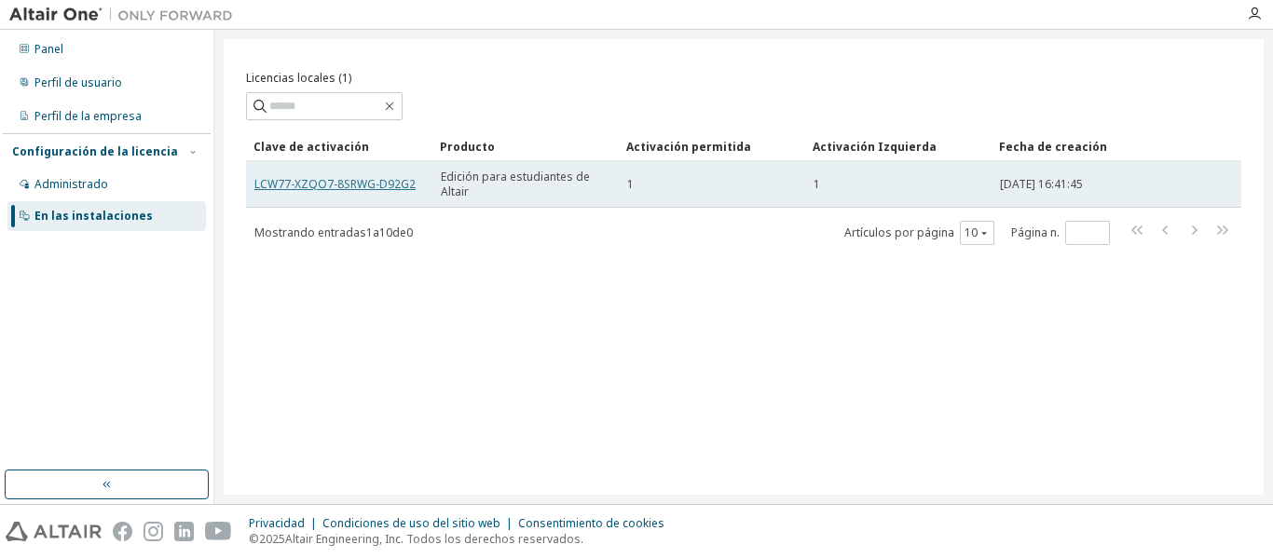
drag, startPoint x: 369, startPoint y: 180, endPoint x: 332, endPoint y: 181, distance: 37.3
click at [332, 181] on font "LCW77-XZQO7-8SRWG-D92G2" at bounding box center [335, 184] width 161 height 16
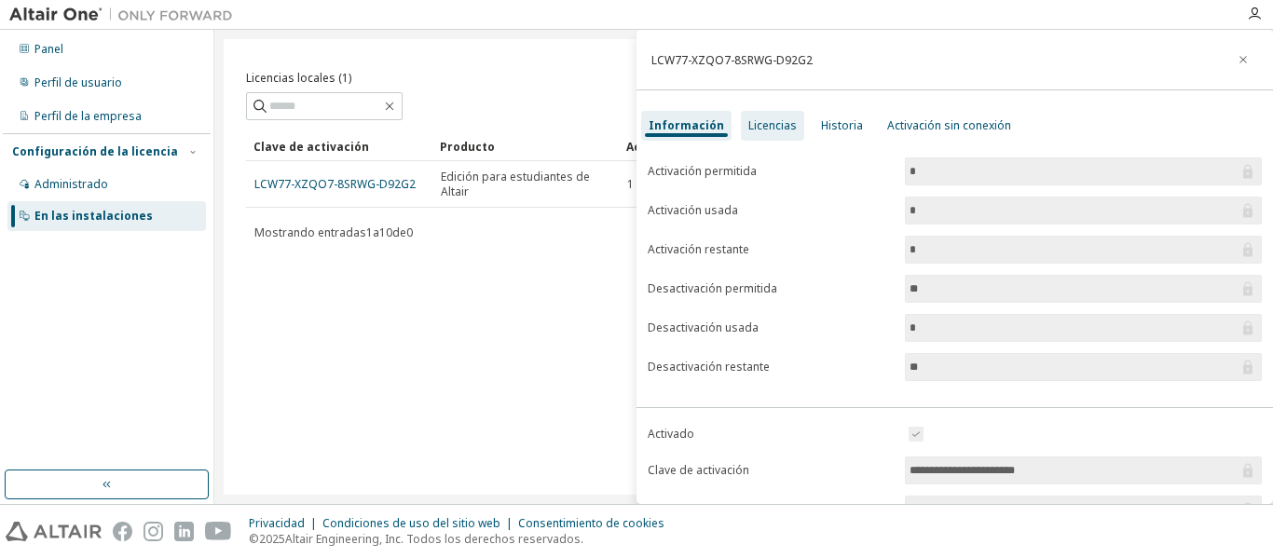
click at [777, 126] on font "Licencias" at bounding box center [773, 125] width 48 height 16
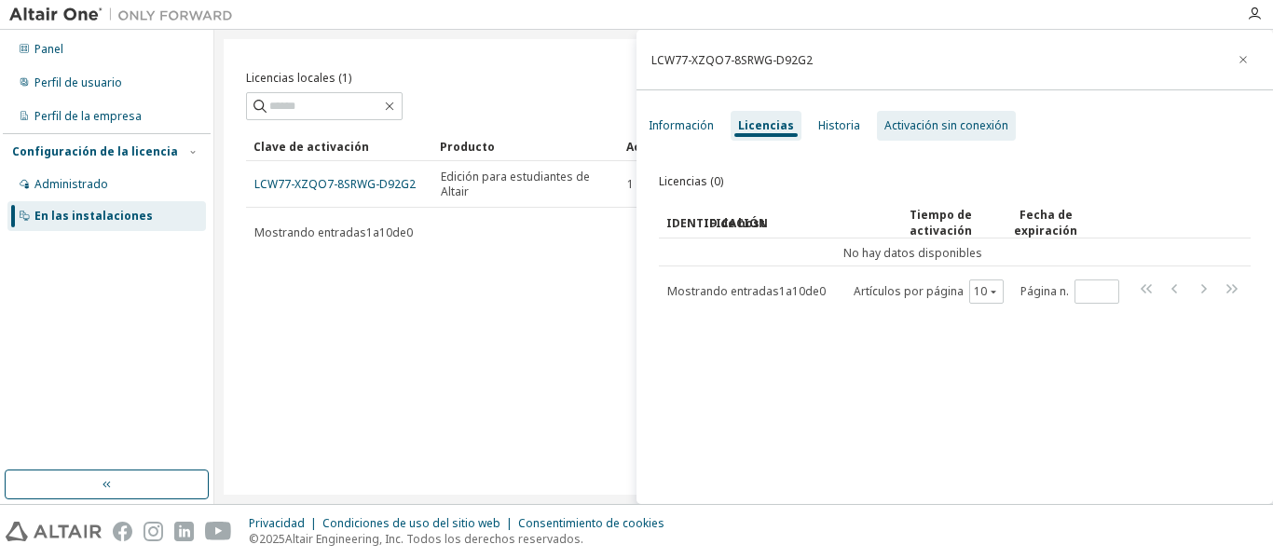
click at [885, 124] on font "Activación sin conexión" at bounding box center [947, 125] width 124 height 16
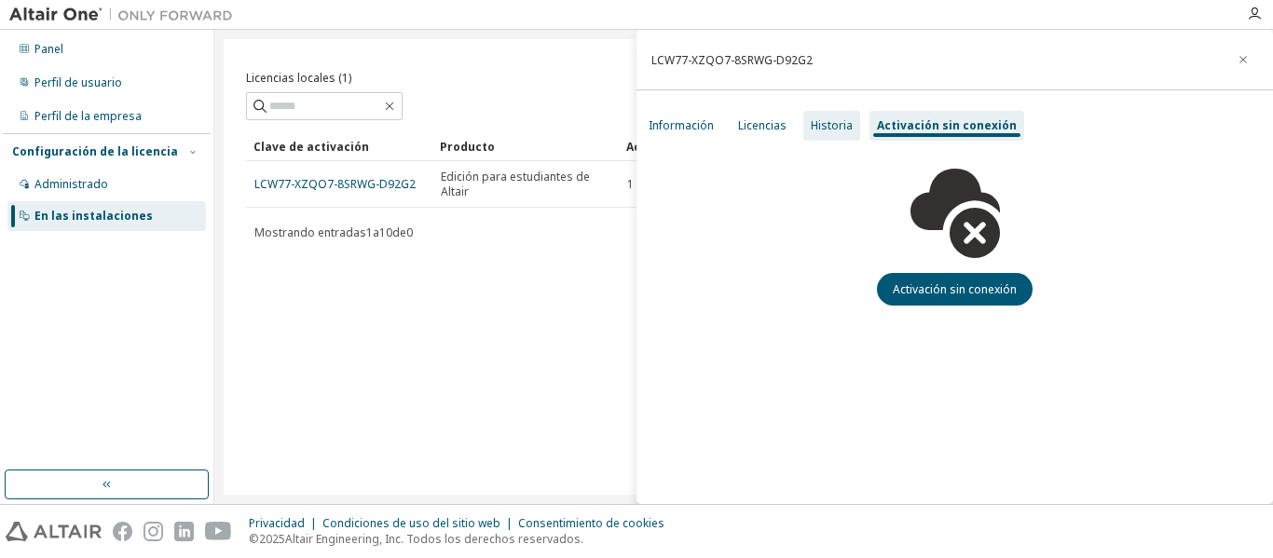
click at [824, 125] on font "Historia" at bounding box center [832, 125] width 42 height 16
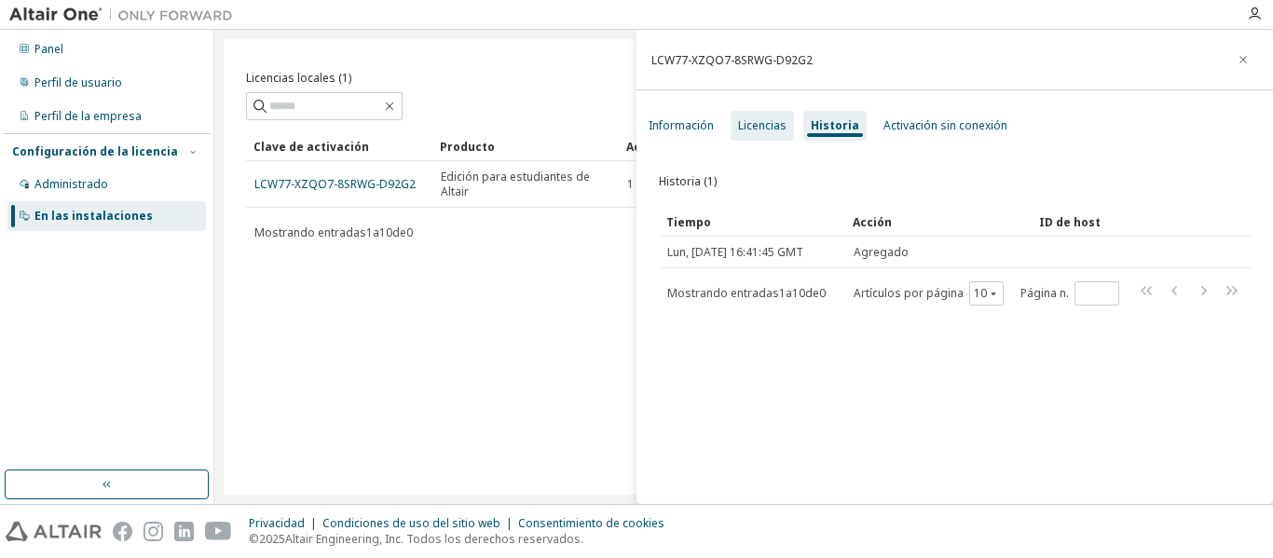
click at [764, 126] on font "Licencias" at bounding box center [762, 125] width 48 height 16
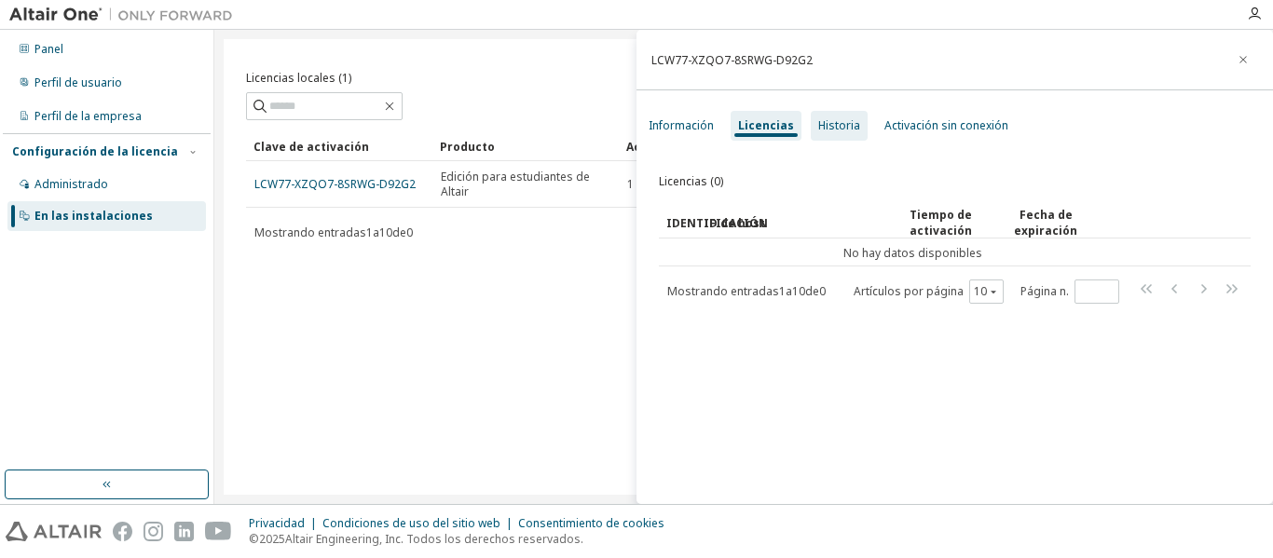
click at [846, 121] on font "Historia" at bounding box center [840, 125] width 42 height 16
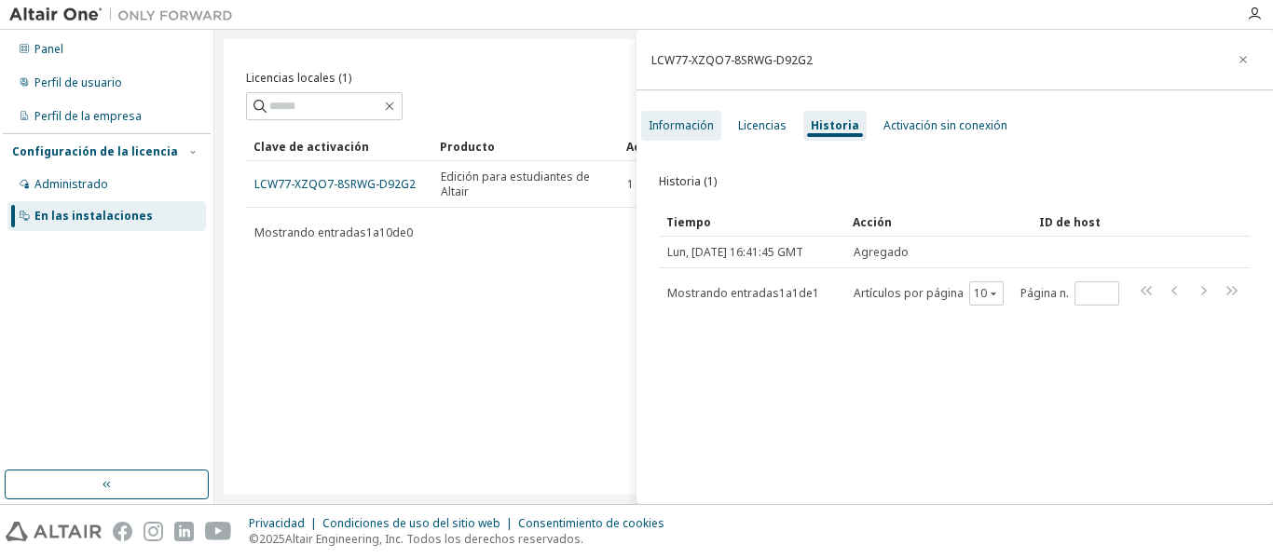
click at [709, 117] on font "Información" at bounding box center [681, 125] width 65 height 16
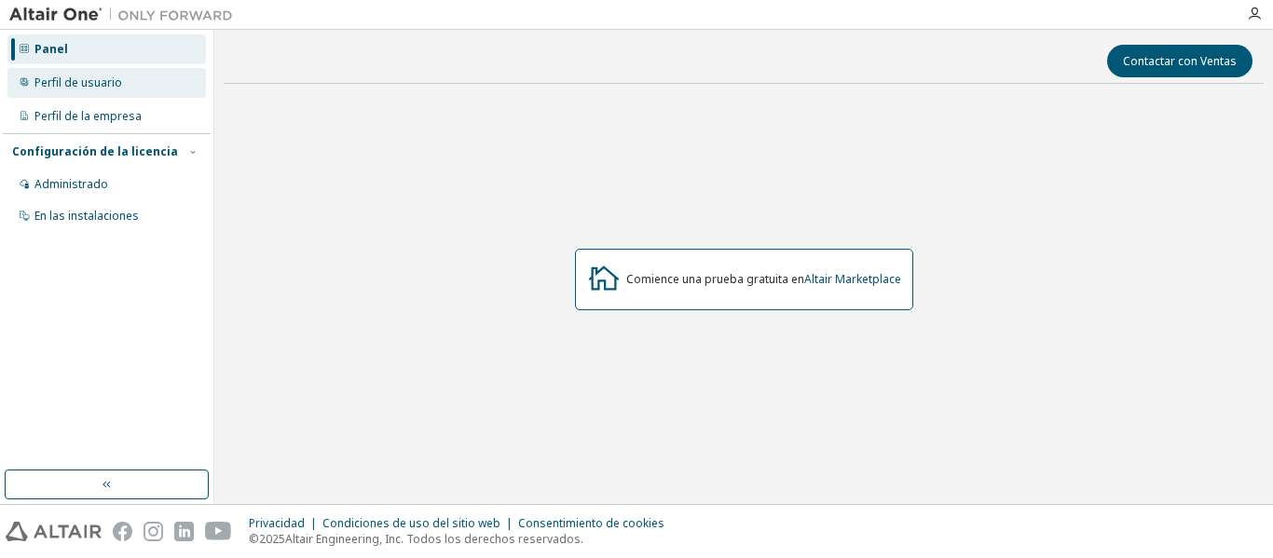
click at [103, 83] on font "Perfil de usuario" at bounding box center [78, 83] width 88 height 16
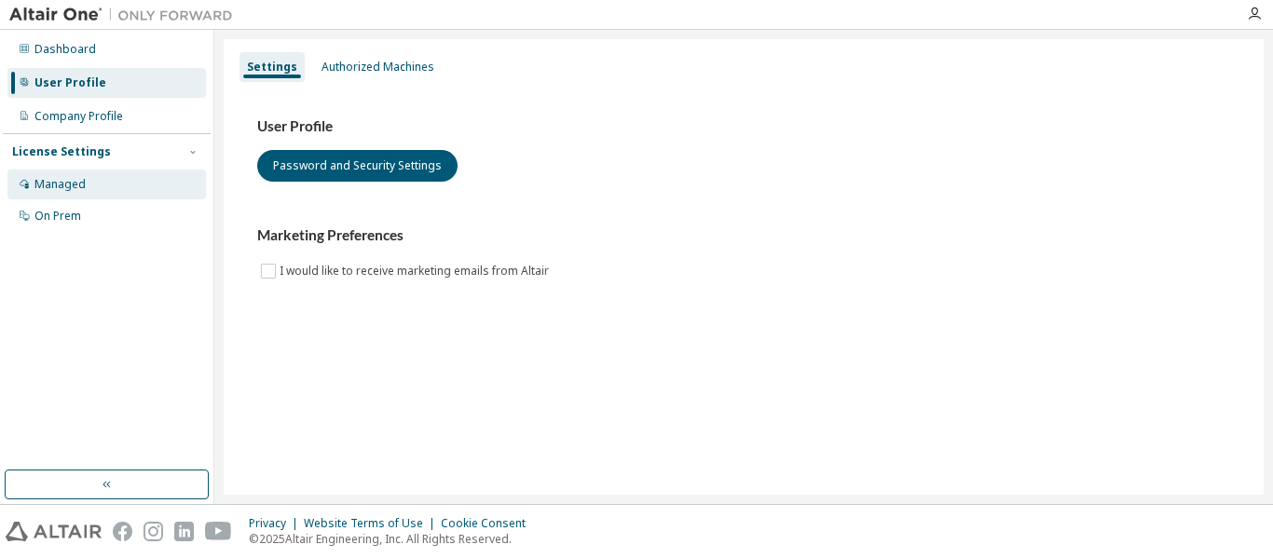
click at [83, 181] on div "Managed" at bounding box center [59, 184] width 51 height 15
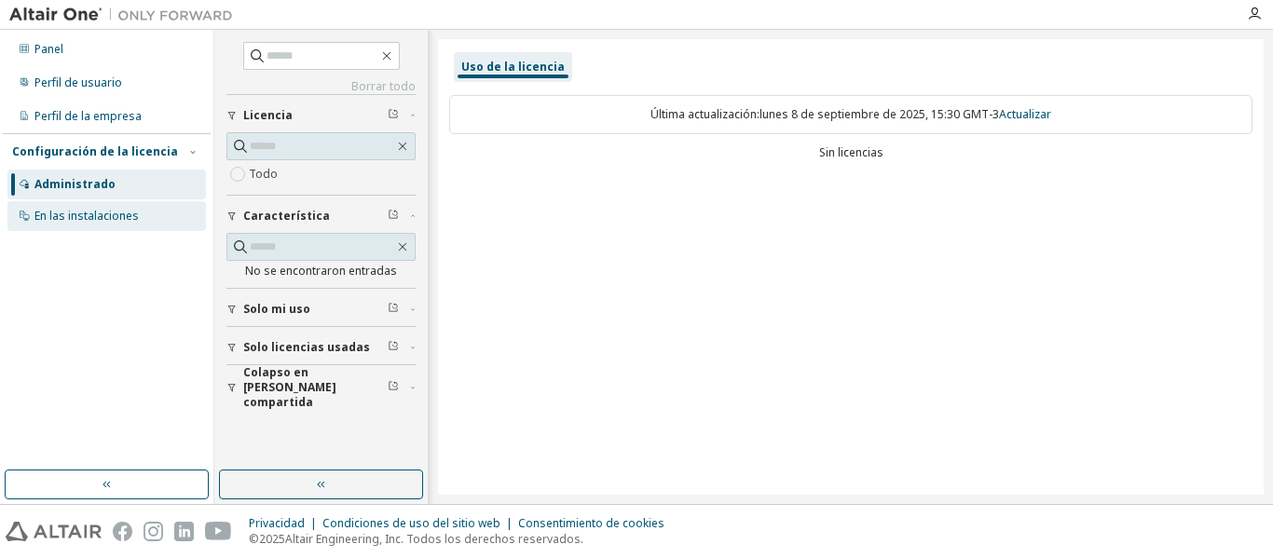
click at [75, 207] on div "En las instalaciones" at bounding box center [106, 216] width 199 height 30
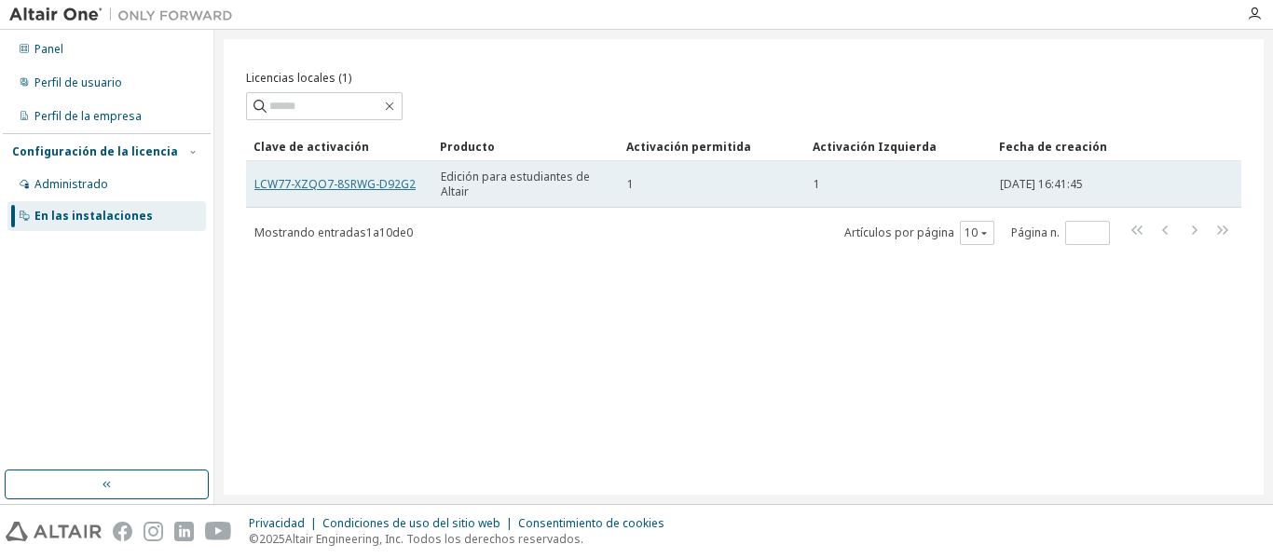
click at [387, 186] on font "LCW77-XZQO7-8SRWG-D92G2" at bounding box center [335, 184] width 161 height 16
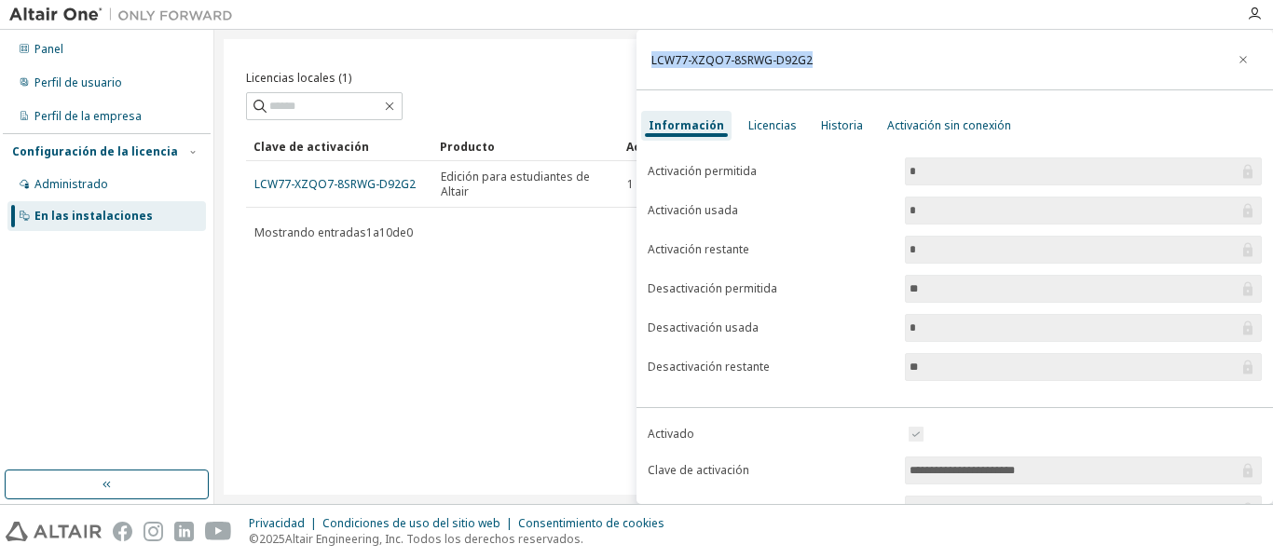
drag, startPoint x: 817, startPoint y: 48, endPoint x: 648, endPoint y: 59, distance: 169.1
click at [648, 59] on div "LCW77-XZQO7-8SRWG-D92G2" at bounding box center [955, 60] width 637 height 61
copy font "LCW77-XZQO7-8SRWG-D92G2"
